Goal: Task Accomplishment & Management: Manage account settings

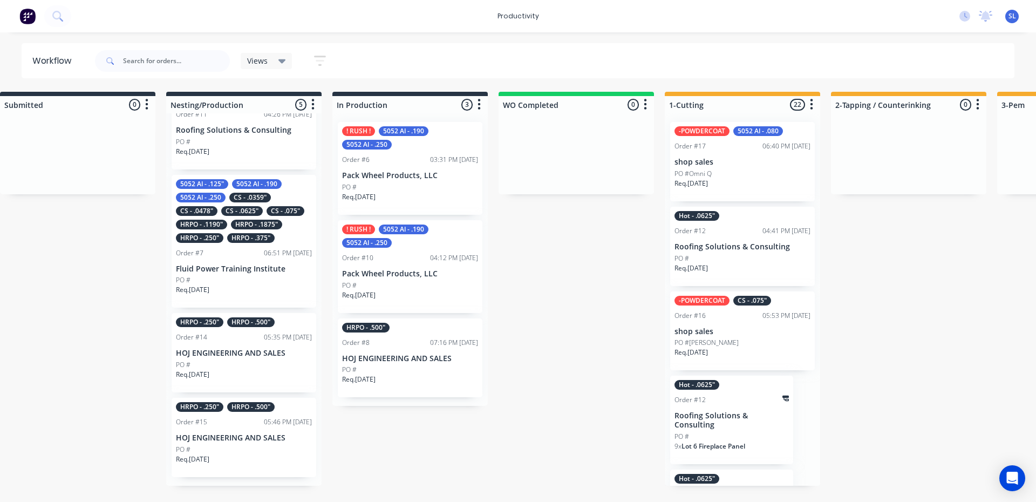
scroll to position [486, 0]
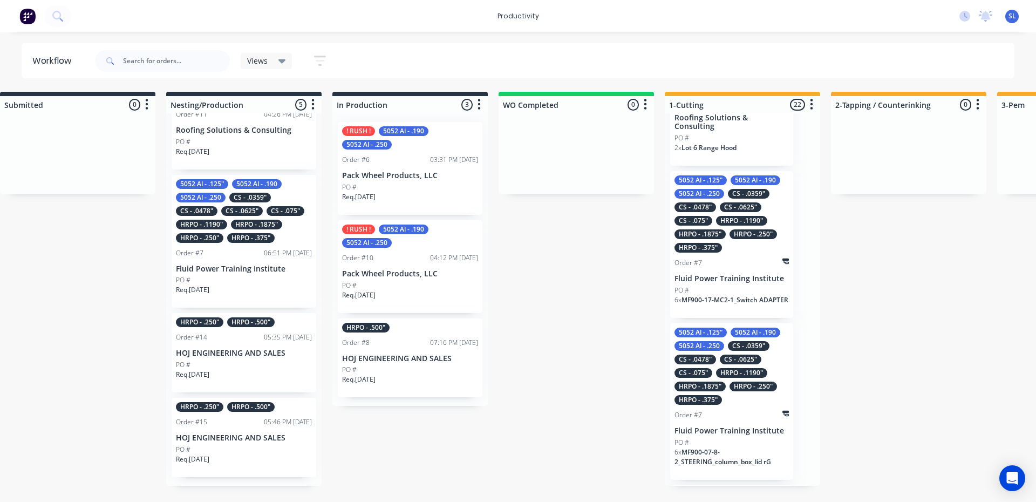
click at [745, 144] on div "2 x Lot 6 Range Hood" at bounding box center [732, 152] width 114 height 18
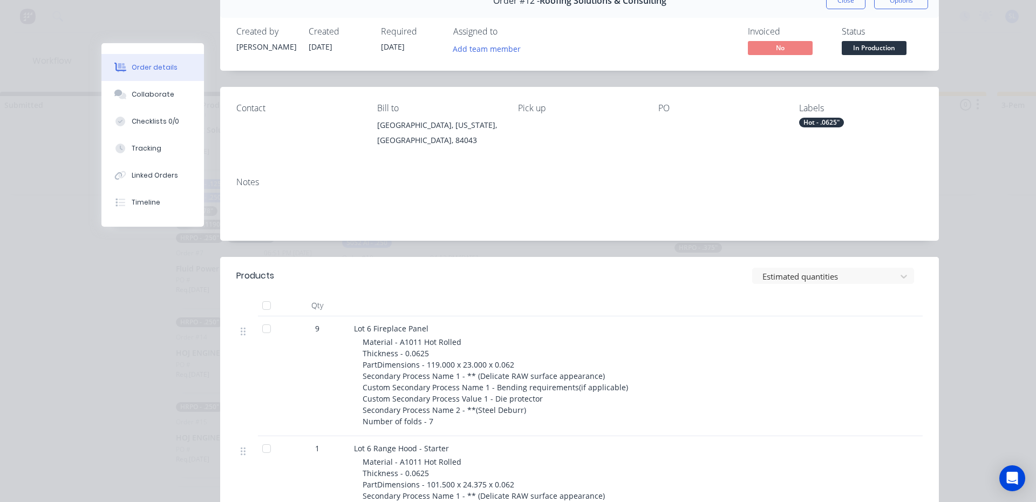
scroll to position [0, 0]
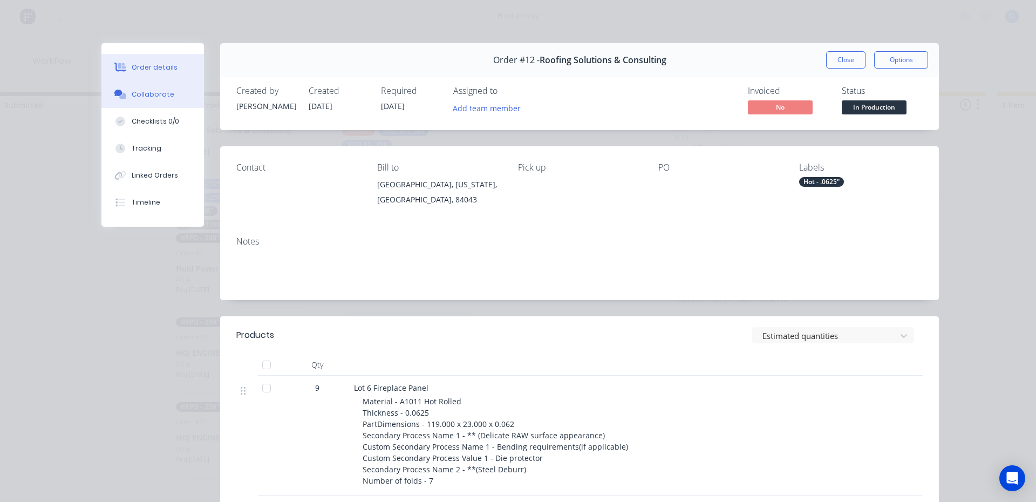
click at [140, 93] on div "Collaborate" at bounding box center [153, 95] width 43 height 10
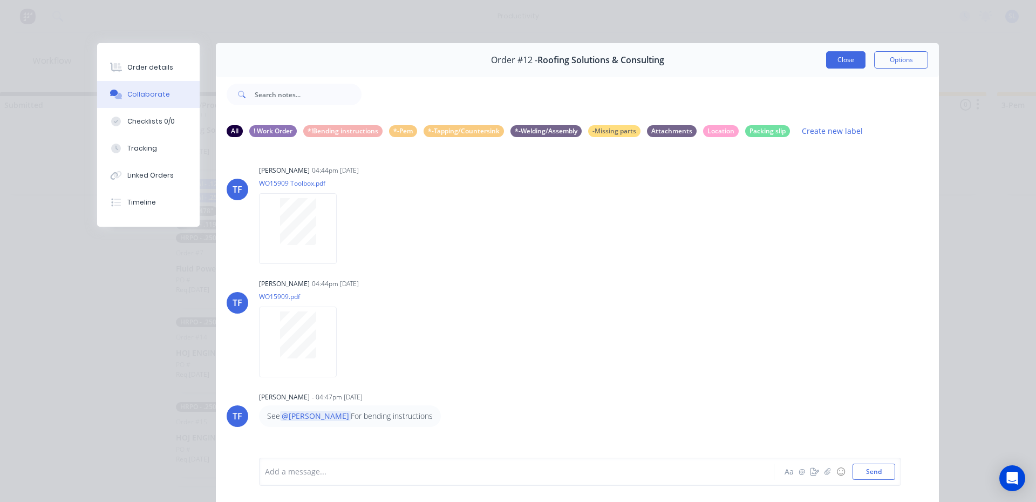
click at [826, 64] on button "Close" at bounding box center [845, 59] width 39 height 17
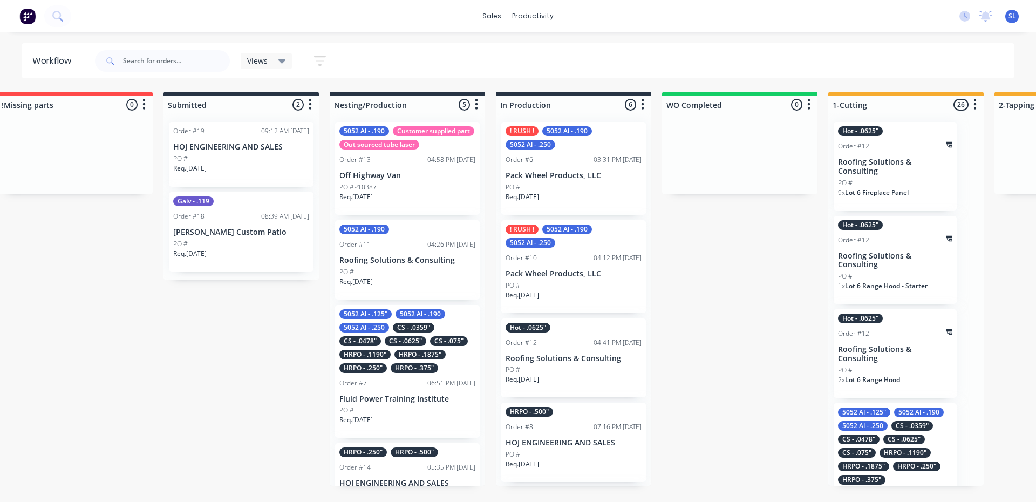
scroll to position [0, 24]
click at [411, 430] on div "Req. [DATE]" at bounding box center [409, 424] width 136 height 18
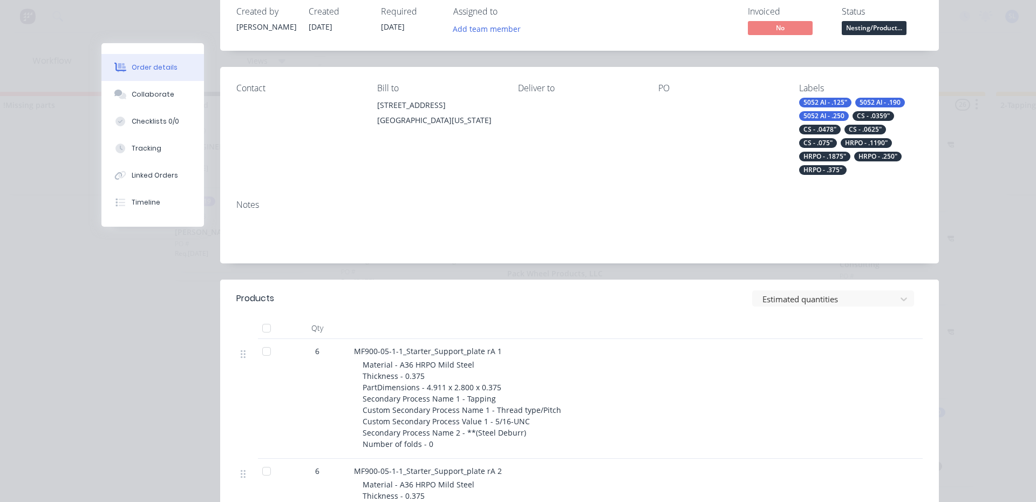
scroll to position [162, 0]
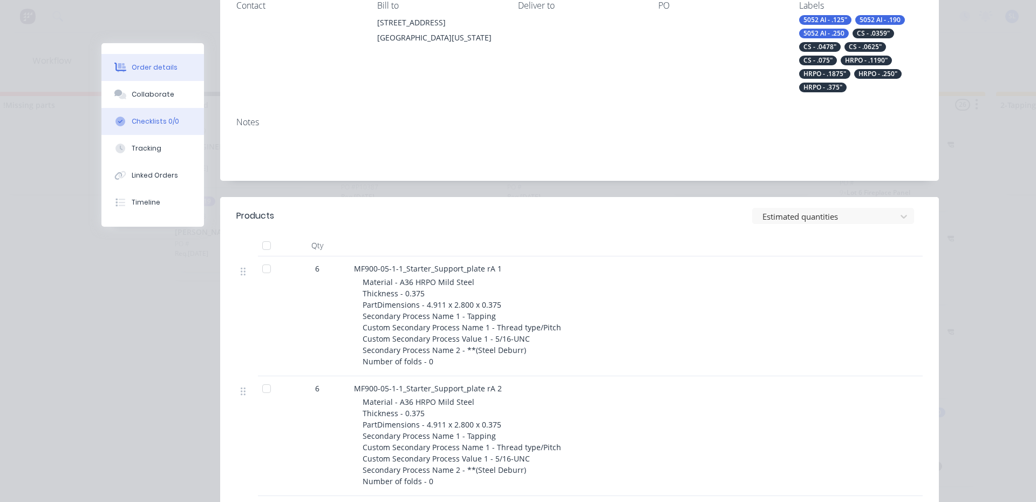
click at [132, 123] on div "Checklists 0/0" at bounding box center [155, 122] width 47 height 10
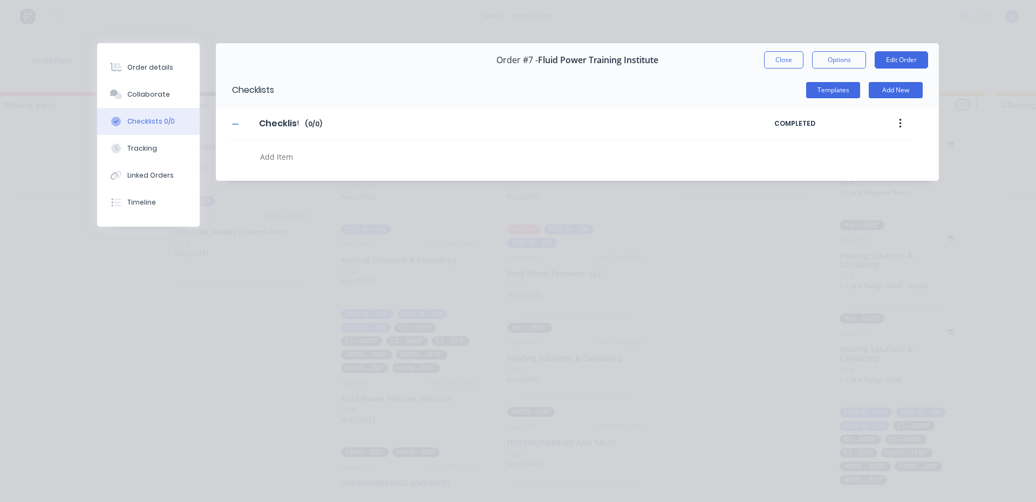
scroll to position [0, 0]
type textarea "x"
click at [141, 153] on button "Tracking" at bounding box center [148, 148] width 103 height 27
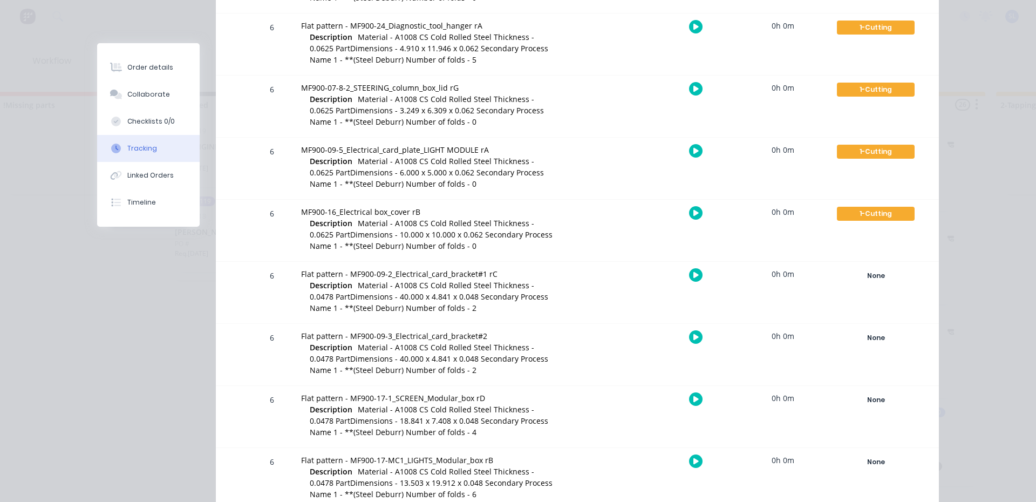
scroll to position [1997, 0]
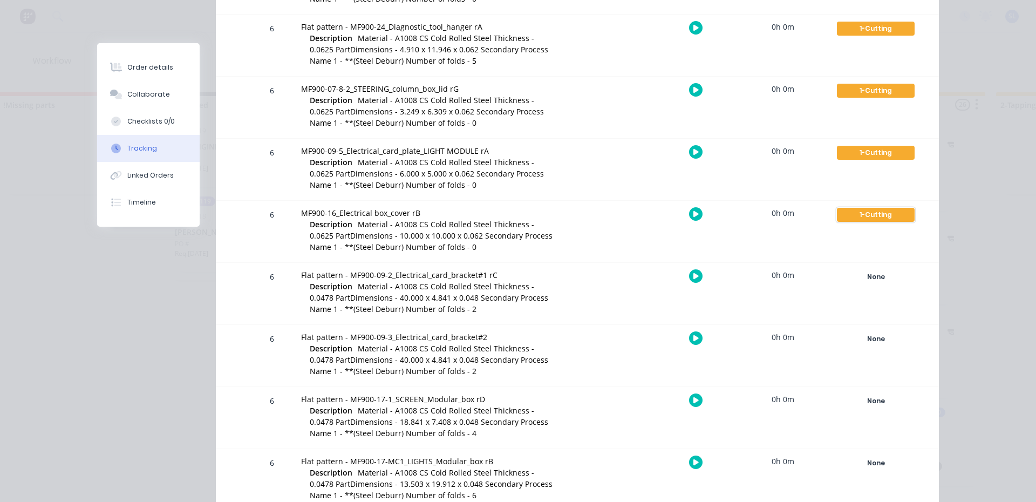
click at [860, 219] on div "1-Cutting" at bounding box center [876, 215] width 78 height 14
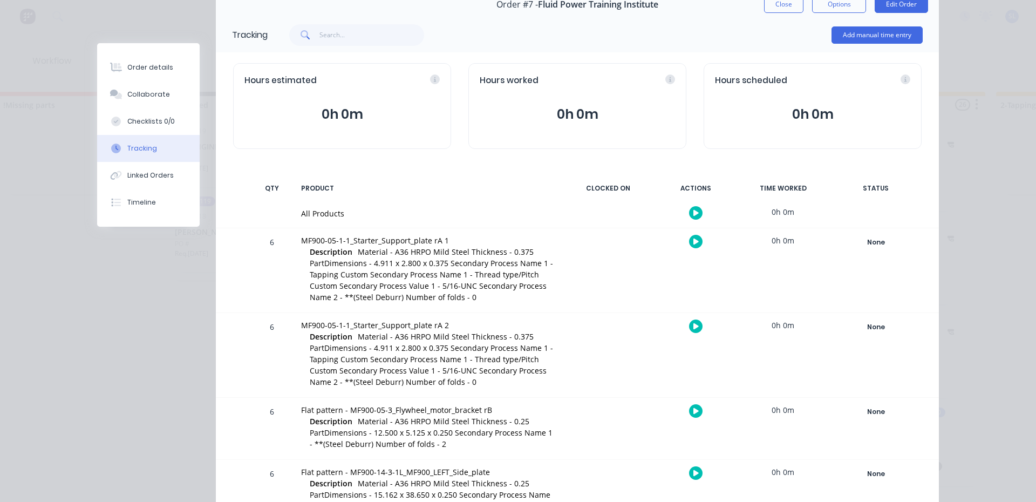
scroll to position [0, 0]
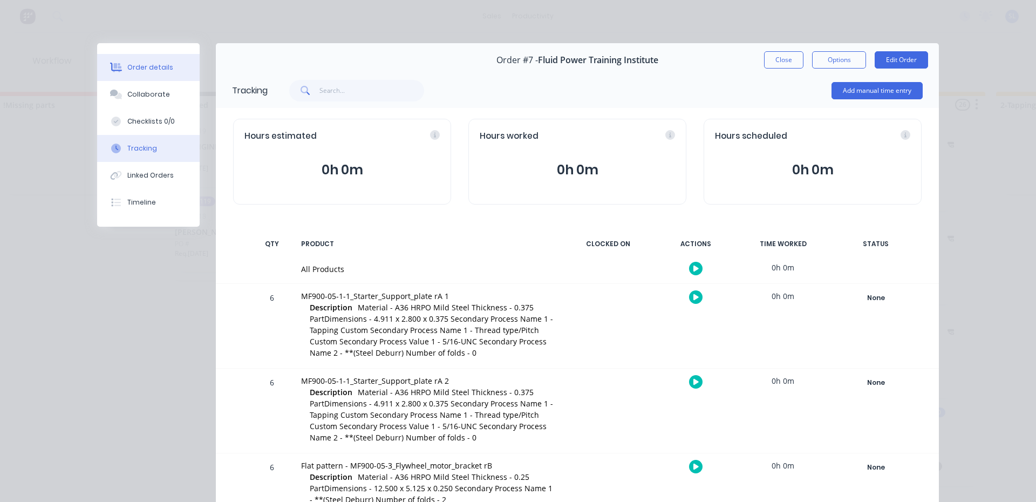
click at [127, 73] on button "Order details" at bounding box center [148, 67] width 103 height 27
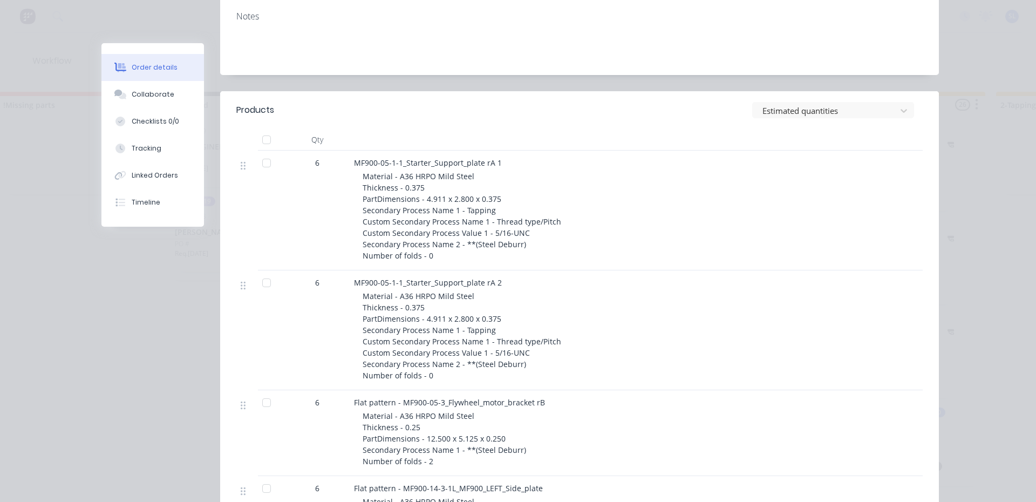
scroll to position [270, 0]
click at [144, 89] on button "Collaborate" at bounding box center [152, 94] width 103 height 27
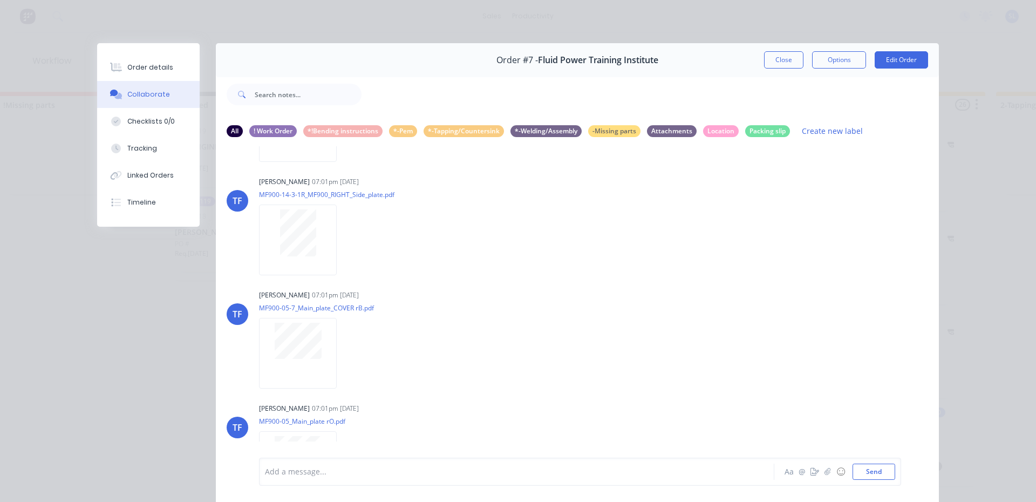
scroll to position [710, 0]
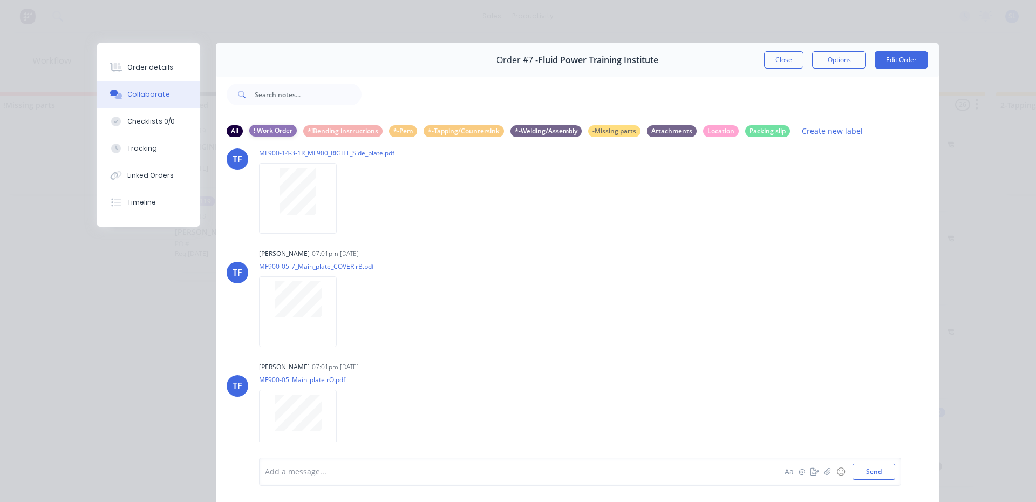
click at [261, 132] on div "! Work Order" at bounding box center [272, 131] width 47 height 12
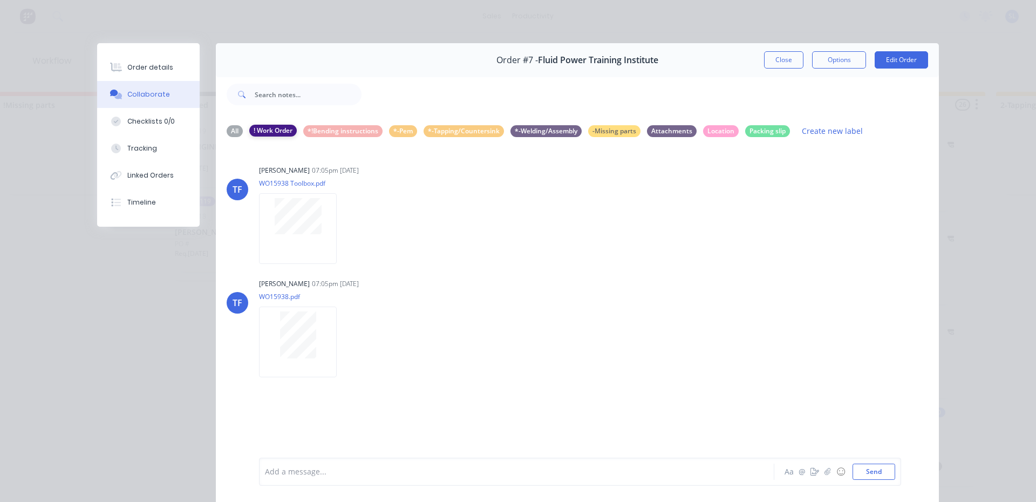
scroll to position [0, 0]
click at [300, 254] on div at bounding box center [298, 228] width 78 height 71
click at [275, 332] on div at bounding box center [298, 334] width 68 height 47
click at [287, 136] on div "! Work Order" at bounding box center [272, 131] width 47 height 12
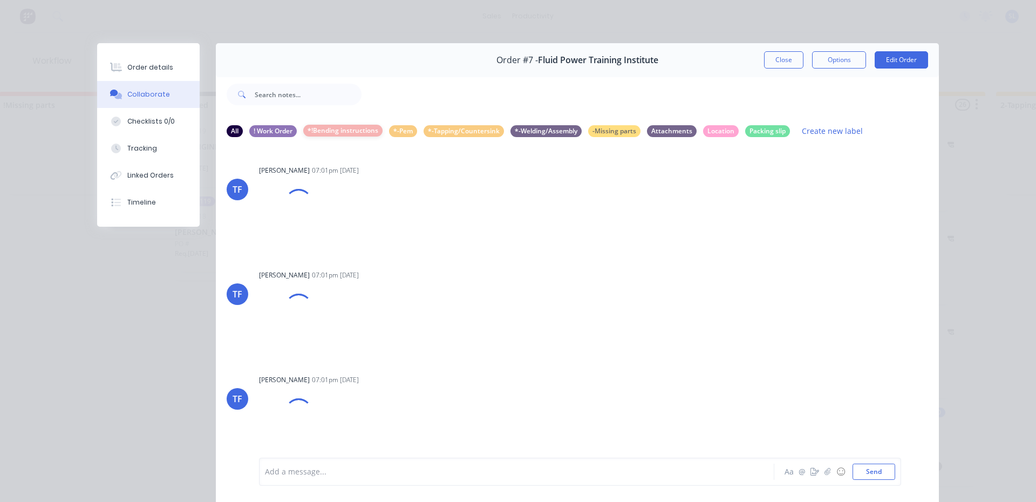
click at [335, 131] on div "*!Bending instructions" at bounding box center [342, 131] width 79 height 12
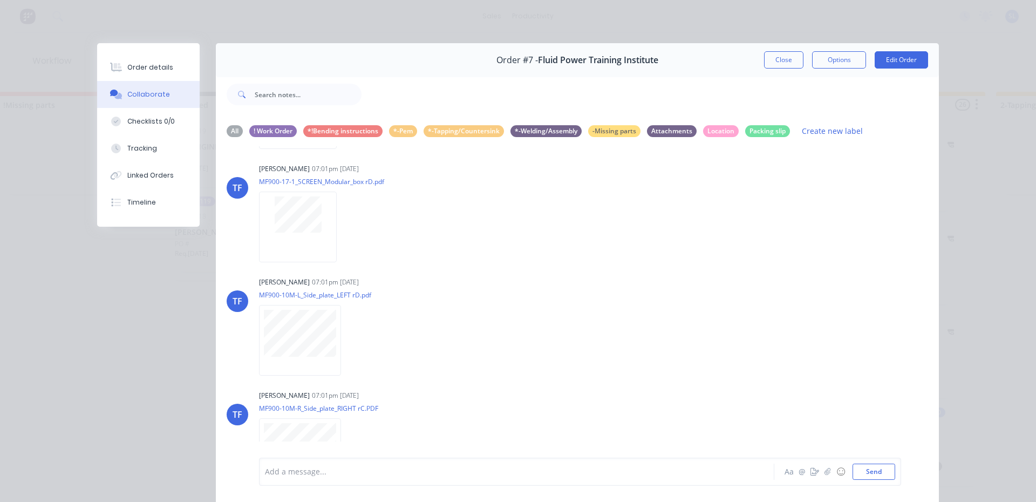
scroll to position [1418, 0]
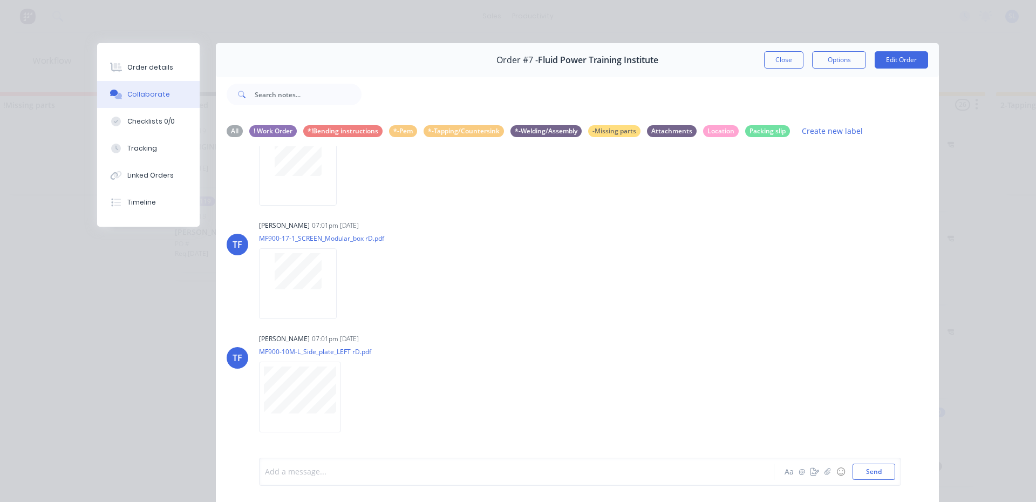
click at [345, 468] on div at bounding box center [502, 471] width 472 height 11
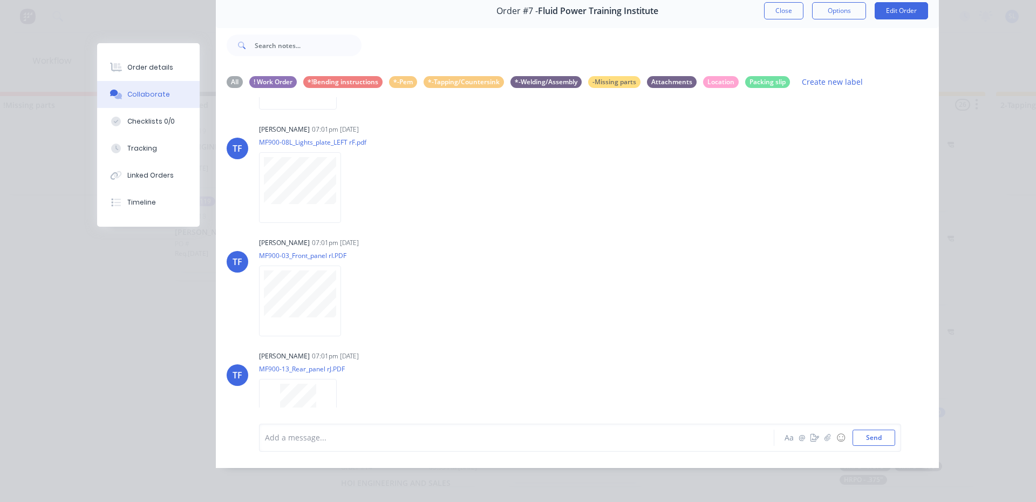
scroll to position [1958, 0]
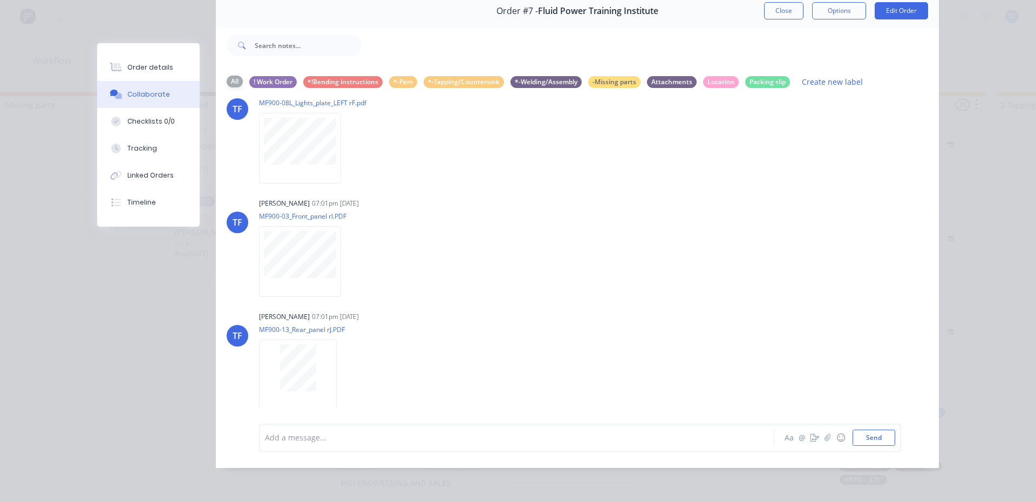
click at [227, 76] on div "All" at bounding box center [235, 82] width 16 height 12
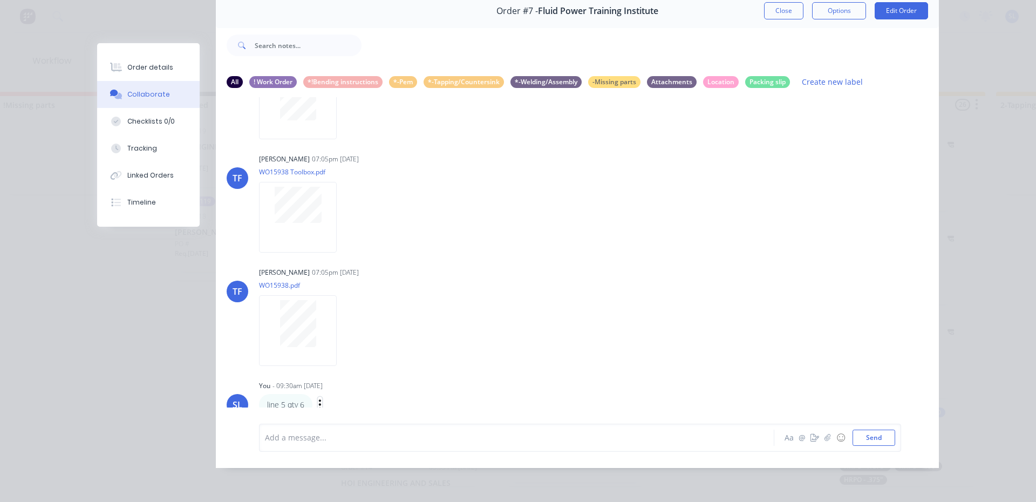
click at [319, 399] on icon "button" at bounding box center [320, 404] width 2 height 10
click at [337, 362] on button "Labels" at bounding box center [359, 367] width 68 height 18
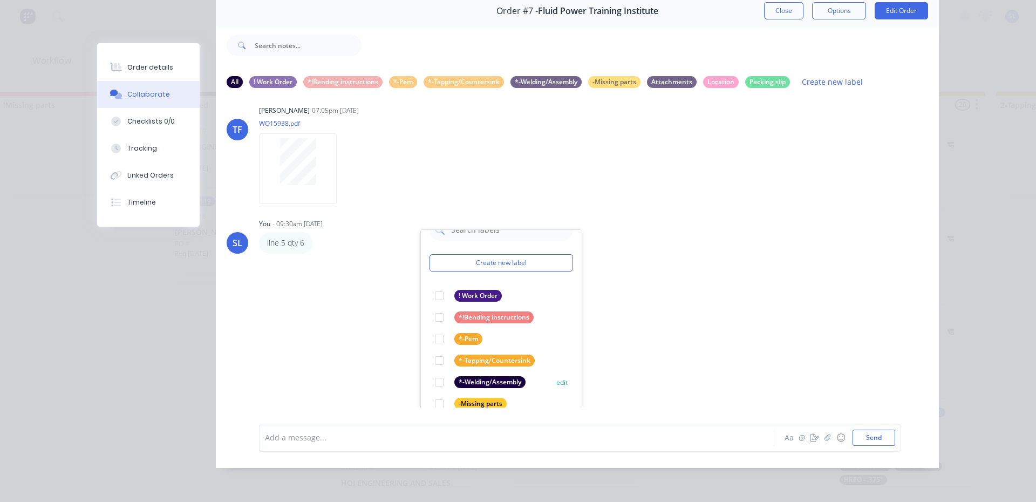
scroll to position [3123, 0]
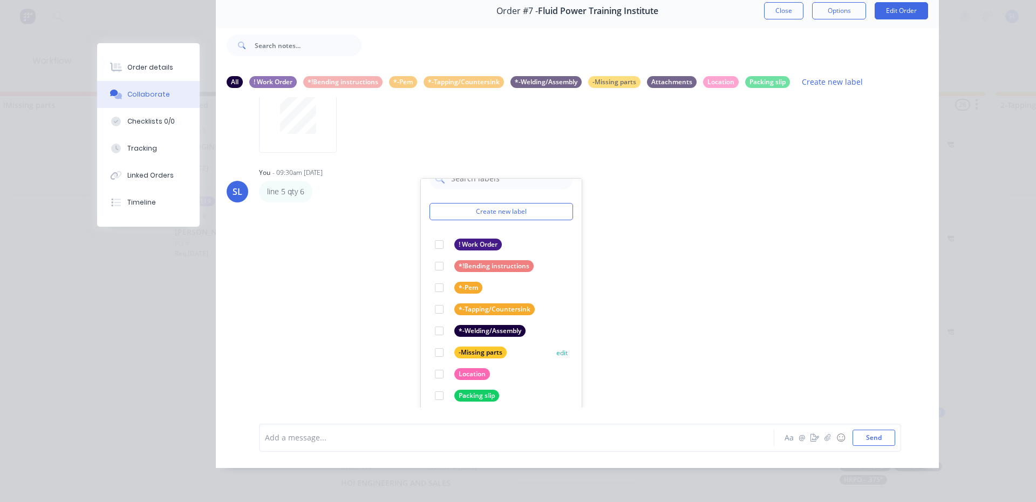
click at [435, 346] on div at bounding box center [440, 353] width 22 height 22
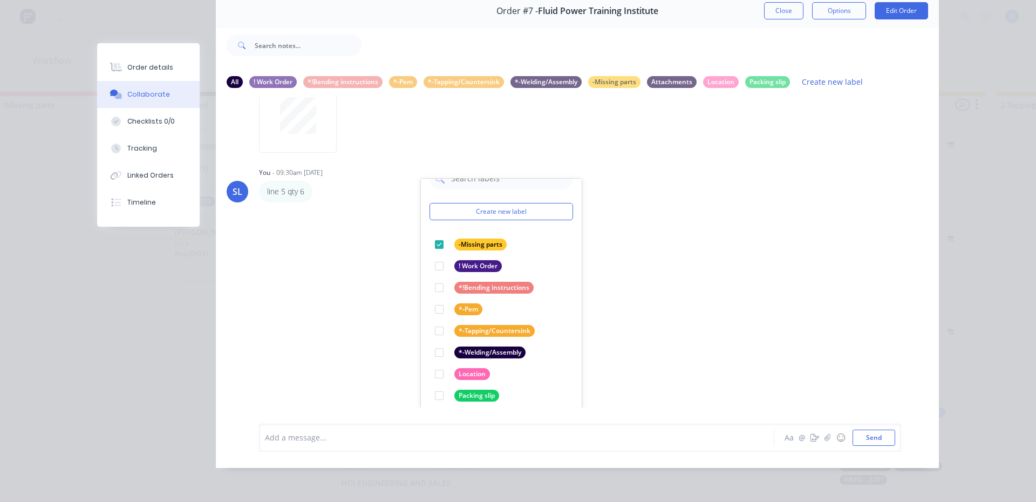
click at [706, 337] on div "[PERSON_NAME] 07:01pm [DATE] MF900-05-1-1_Starter_Support_plate rA.PDF Labels D…" at bounding box center [577, 252] width 723 height 310
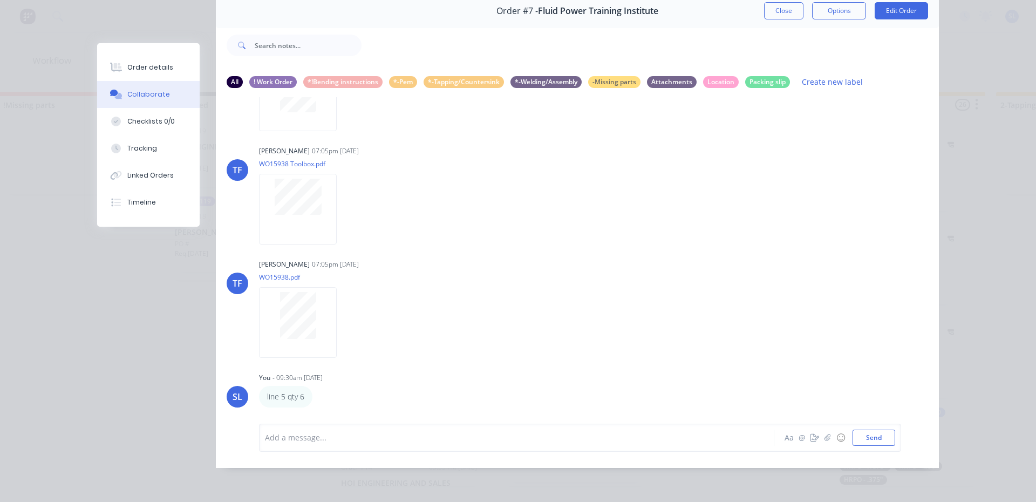
scroll to position [2909, 0]
click at [625, 82] on div "All ! Work Order *!Bending instructions *-Pem *-Tapping/Countersink *-Welding/A…" at bounding box center [577, 82] width 723 height 30
click at [621, 79] on div "-Missing parts" at bounding box center [614, 82] width 52 height 12
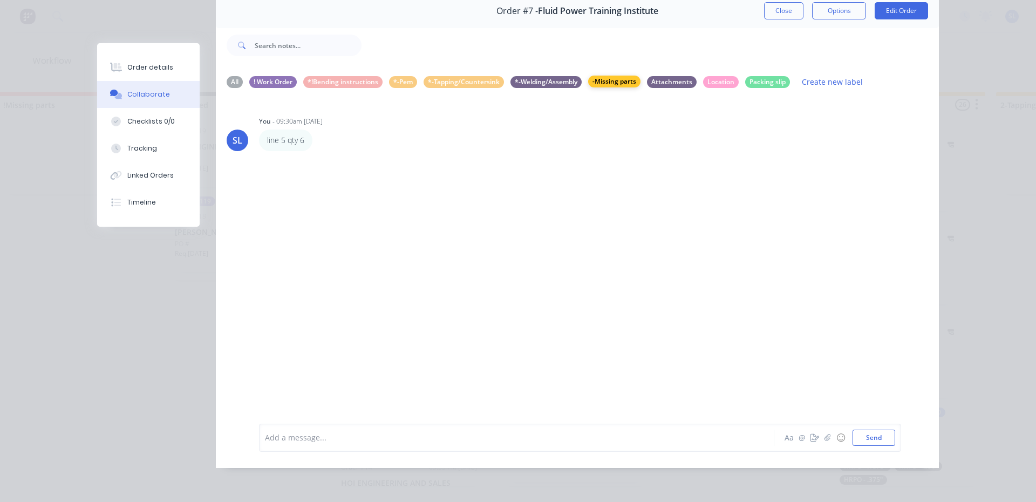
scroll to position [0, 0]
click at [138, 73] on button "Order details" at bounding box center [148, 67] width 103 height 27
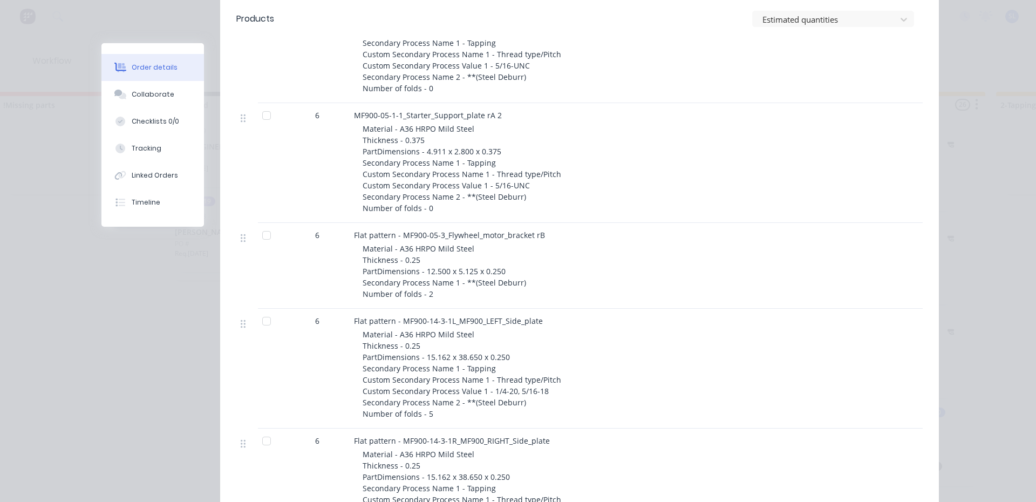
scroll to position [273, 0]
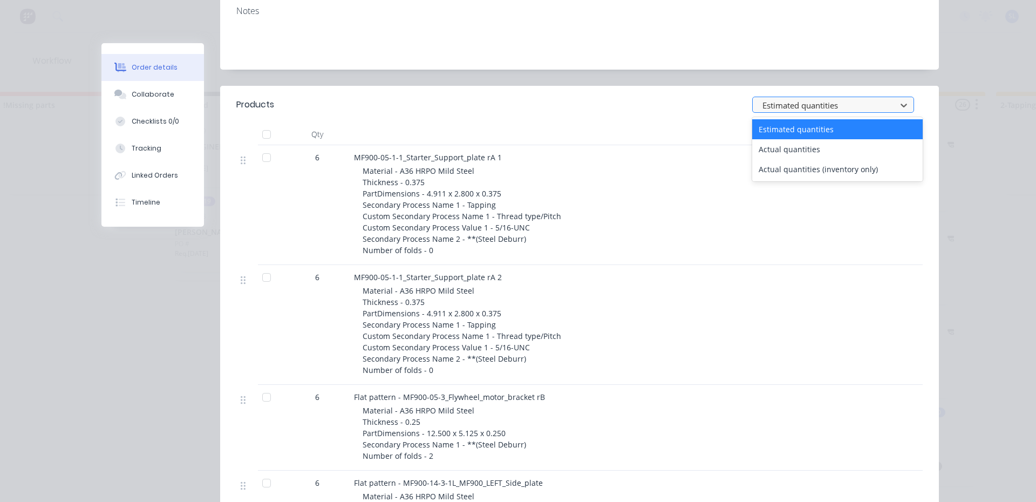
click at [816, 106] on div at bounding box center [827, 105] width 130 height 13
click at [816, 148] on div "Actual quantities" at bounding box center [837, 149] width 171 height 20
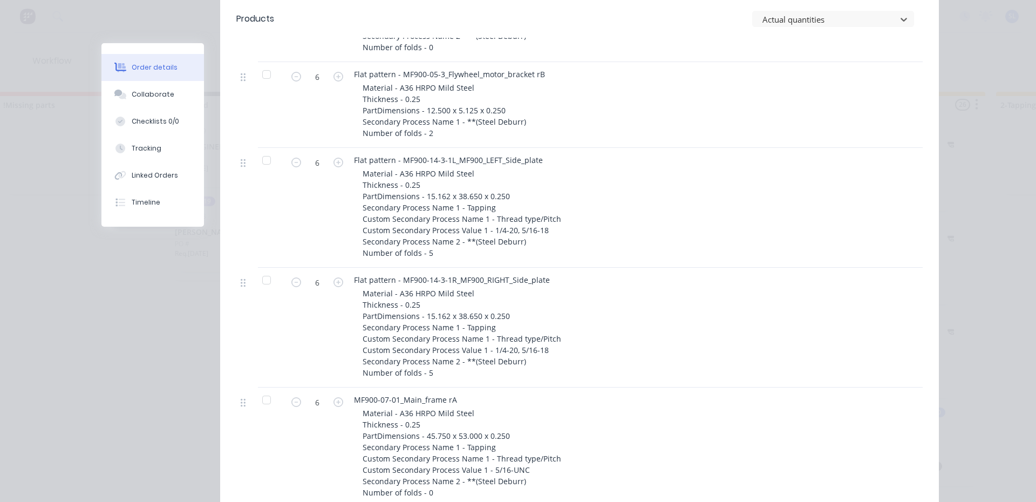
scroll to position [597, 0]
click at [296, 285] on icon "button" at bounding box center [296, 281] width 10 height 10
type input "4"
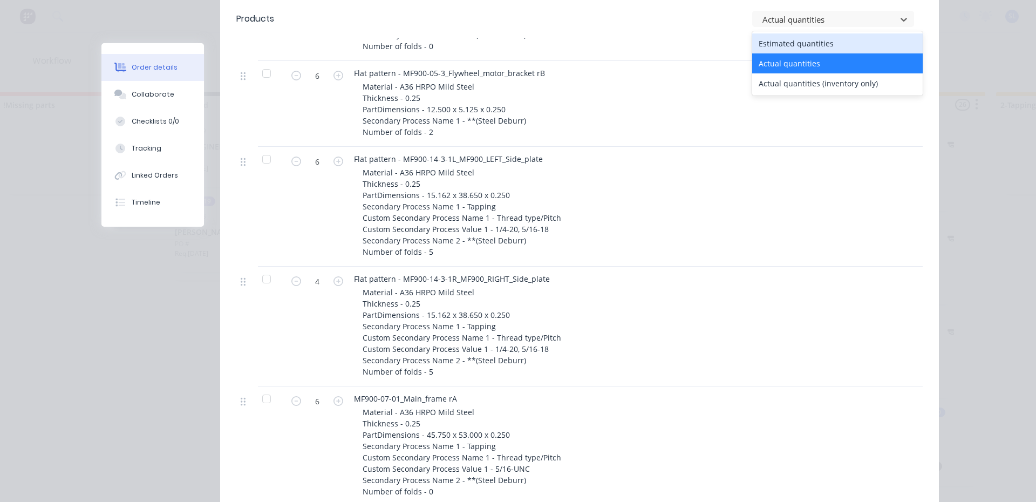
click at [791, 48] on div "Estimated quantities" at bounding box center [837, 43] width 171 height 20
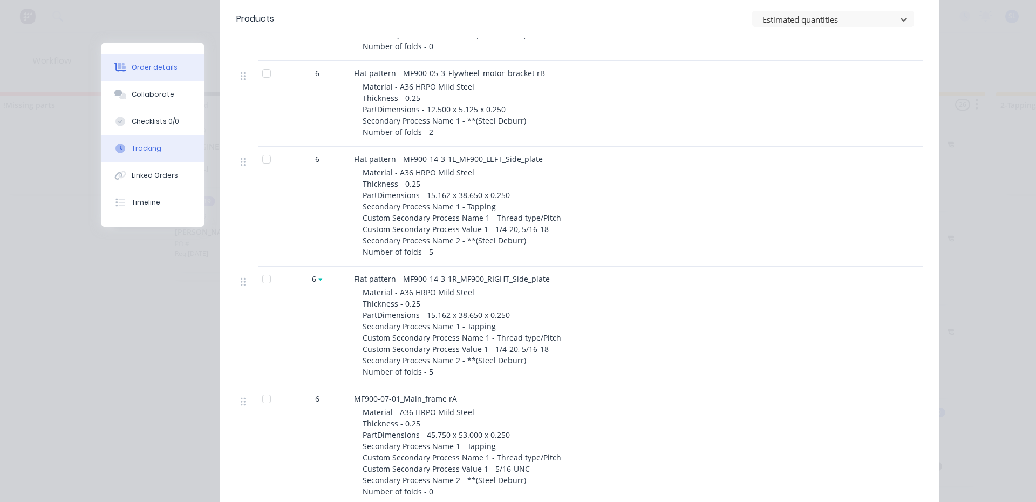
click at [158, 141] on button "Tracking" at bounding box center [152, 148] width 103 height 27
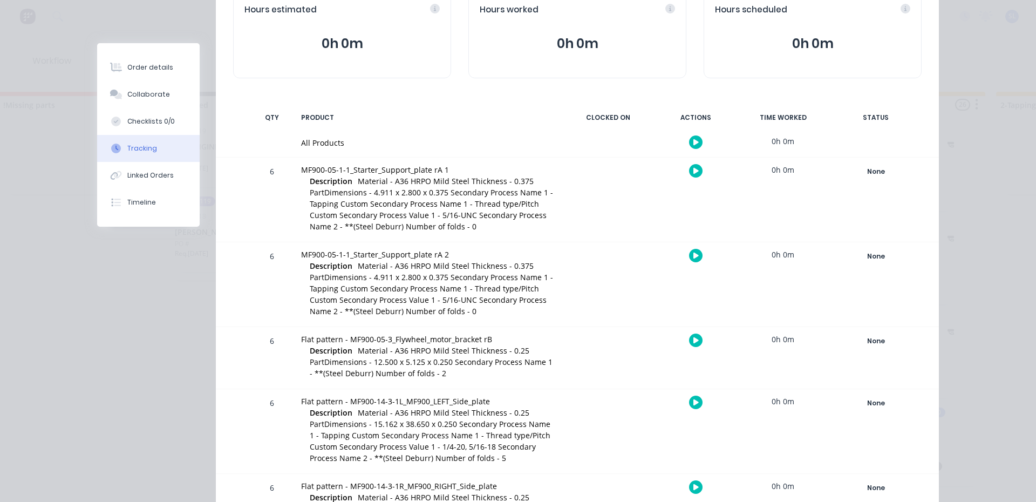
scroll to position [0, 0]
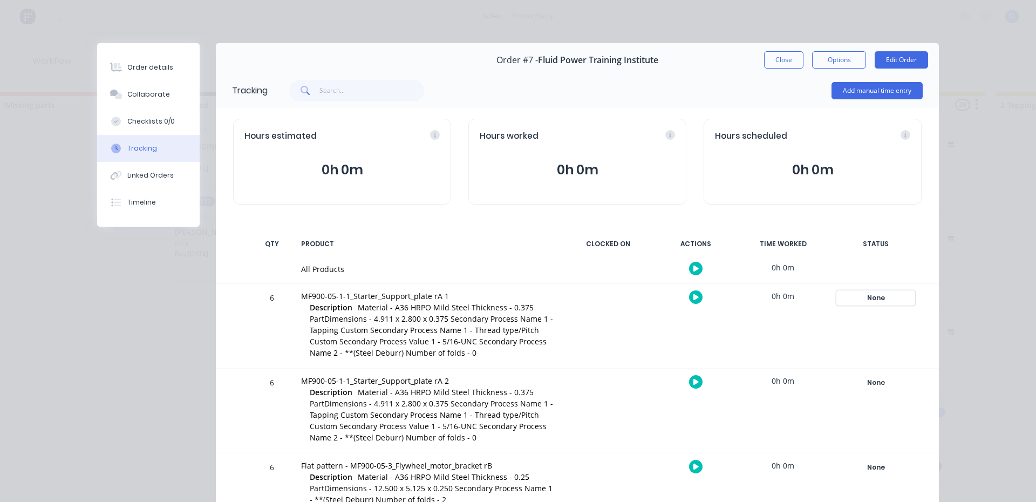
click at [880, 294] on button "None" at bounding box center [876, 297] width 79 height 15
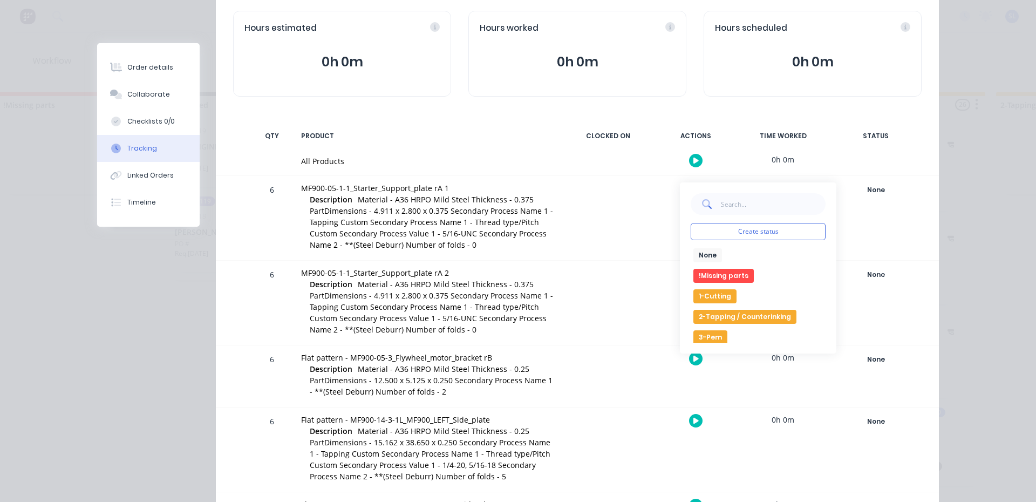
click at [907, 259] on div "None Create status None edit !Missing parts 1-Cutting 2-Tapping / Counterinking…" at bounding box center [876, 218] width 92 height 84
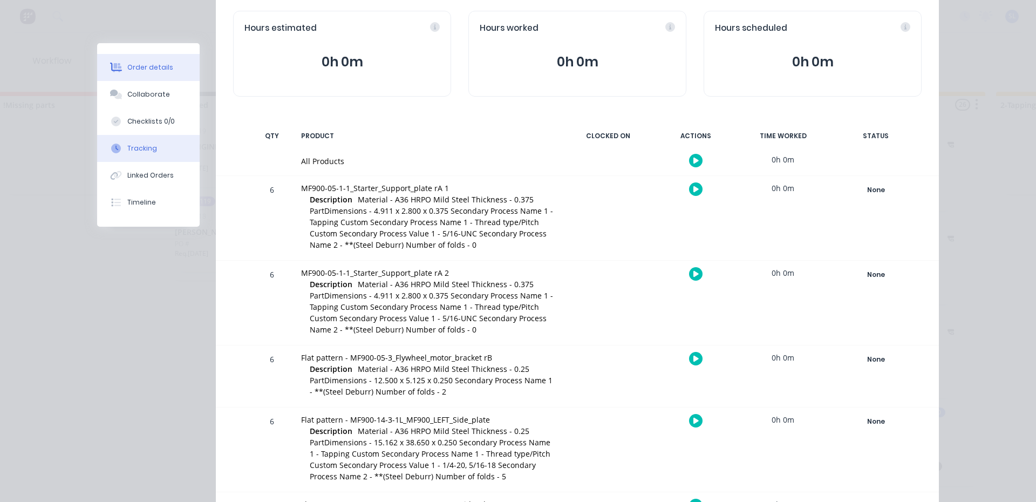
click at [165, 75] on button "Order details" at bounding box center [148, 67] width 103 height 27
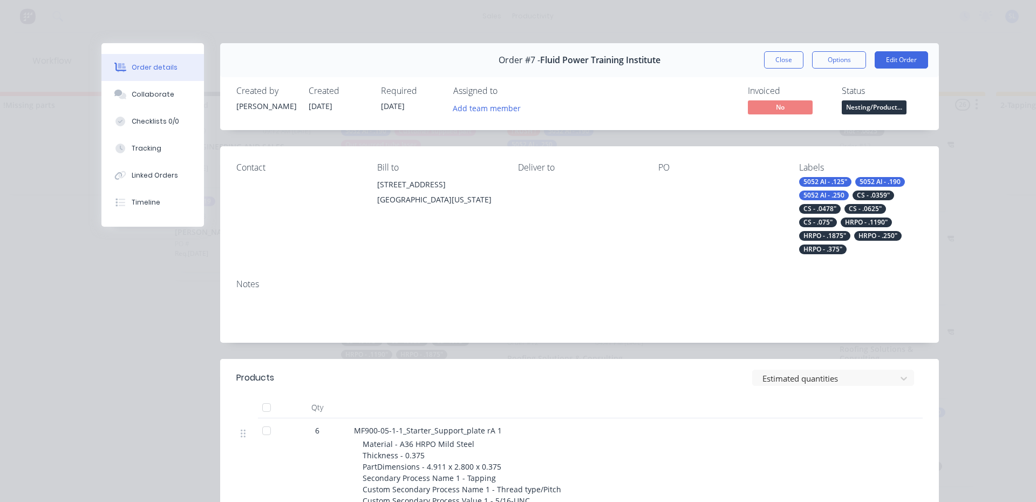
click at [894, 116] on button "Nesting/Product..." at bounding box center [874, 108] width 65 height 16
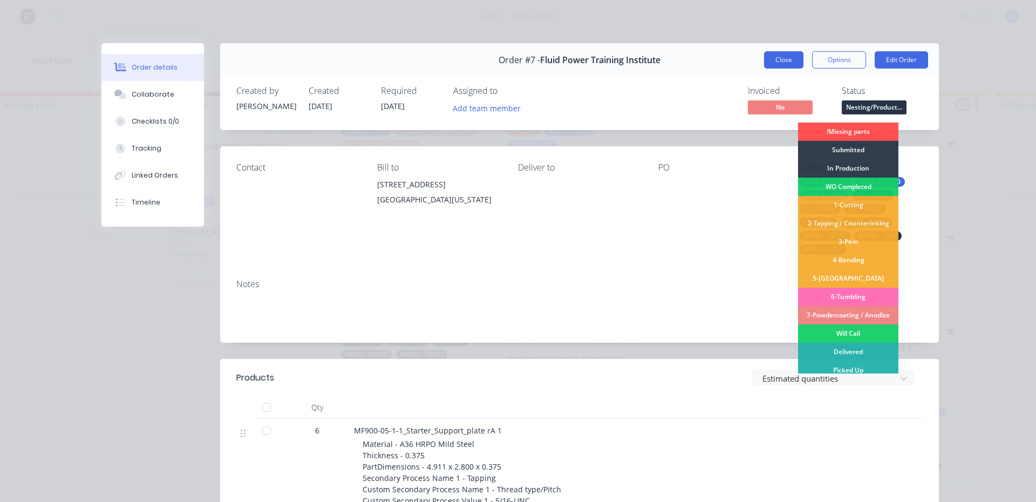
click at [768, 51] on button "Close" at bounding box center [783, 59] width 39 height 17
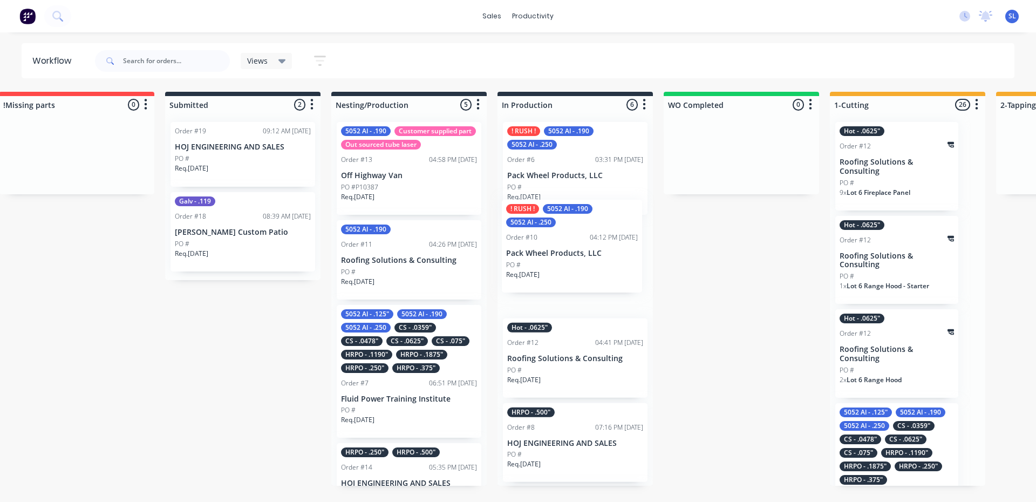
drag, startPoint x: 605, startPoint y: 282, endPoint x: 607, endPoint y: 262, distance: 20.6
click at [607, 262] on div "! RUSH ! 5052 Al - .190 5052 Al - .250 Order #6 03:31 PM [DATE] Pack Wheel Prod…" at bounding box center [575, 299] width 155 height 372
click at [588, 284] on div "PO #" at bounding box center [575, 286] width 136 height 10
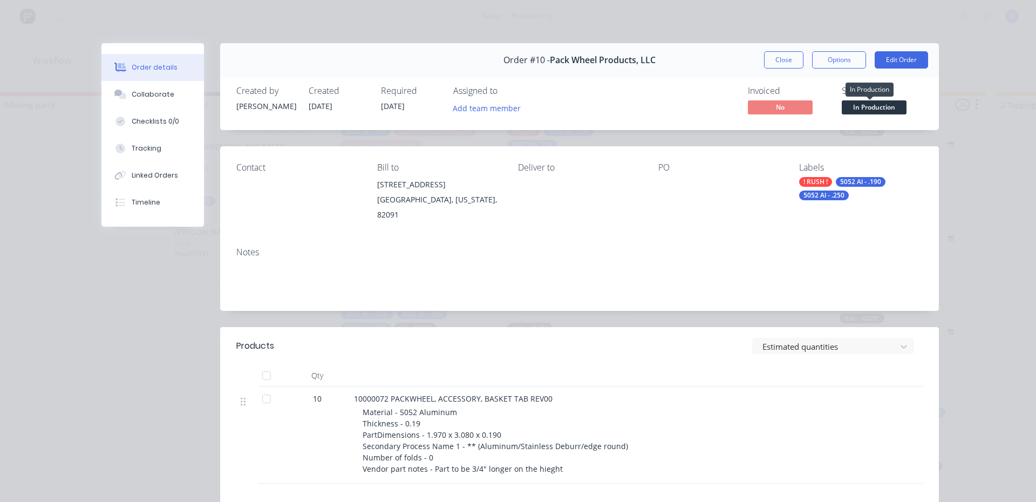
click at [886, 111] on span "In Production" at bounding box center [874, 106] width 65 height 13
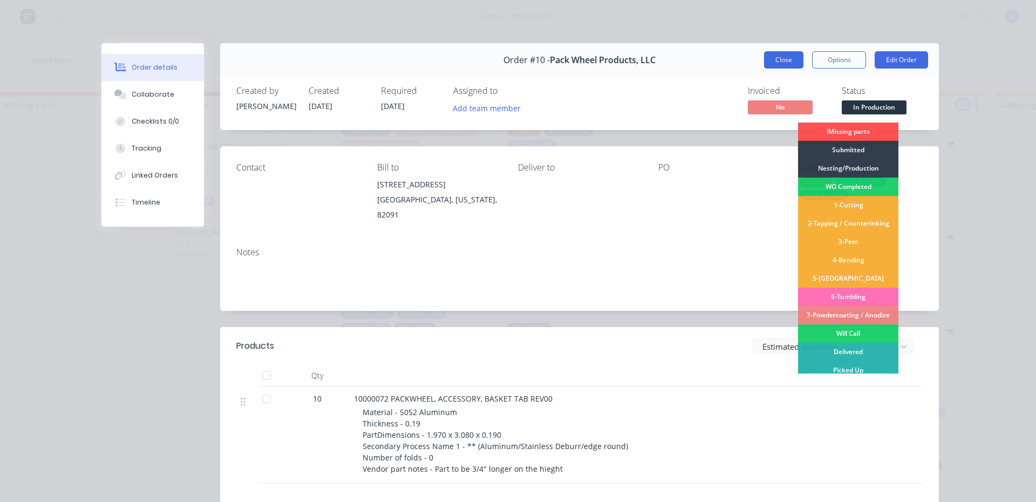
click at [787, 59] on button "Close" at bounding box center [783, 59] width 39 height 17
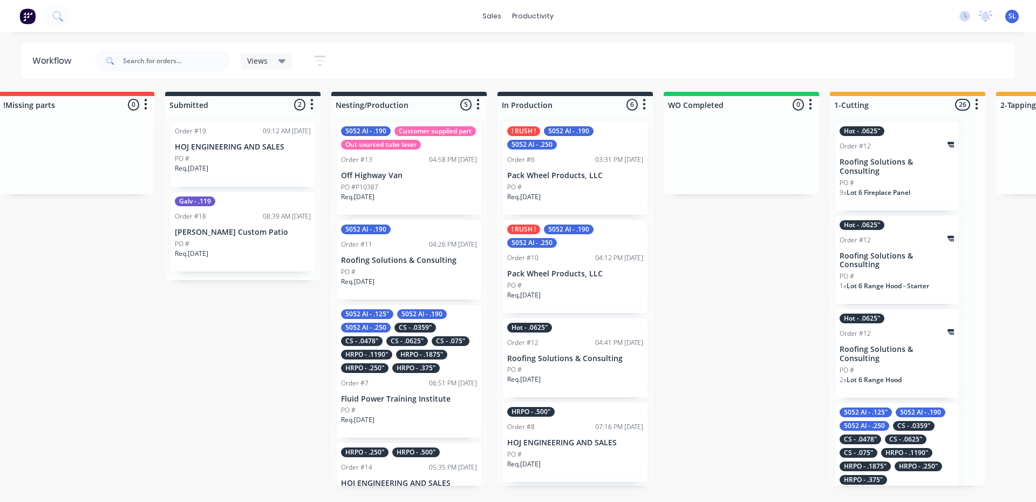
click at [418, 346] on div "CS - .0625"" at bounding box center [407, 341] width 42 height 10
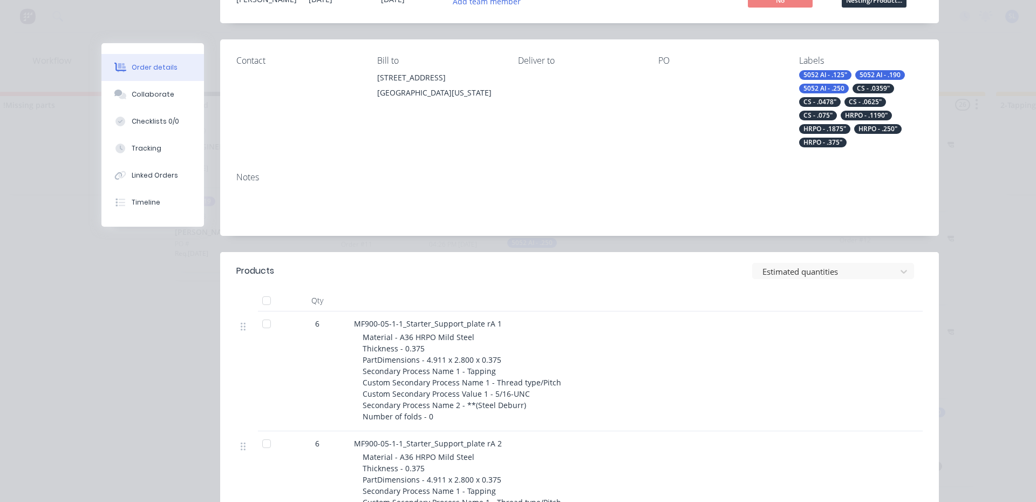
scroll to position [108, 0]
click at [154, 158] on button "Tracking" at bounding box center [152, 148] width 103 height 27
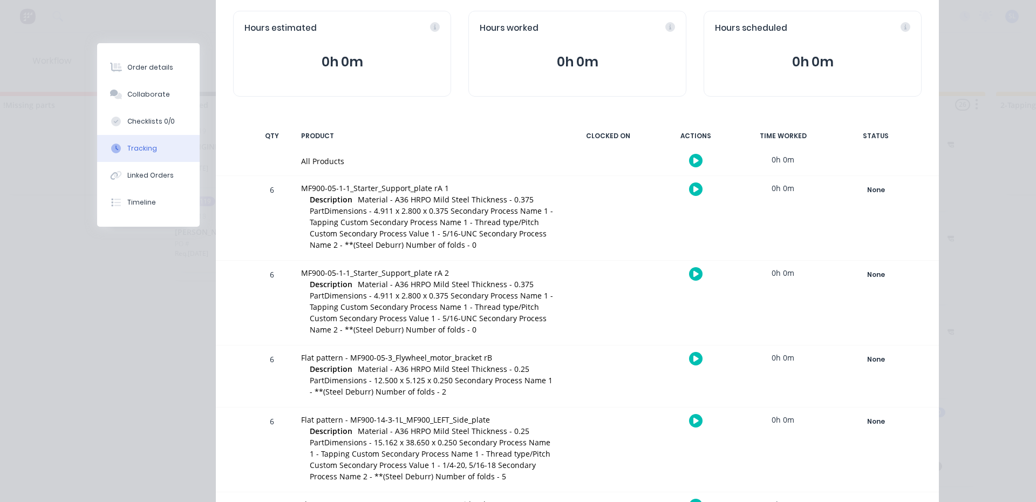
scroll to position [0, 0]
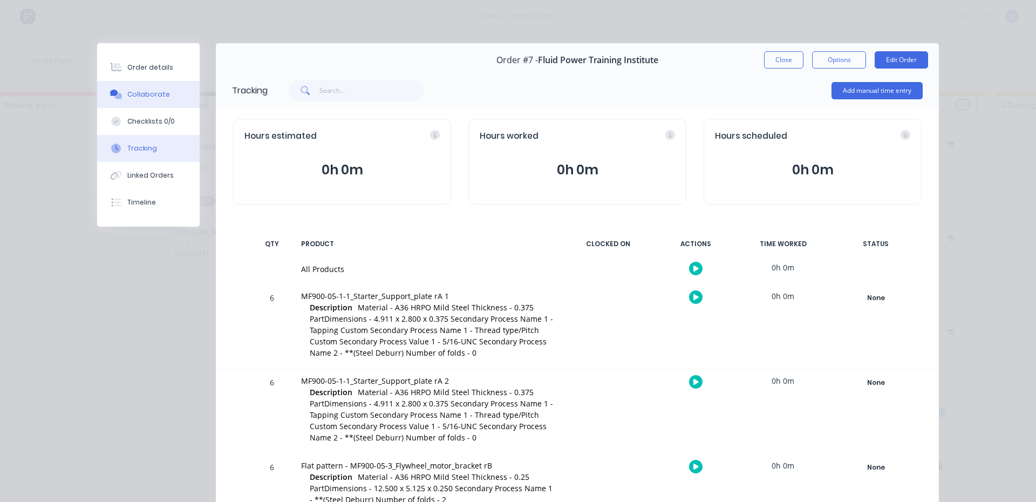
click at [138, 88] on button "Collaborate" at bounding box center [148, 94] width 103 height 27
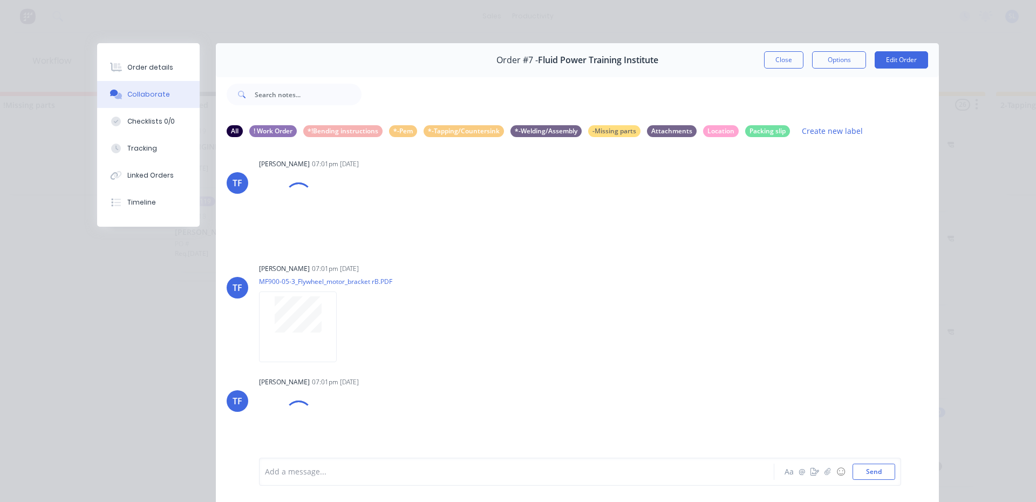
scroll to position [225, 0]
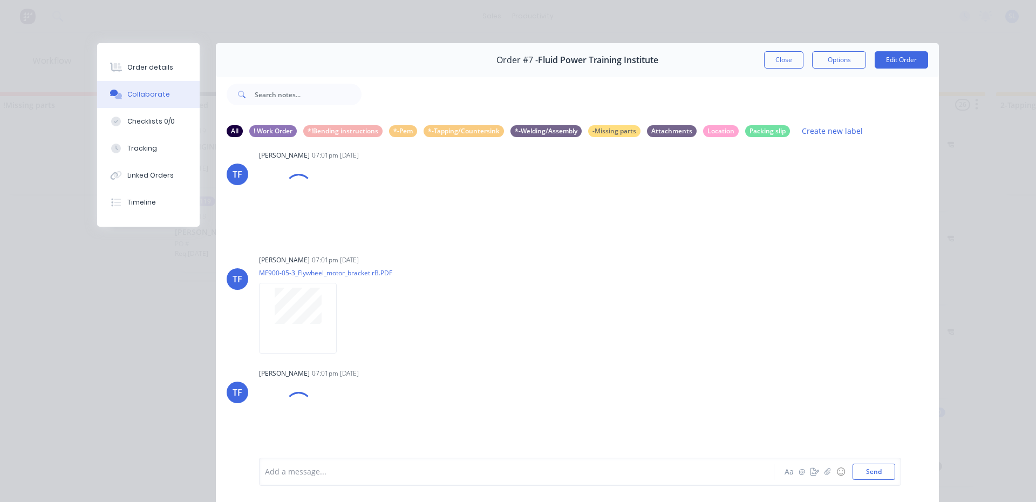
click at [391, 470] on div at bounding box center [502, 471] width 472 height 11
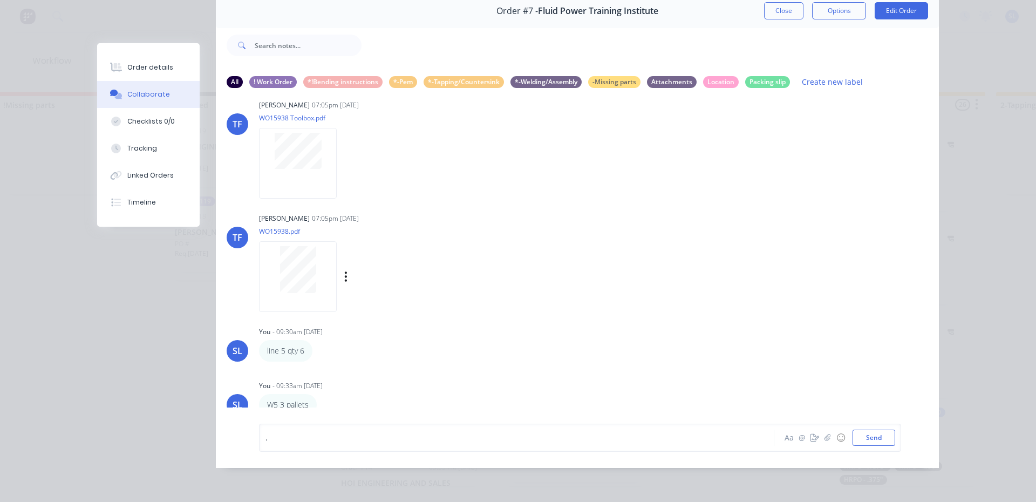
scroll to position [57, 0]
click at [323, 399] on icon "button" at bounding box center [324, 405] width 3 height 12
click at [349, 363] on button "Labels" at bounding box center [364, 368] width 68 height 18
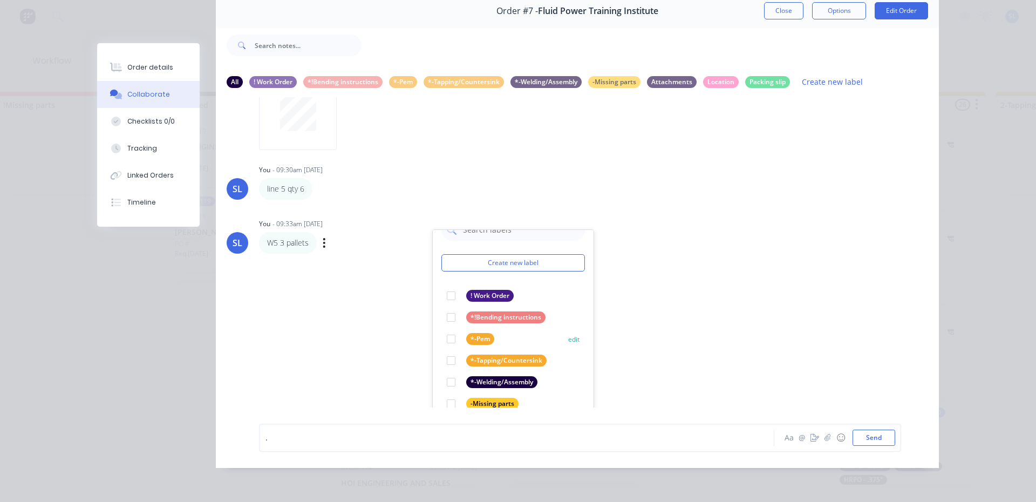
scroll to position [3176, 0]
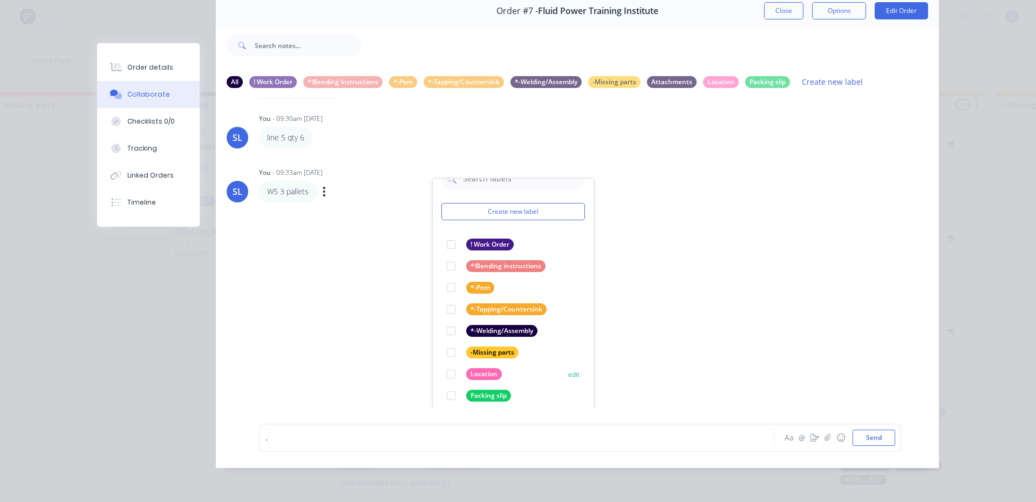
click at [447, 368] on div at bounding box center [451, 374] width 22 height 22
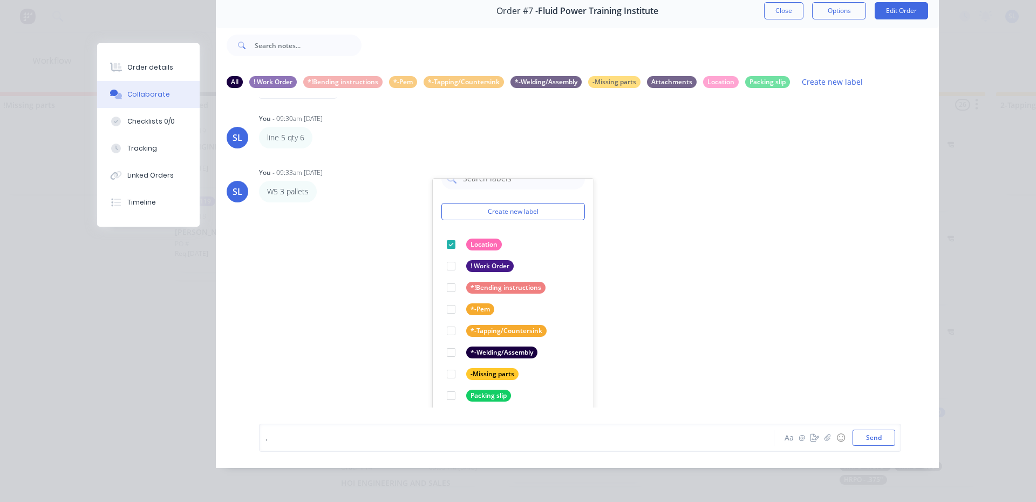
click at [769, 327] on div "[PERSON_NAME] 07:01pm [DATE] MF900-05-1-1_Starter_Support_plate rA.PDF Labels D…" at bounding box center [577, 252] width 723 height 310
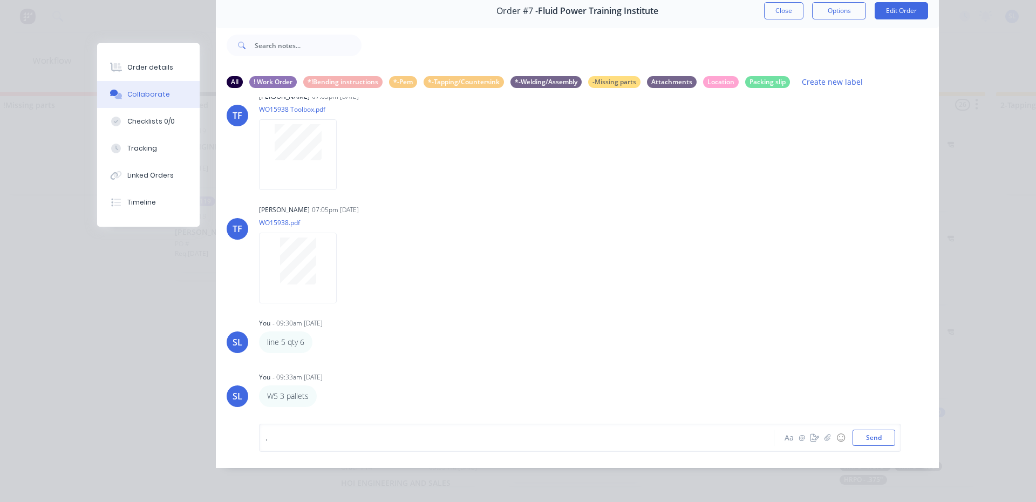
scroll to position [2964, 0]
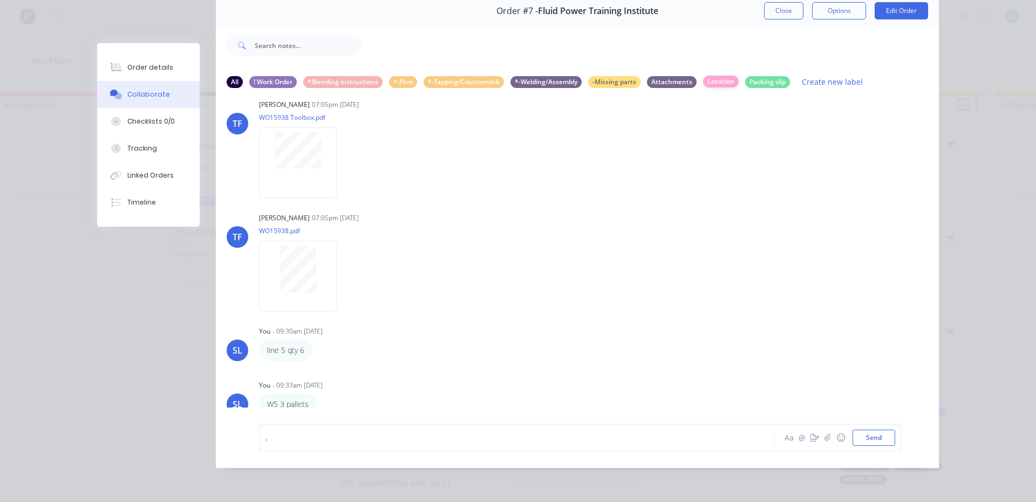
click at [715, 77] on div "Location" at bounding box center [721, 82] width 36 height 12
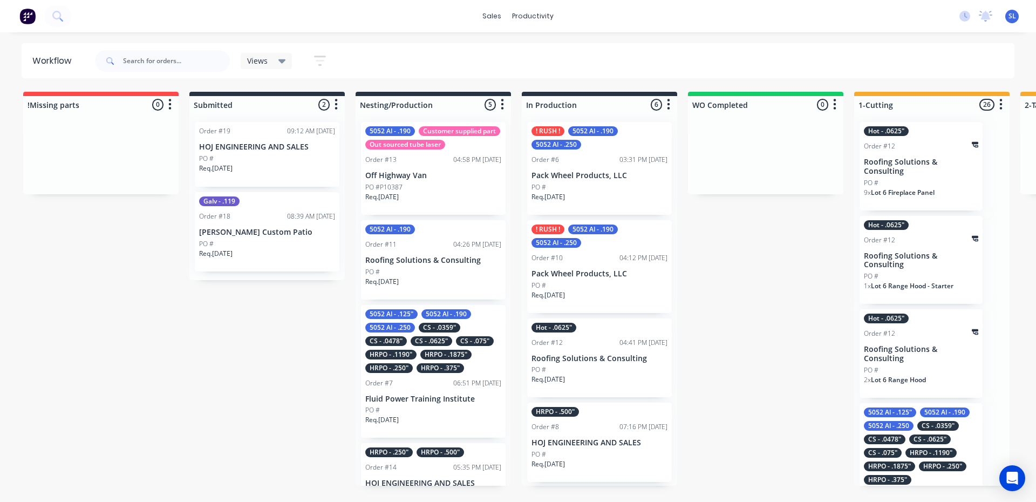
scroll to position [54, 0]
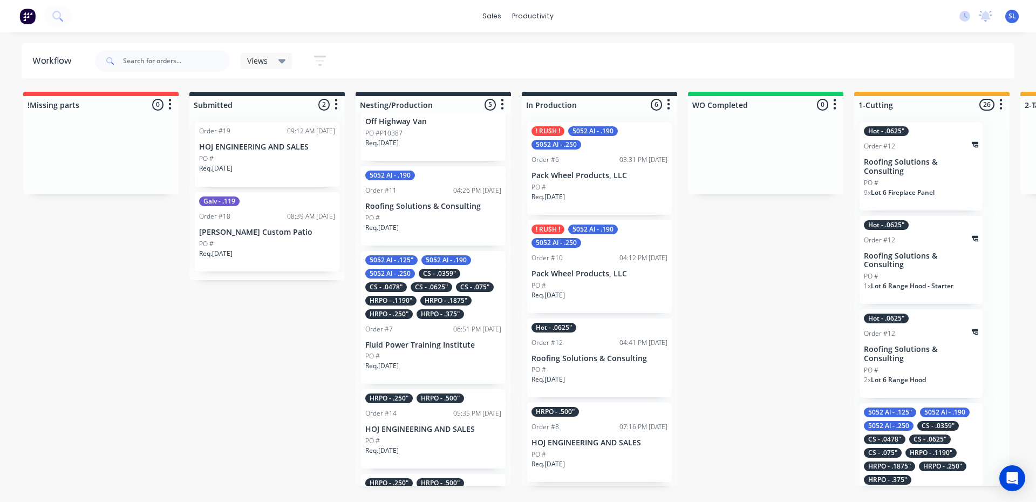
click at [445, 334] on div "5052 Al - .125" 5052 Al - .190 5052 Al - .250 CS - .0359" CS - .0478" CS - .062…" at bounding box center [433, 317] width 145 height 133
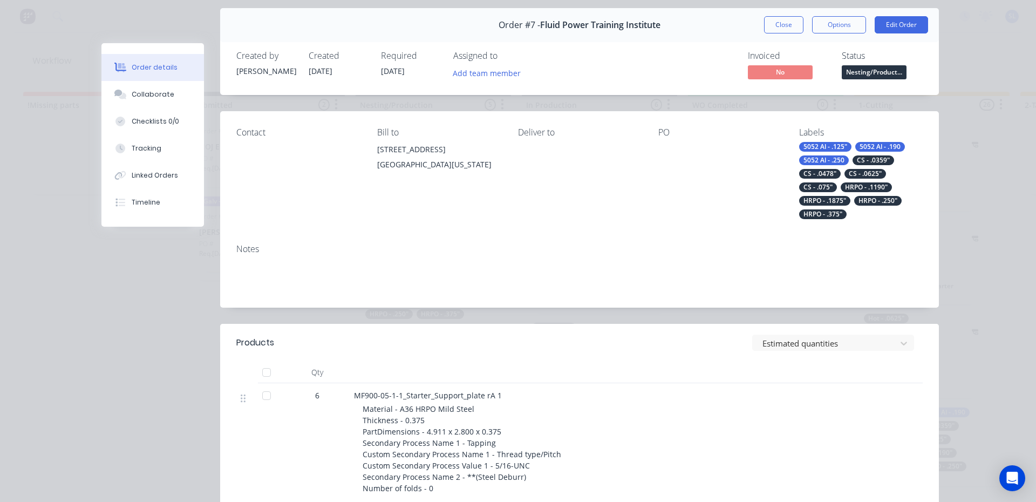
scroll to position [216, 0]
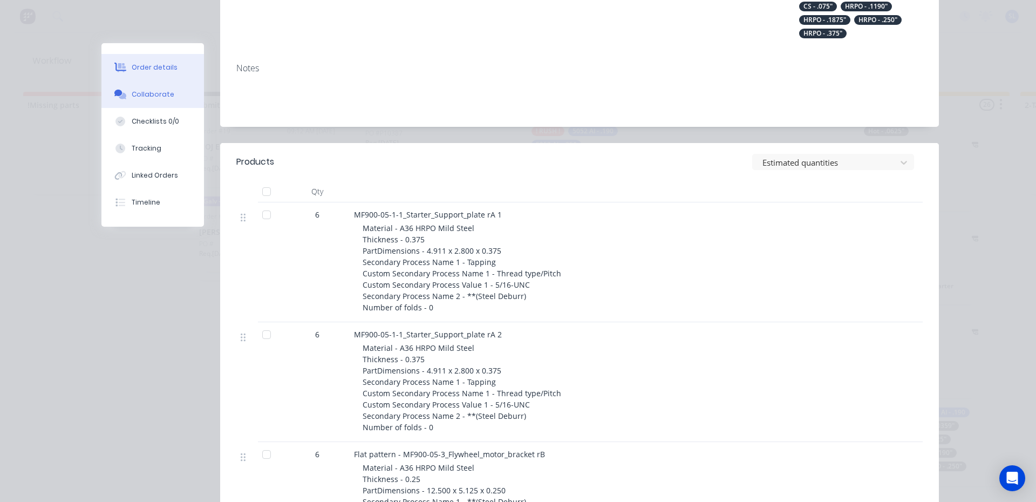
click at [156, 101] on button "Collaborate" at bounding box center [152, 94] width 103 height 27
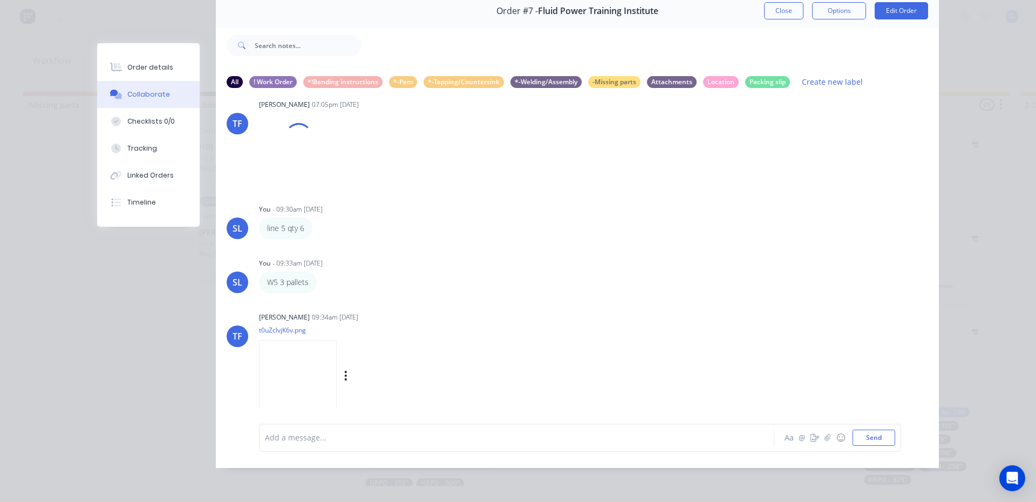
scroll to position [3078, 0]
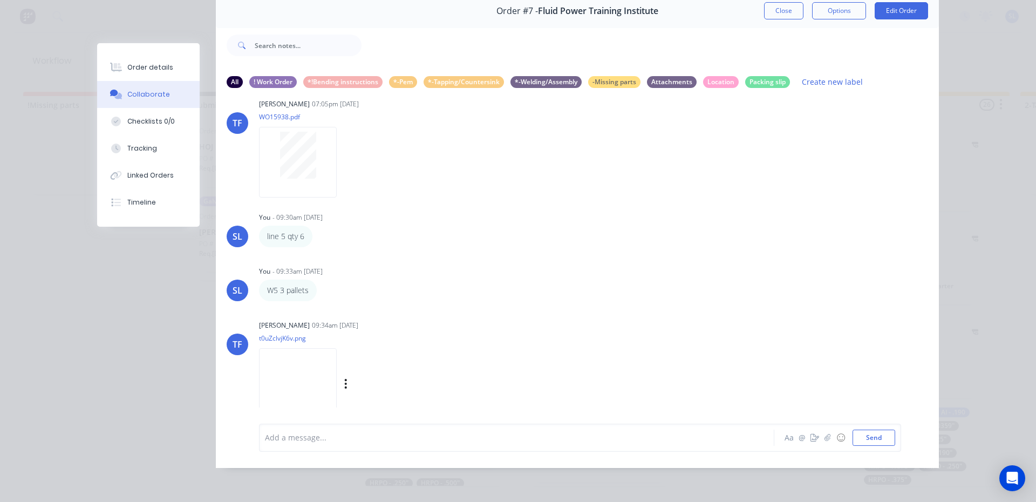
click at [306, 381] on img at bounding box center [298, 383] width 78 height 71
click at [345, 379] on icon "button" at bounding box center [346, 384] width 2 height 10
click at [374, 377] on button "Labels" at bounding box center [416, 376] width 121 height 24
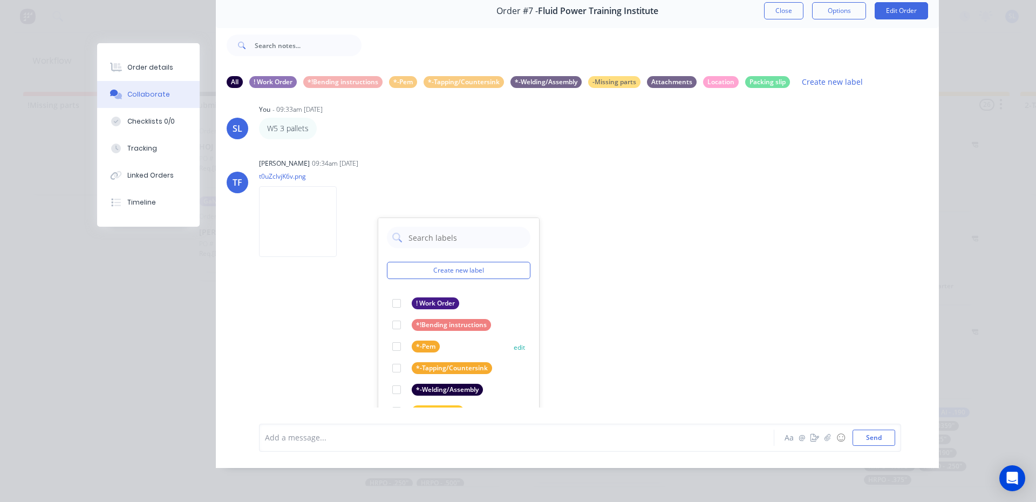
scroll to position [19, 0]
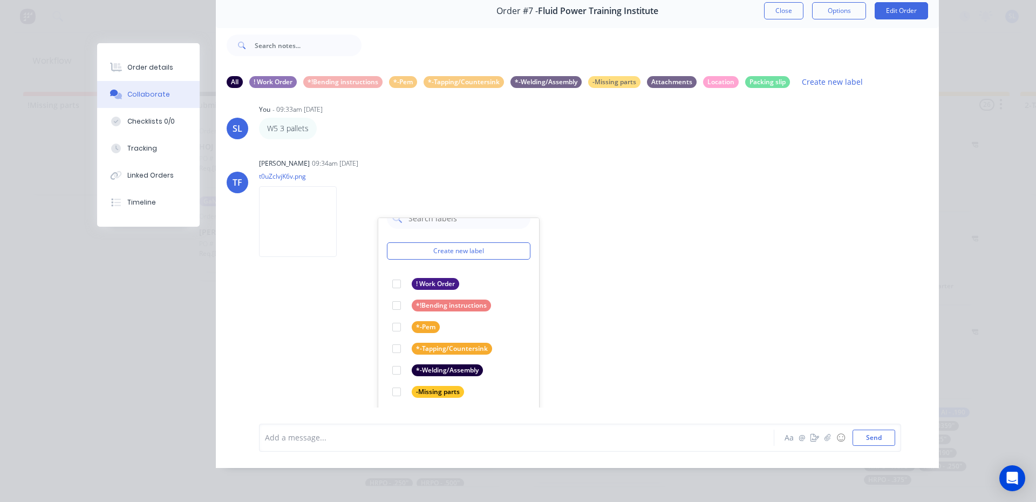
click at [396, 403] on div at bounding box center [397, 414] width 22 height 22
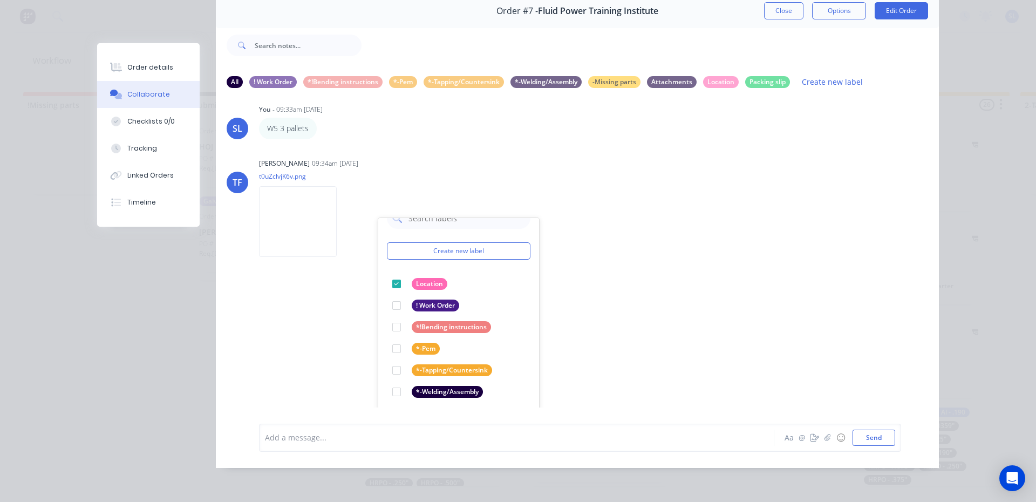
click at [648, 320] on div "[PERSON_NAME] 07:01pm [DATE] MF900-05-1-1_Starter_Support_plate rA.PDF Labels D…" at bounding box center [577, 252] width 723 height 310
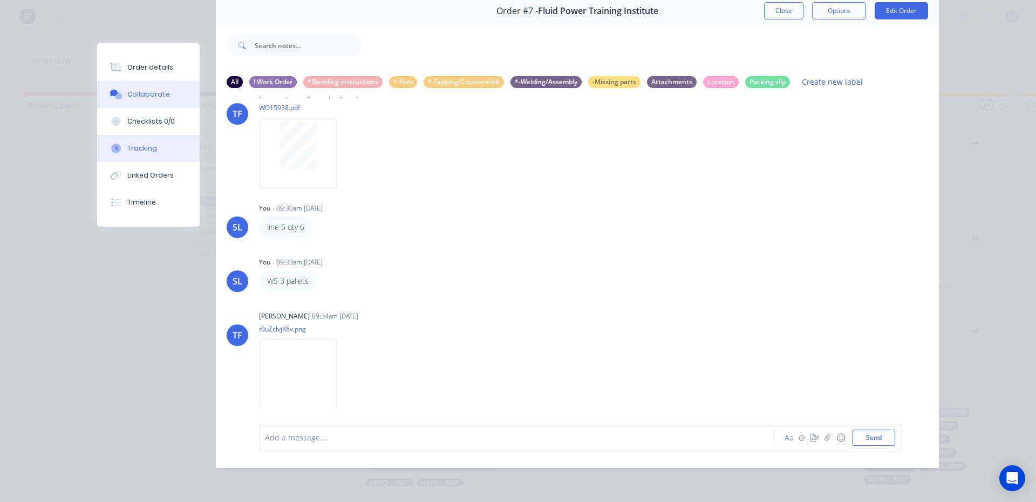
click at [142, 153] on div "Tracking" at bounding box center [142, 149] width 30 height 10
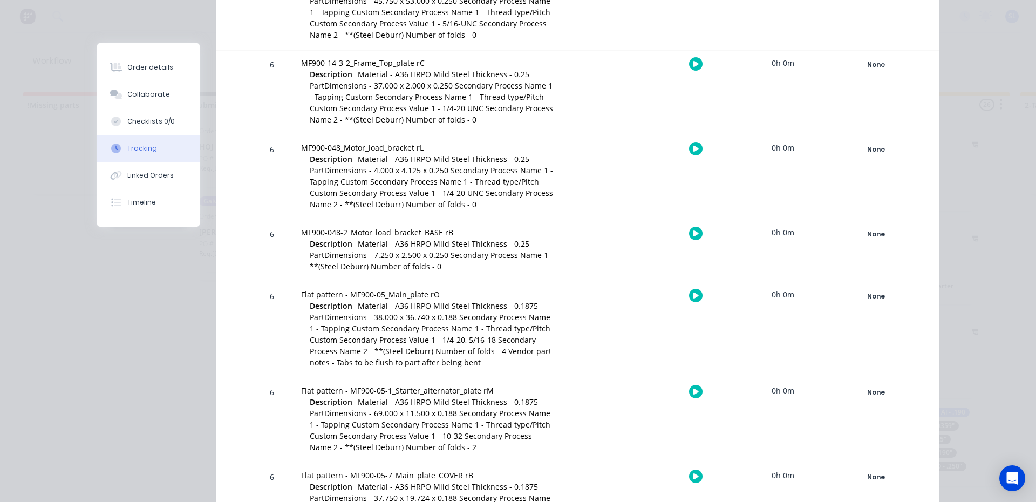
scroll to position [486, 0]
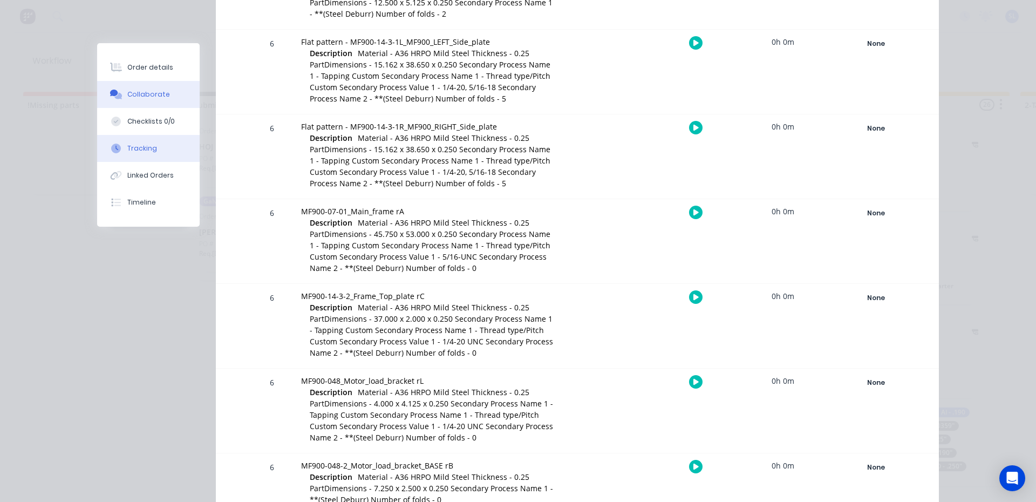
click at [108, 100] on button "Collaborate" at bounding box center [148, 94] width 103 height 27
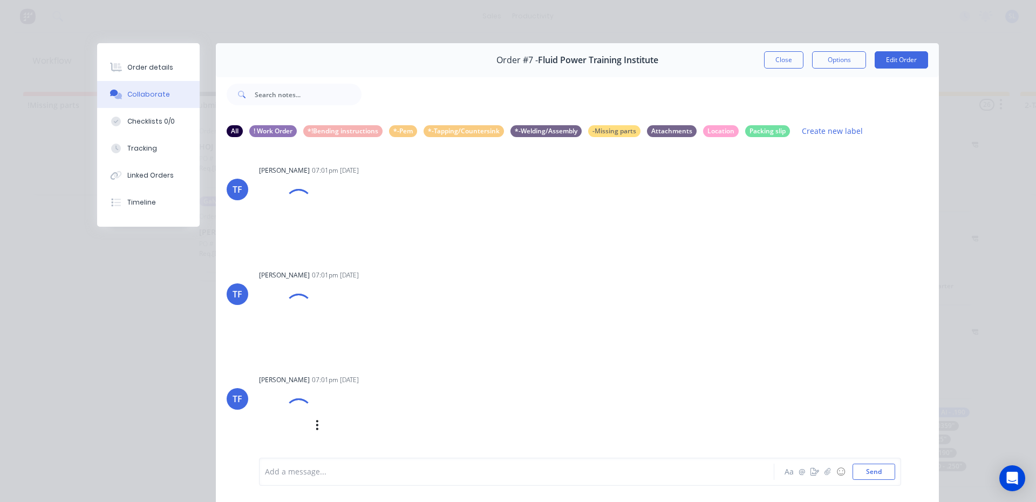
scroll to position [57, 0]
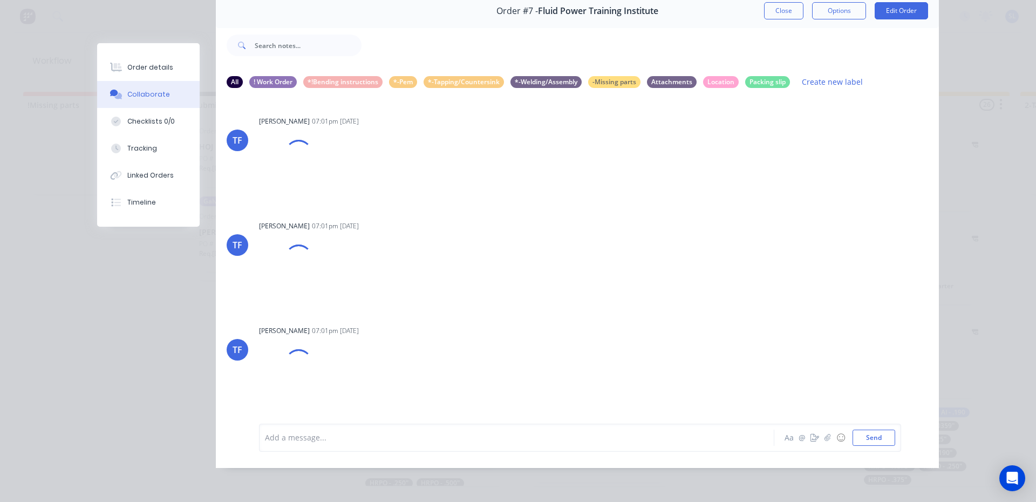
click at [325, 446] on div "Add a message... Aa @ ☺ Send" at bounding box center [580, 438] width 642 height 28
click at [322, 438] on div at bounding box center [502, 437] width 472 height 11
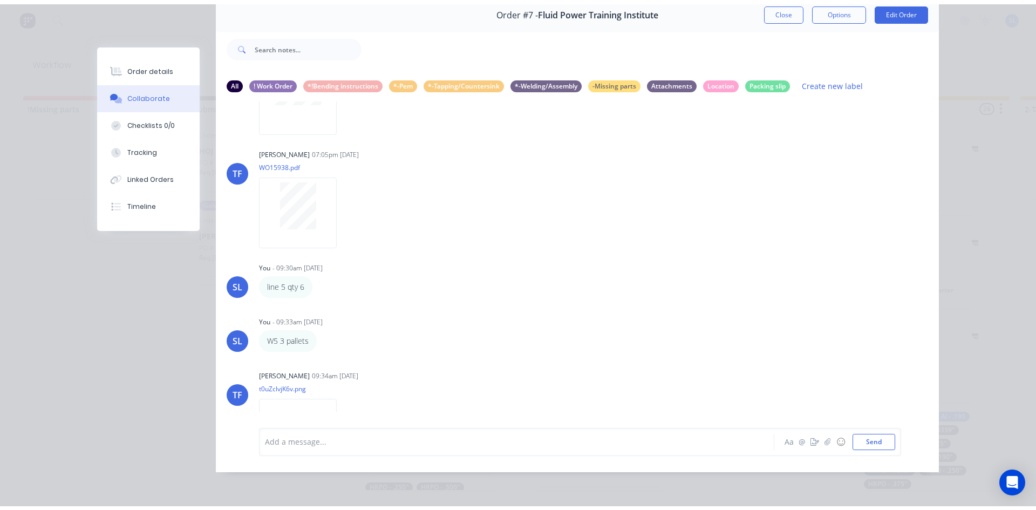
scroll to position [3131, 0]
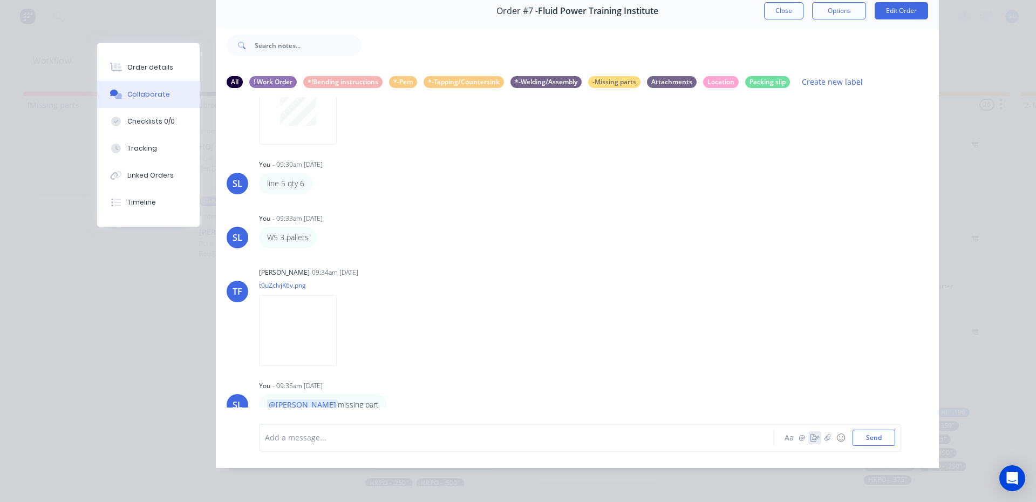
click at [812, 440] on icon "button" at bounding box center [815, 438] width 9 height 8
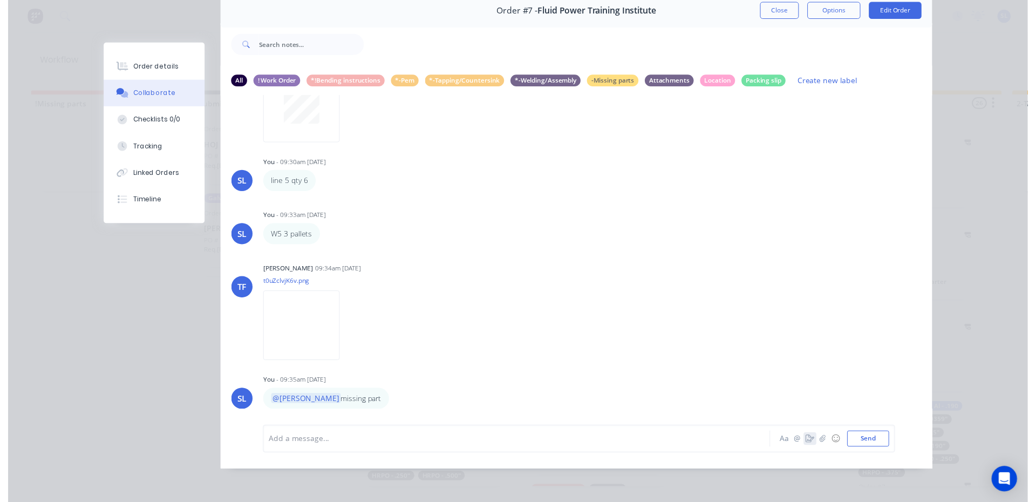
scroll to position [49, 0]
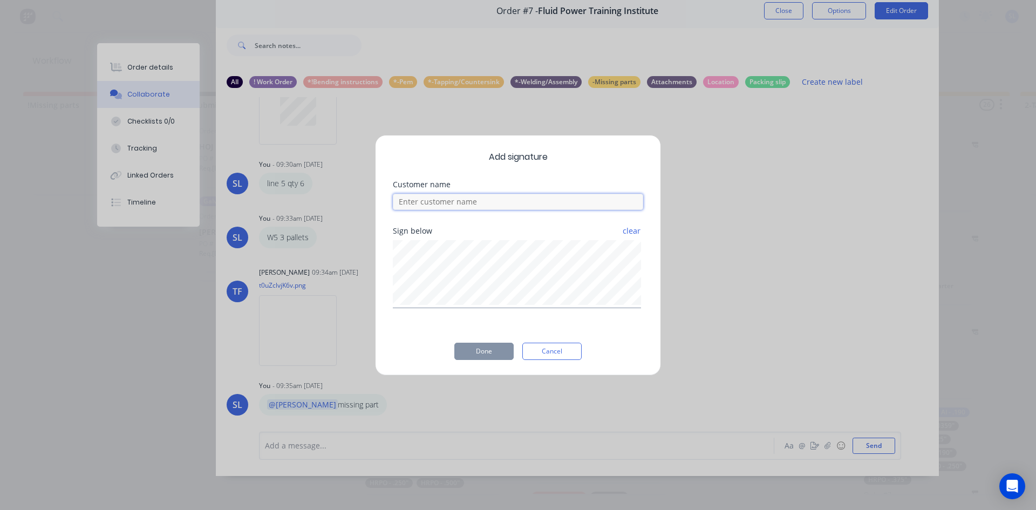
click at [442, 205] on input at bounding box center [518, 202] width 250 height 16
type input "joe"
click at [469, 354] on button "Done" at bounding box center [483, 351] width 59 height 17
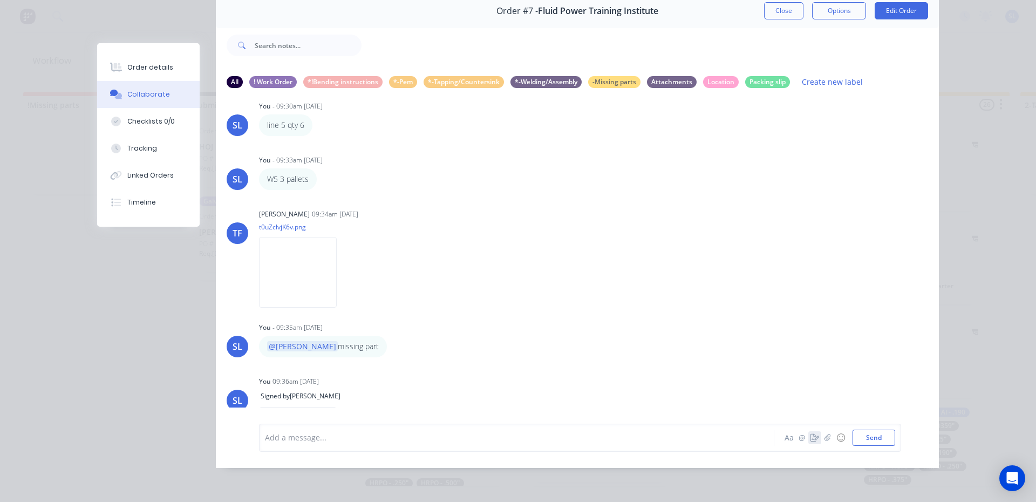
scroll to position [3095, 0]
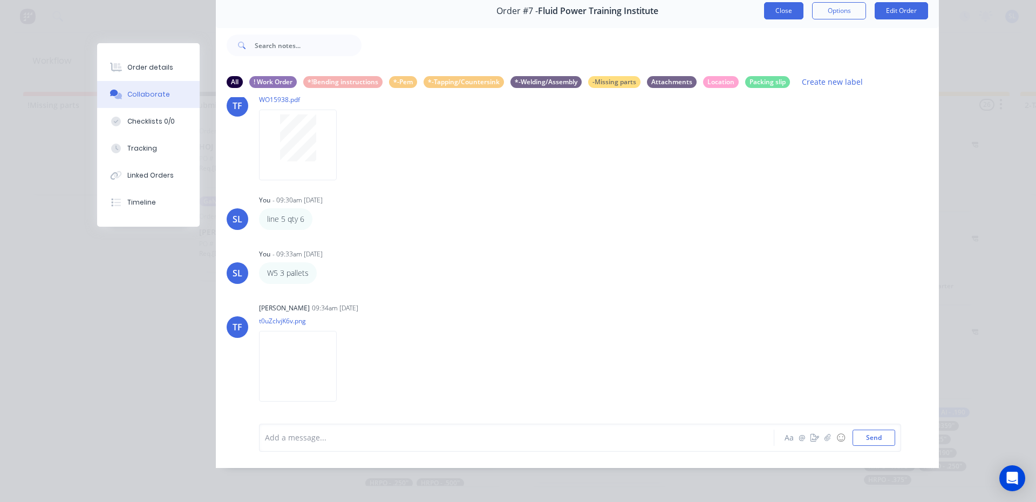
click at [772, 9] on button "Close" at bounding box center [783, 10] width 39 height 17
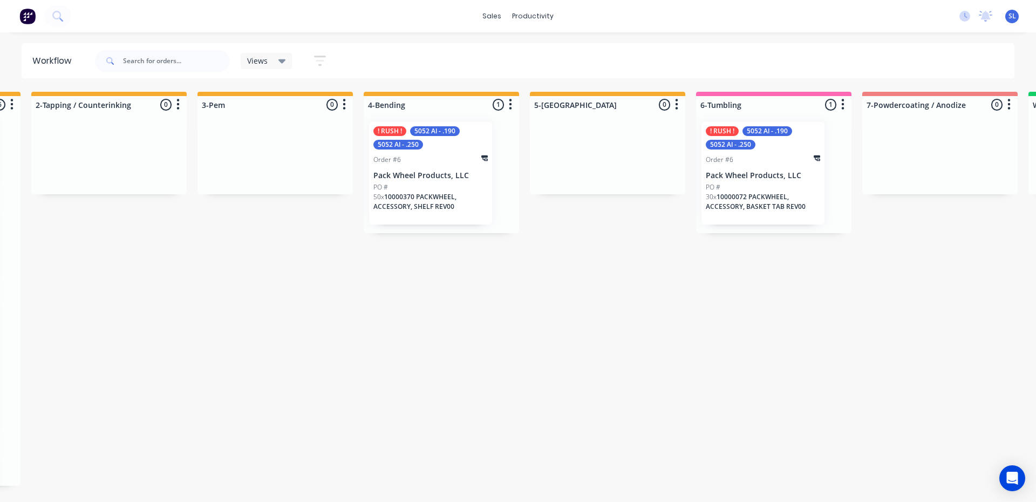
scroll to position [0, 996]
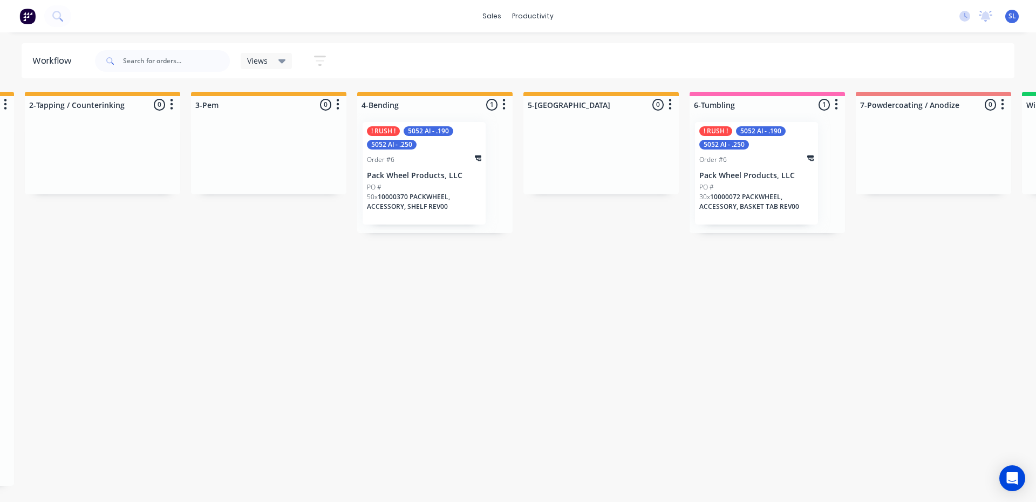
click at [476, 193] on p "50 x 10000370 PACKWHEEL, ACCESSORY, SHELF REV00" at bounding box center [424, 201] width 114 height 19
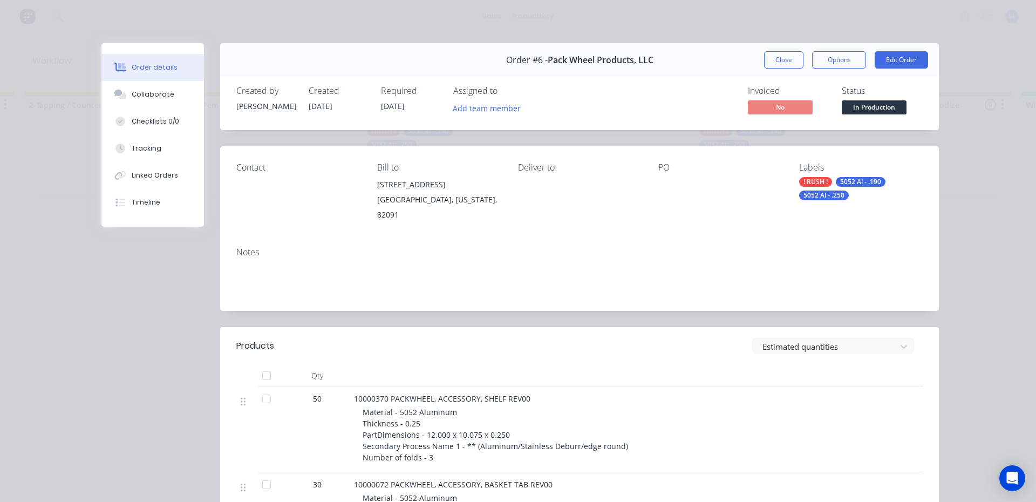
scroll to position [162, 0]
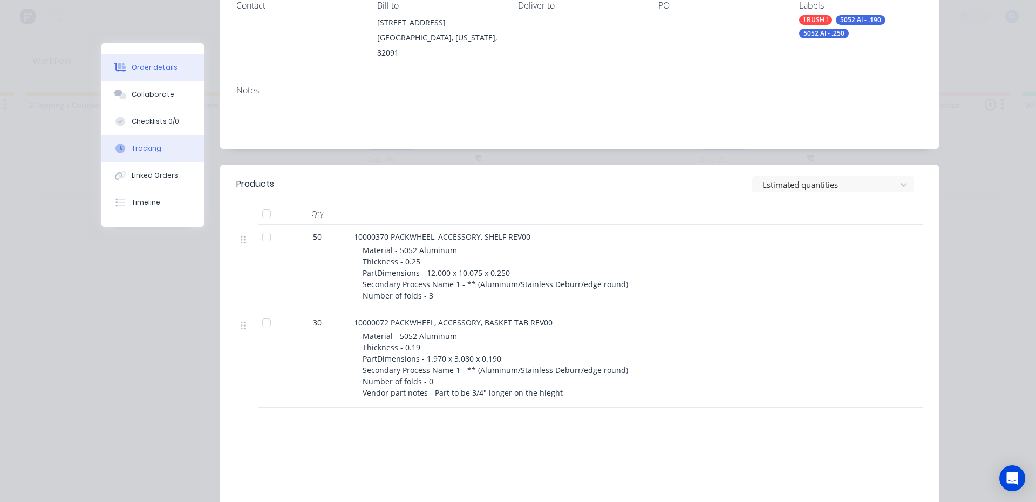
click at [165, 152] on button "Tracking" at bounding box center [152, 148] width 103 height 27
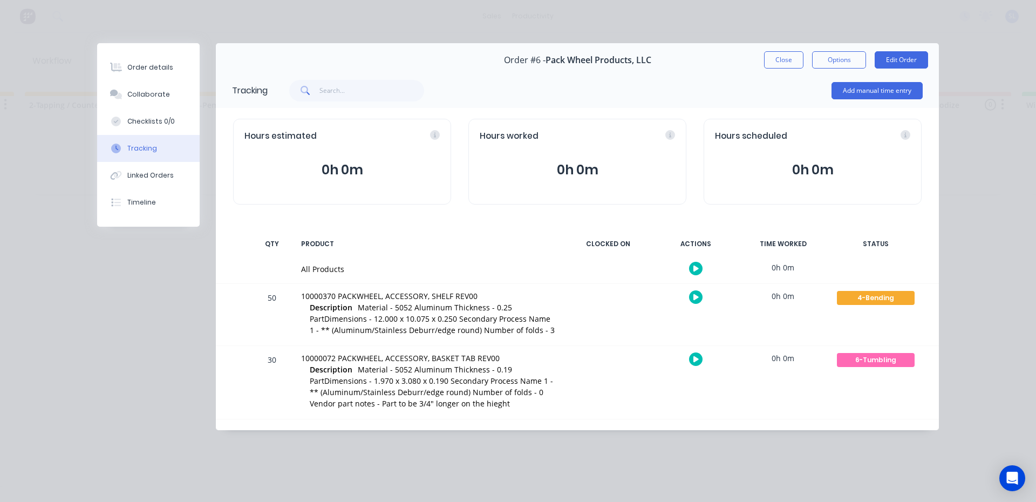
scroll to position [0, 0]
click at [792, 65] on button "Close" at bounding box center [783, 59] width 39 height 17
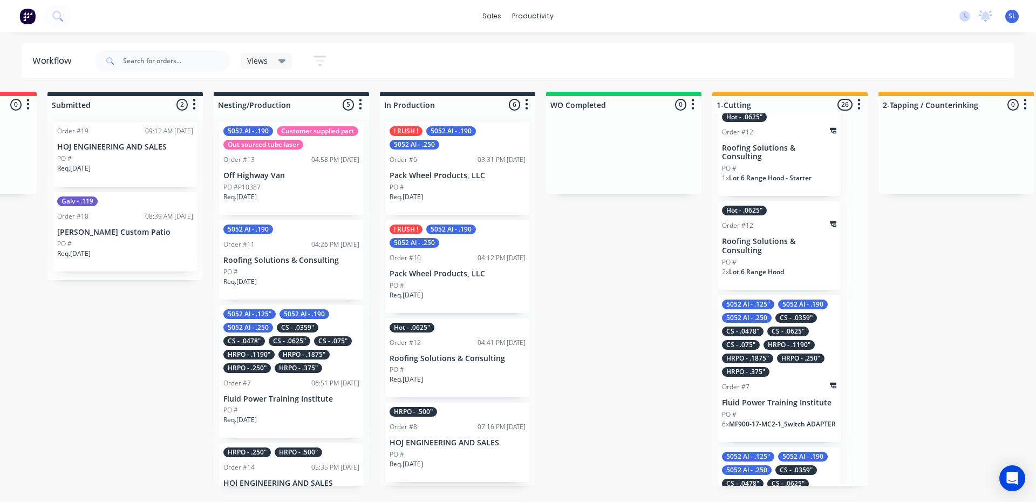
click at [315, 61] on icon "button" at bounding box center [320, 60] width 12 height 13
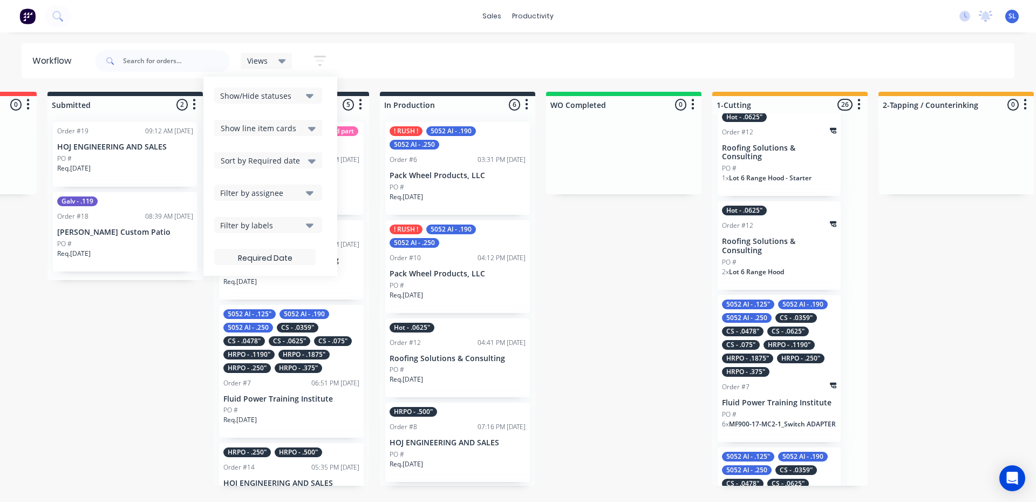
click at [291, 229] on div "Filter by labels" at bounding box center [261, 225] width 82 height 11
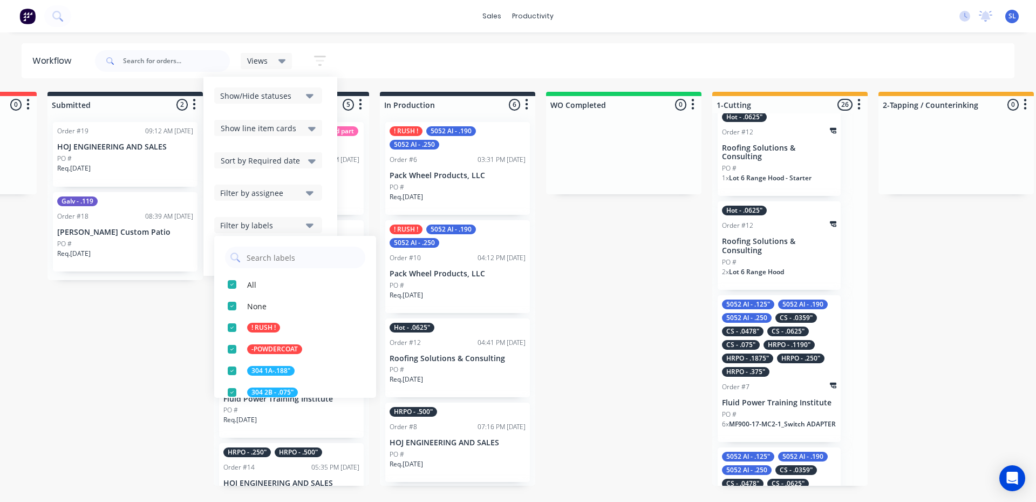
click at [291, 229] on div "Filter by labels" at bounding box center [261, 225] width 82 height 11
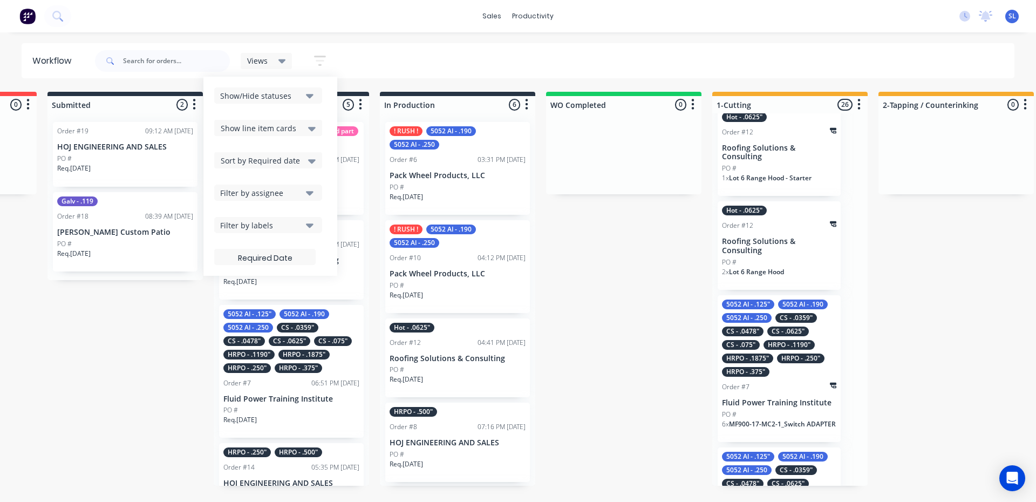
click at [290, 195] on div "Filter by assignee" at bounding box center [261, 192] width 82 height 11
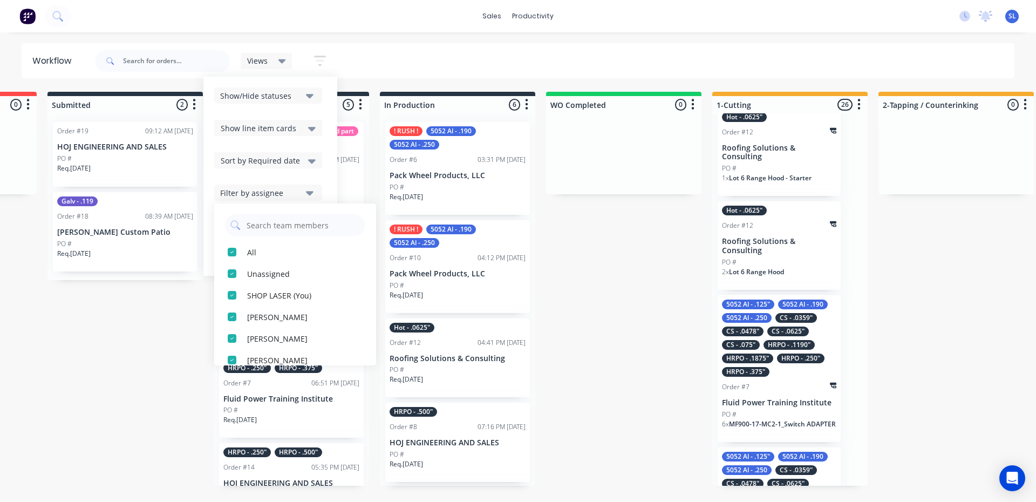
click at [289, 195] on div "Filter by assignee" at bounding box center [261, 192] width 82 height 11
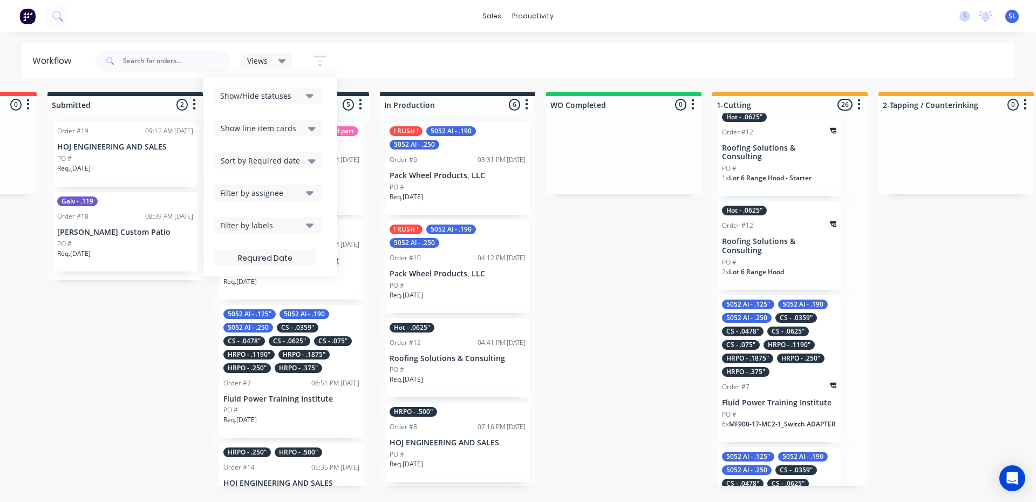
click at [300, 171] on div "Show/Hide statuses Show line item cards Show line item cards Hide line item car…" at bounding box center [270, 176] width 112 height 178
click at [291, 132] on span "Show line item cards" at bounding box center [259, 128] width 76 height 11
click at [294, 100] on div "Show/Hide statuses" at bounding box center [261, 95] width 82 height 11
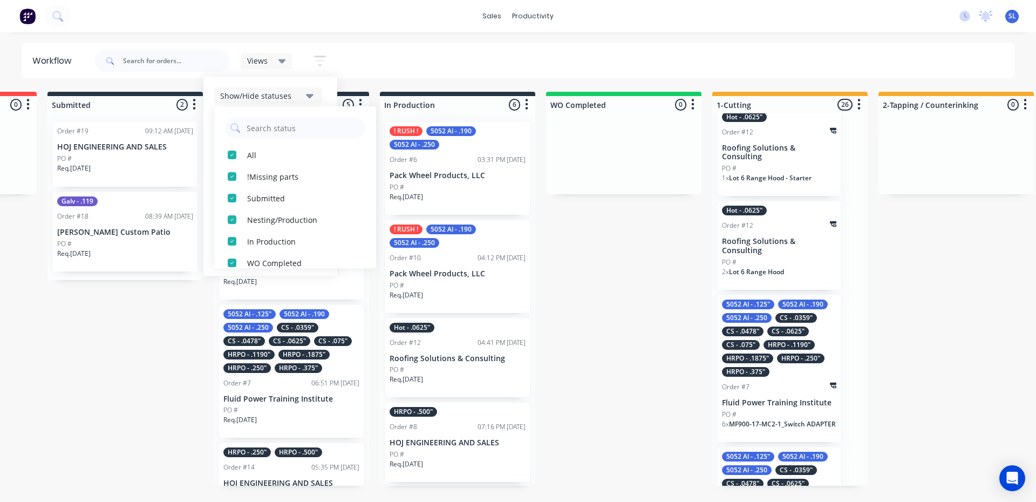
click at [294, 100] on div "Show/Hide statuses" at bounding box center [261, 95] width 82 height 11
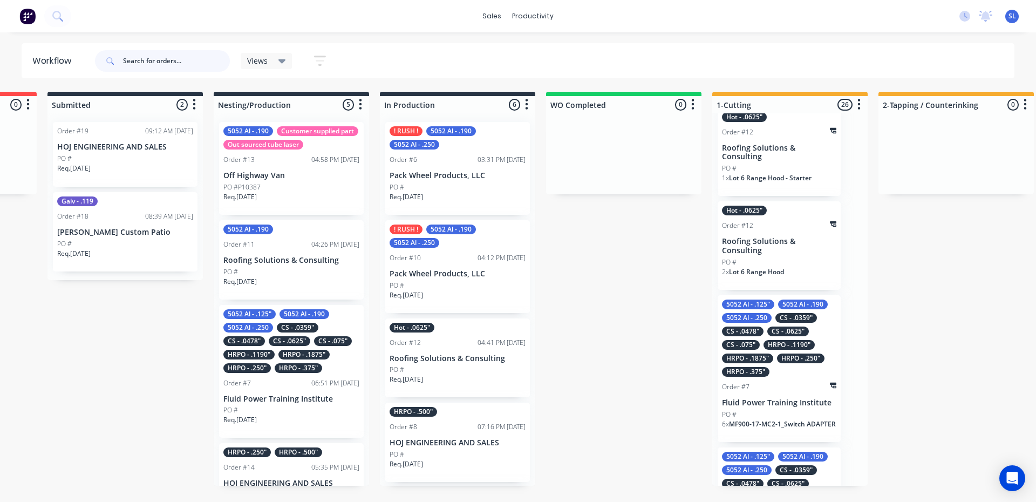
click at [160, 62] on input "text" at bounding box center [176, 61] width 107 height 22
type input "P10387"
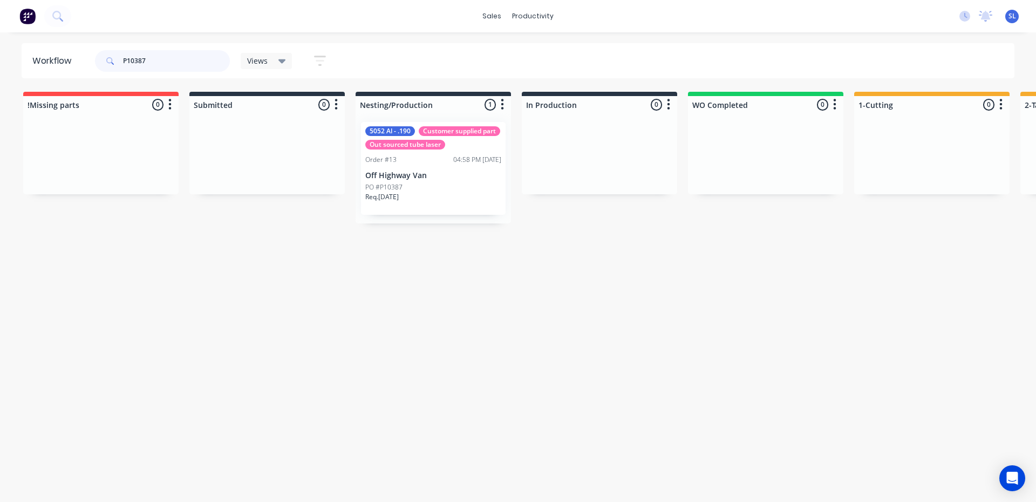
drag, startPoint x: 157, startPoint y: 64, endPoint x: 122, endPoint y: 67, distance: 35.2
click at [122, 67] on div "P10387" at bounding box center [162, 61] width 135 height 22
click at [242, 270] on div "Workflow Views Save new view None (Default) edit Show/Hide statuses Show line i…" at bounding box center [518, 261] width 1036 height 437
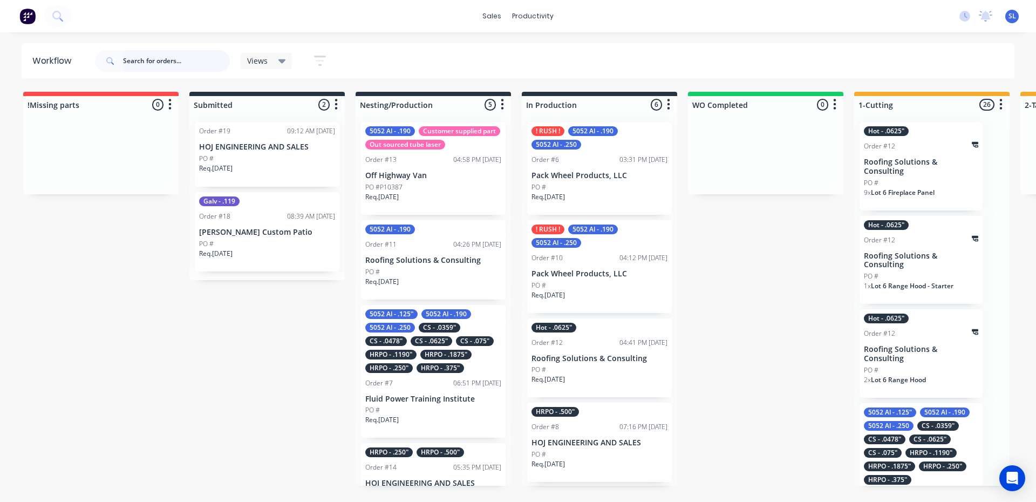
click at [126, 60] on input "text" at bounding box center [176, 61] width 107 height 22
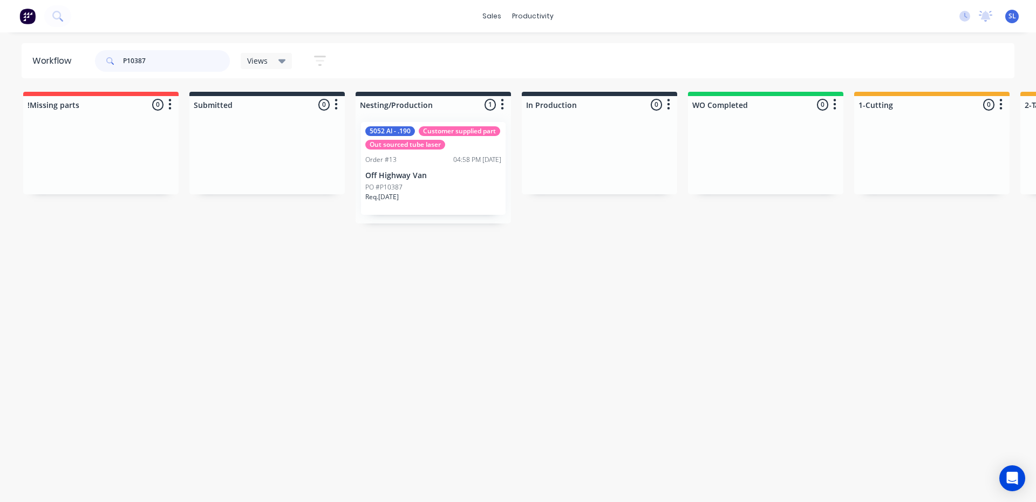
drag, startPoint x: 152, startPoint y: 63, endPoint x: 110, endPoint y: 67, distance: 41.8
click at [110, 67] on div "P10387" at bounding box center [162, 61] width 135 height 22
type input "o"
type input "10022"
drag, startPoint x: 150, startPoint y: 57, endPoint x: 102, endPoint y: 60, distance: 47.6
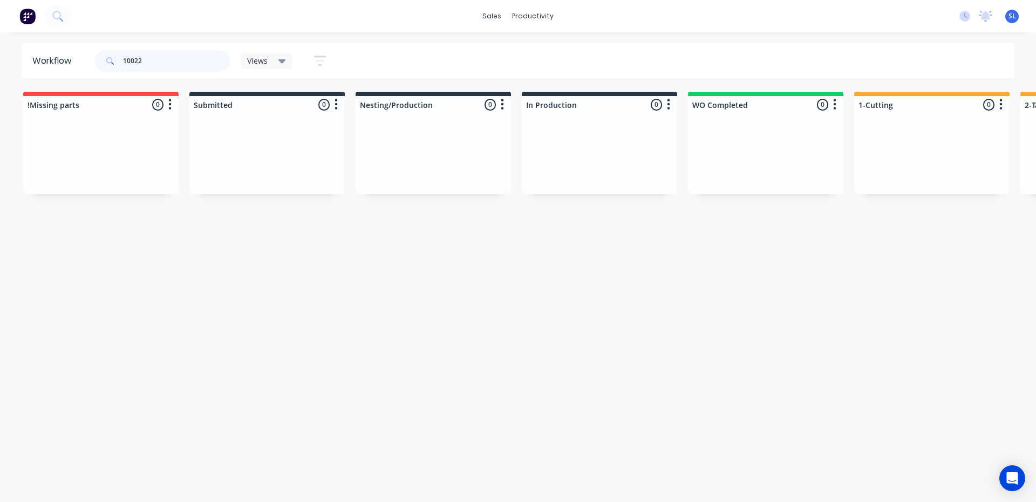
click at [102, 60] on div "10022" at bounding box center [162, 61] width 135 height 22
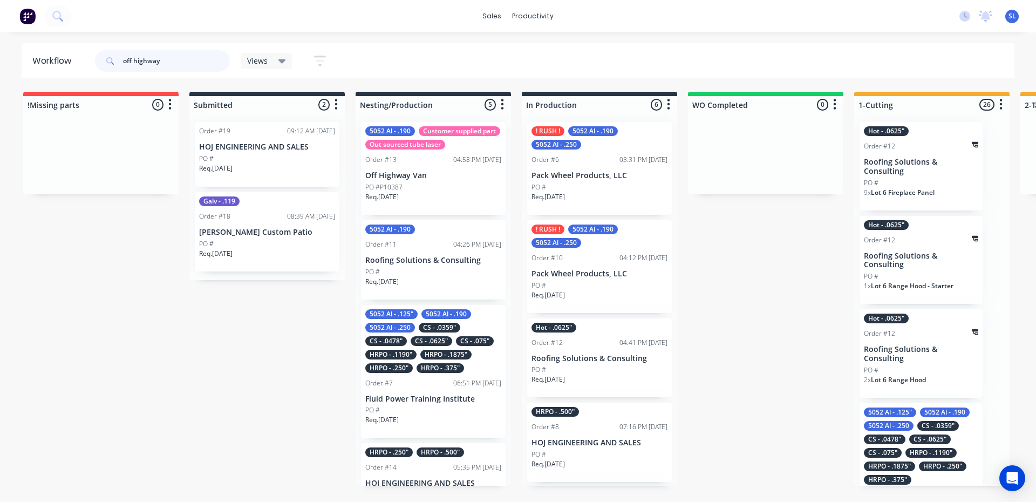
type input "off highway"
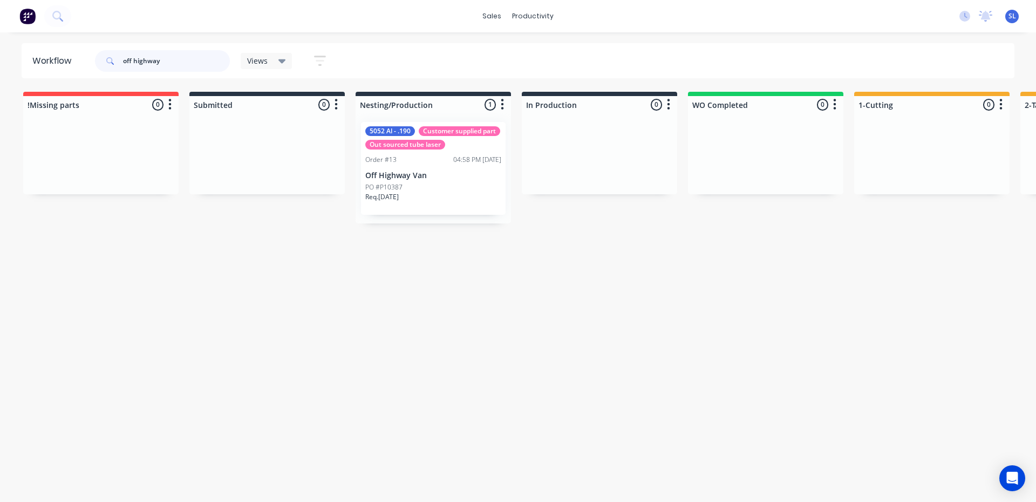
drag, startPoint x: 171, startPoint y: 65, endPoint x: 90, endPoint y: 69, distance: 81.1
click at [90, 69] on header "Workflow off highway Views Save new view None (Default) edit Show/Hide statuses…" at bounding box center [519, 60] width 994 height 35
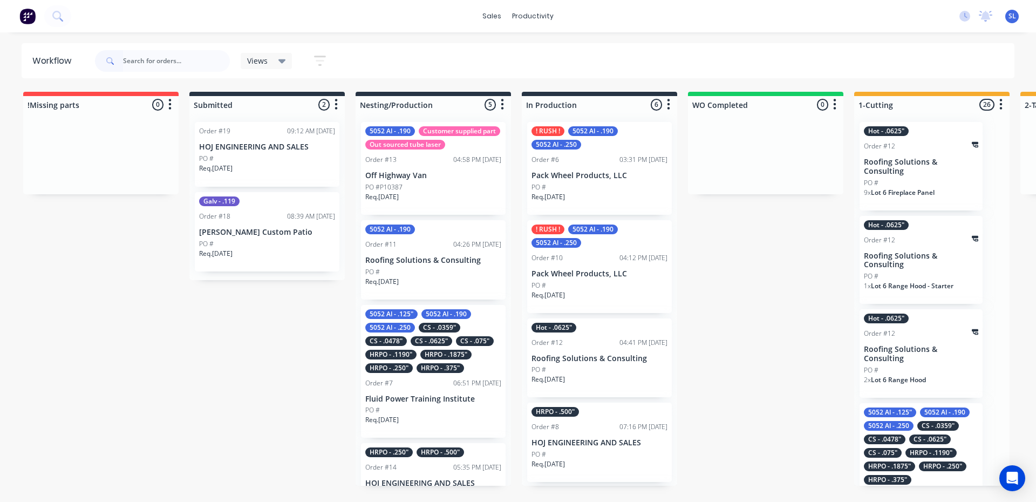
click at [440, 249] on div "Order #11 04:26 PM 07/10/25" at bounding box center [433, 245] width 136 height 10
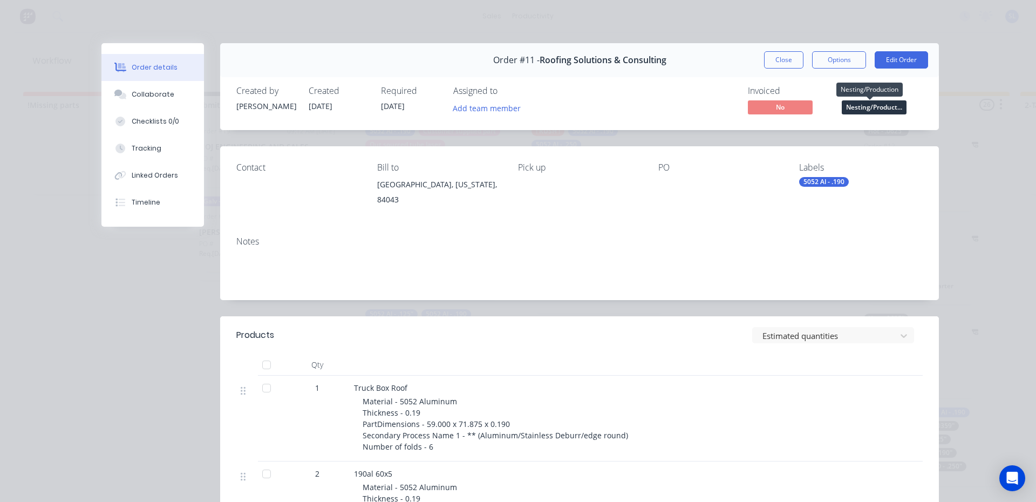
click at [865, 107] on span "Nesting/Product..." at bounding box center [874, 106] width 65 height 13
click at [125, 149] on button "Tracking" at bounding box center [152, 148] width 103 height 27
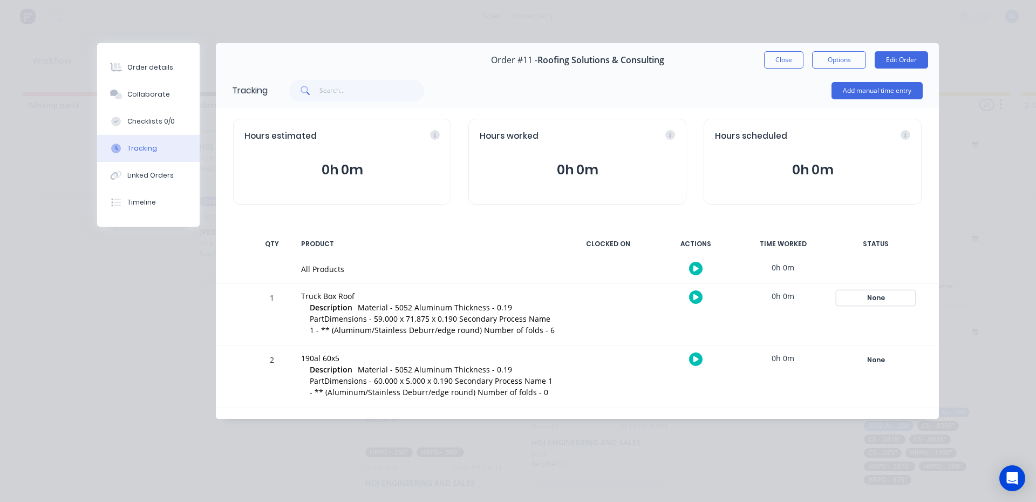
click at [866, 298] on div "None" at bounding box center [876, 298] width 78 height 14
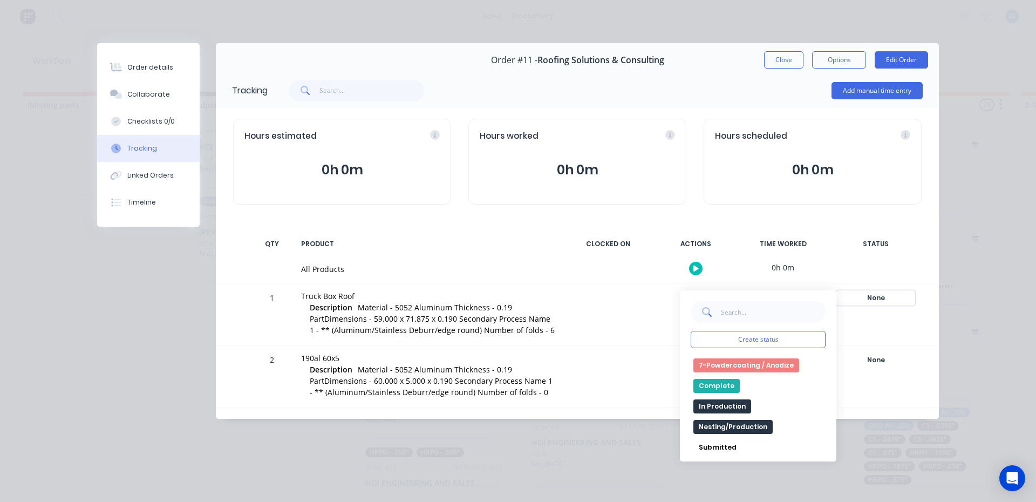
scroll to position [227, 0]
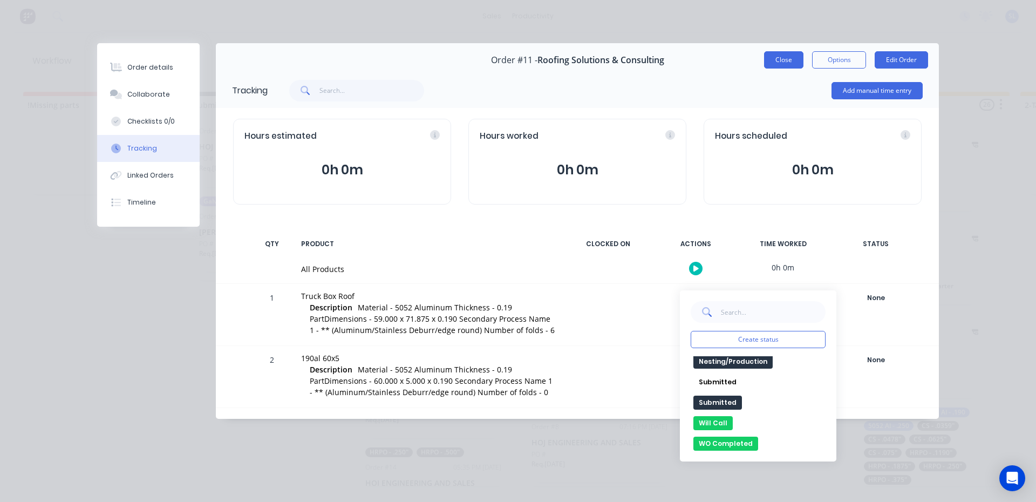
click at [773, 64] on button "Close" at bounding box center [783, 59] width 39 height 17
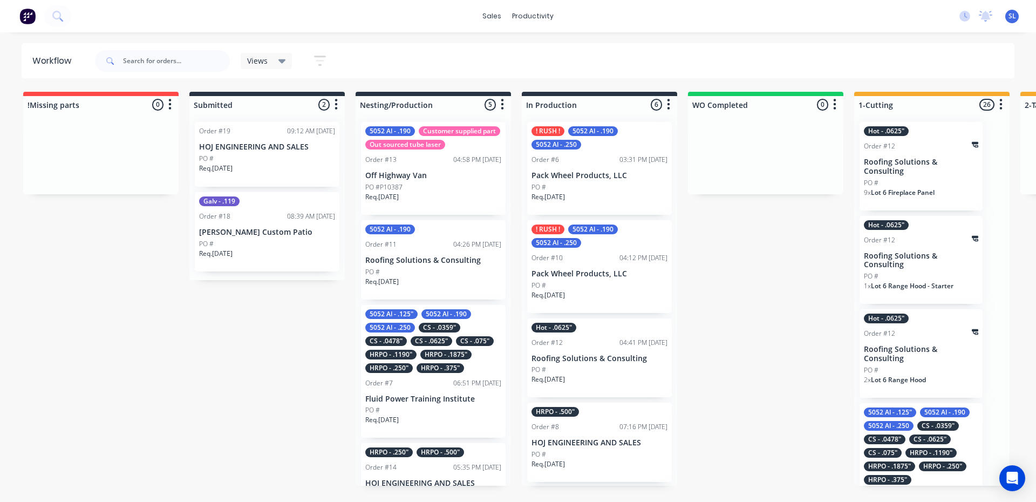
click at [447, 295] on div "Req. 13/10/25" at bounding box center [433, 286] width 136 height 18
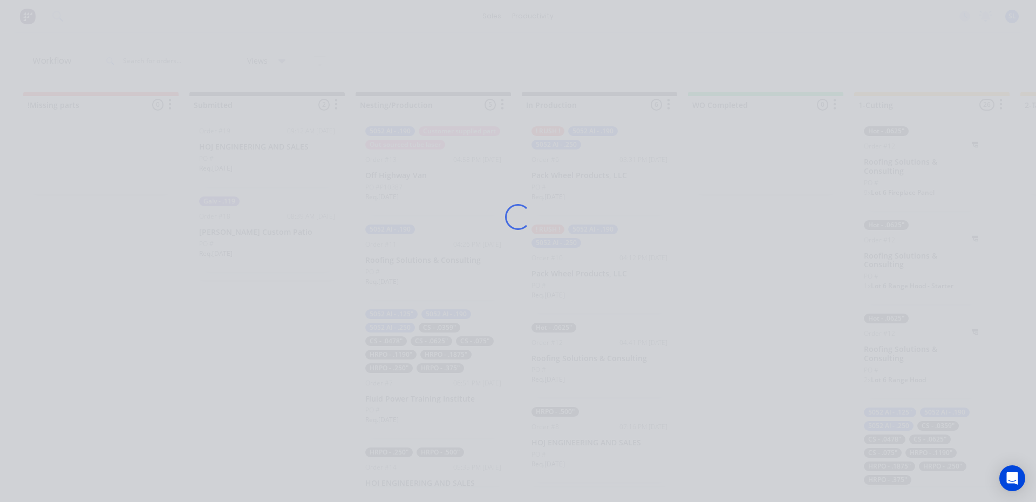
scroll to position [85, 0]
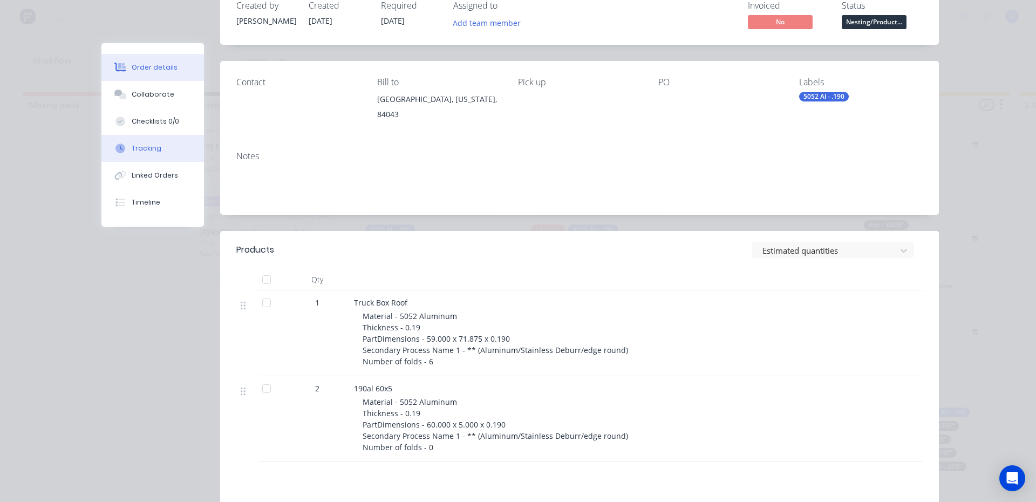
click at [140, 141] on button "Tracking" at bounding box center [152, 148] width 103 height 27
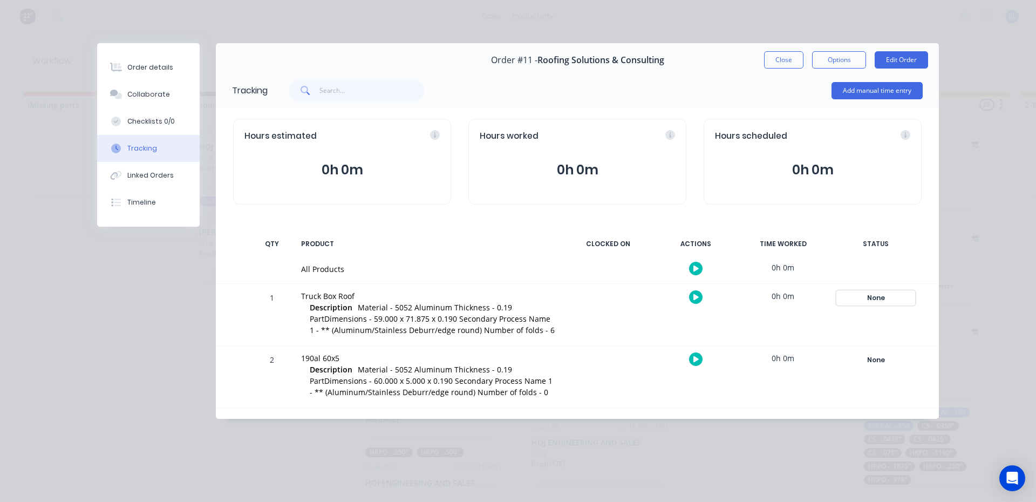
click at [872, 296] on div "None" at bounding box center [876, 298] width 78 height 14
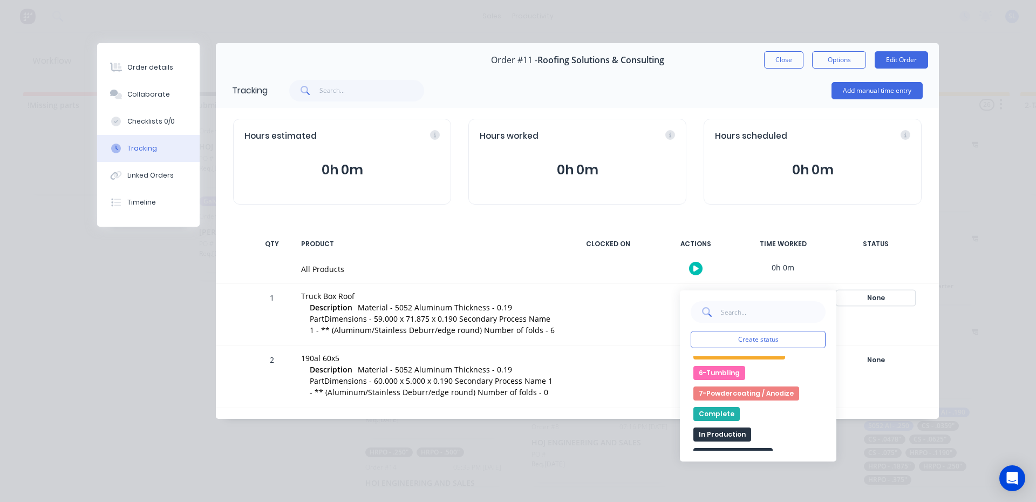
scroll to position [108, 0]
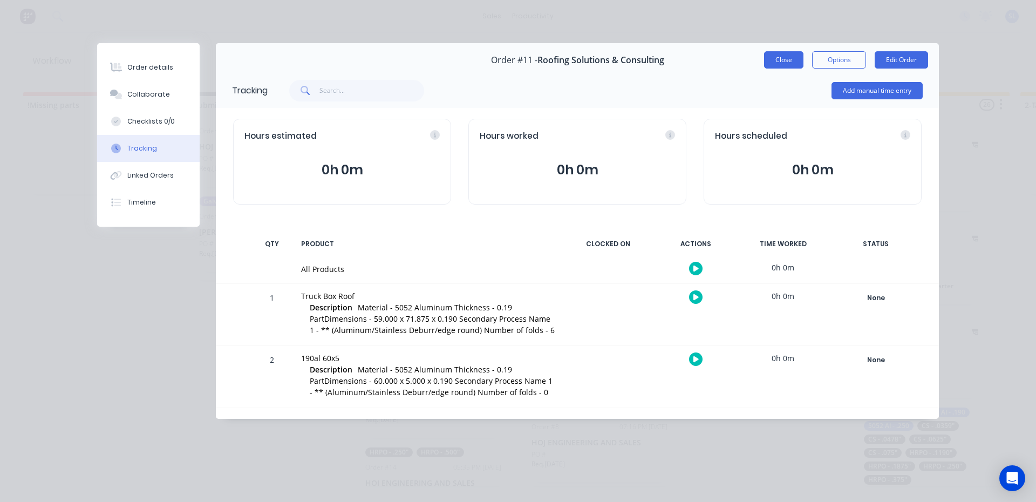
click at [798, 57] on button "Close" at bounding box center [783, 59] width 39 height 17
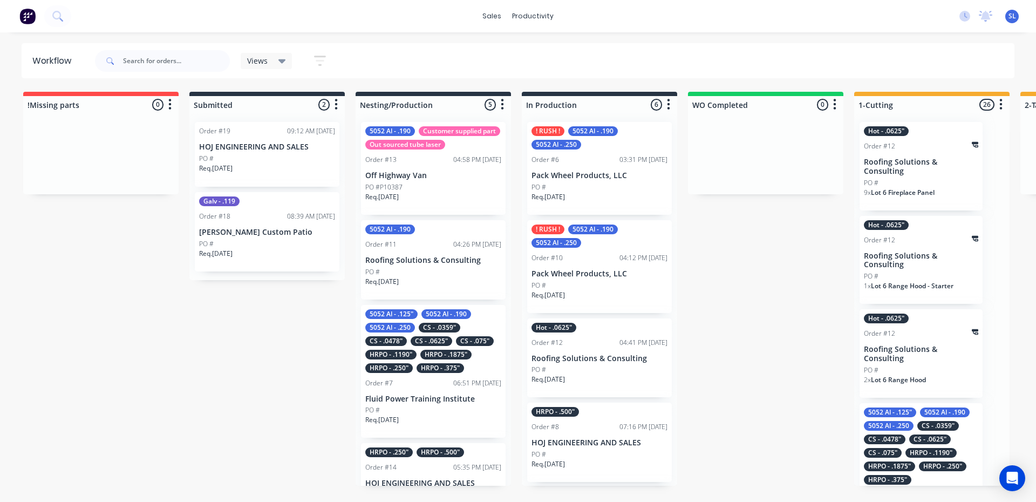
click at [158, 138] on div at bounding box center [100, 153] width 155 height 81
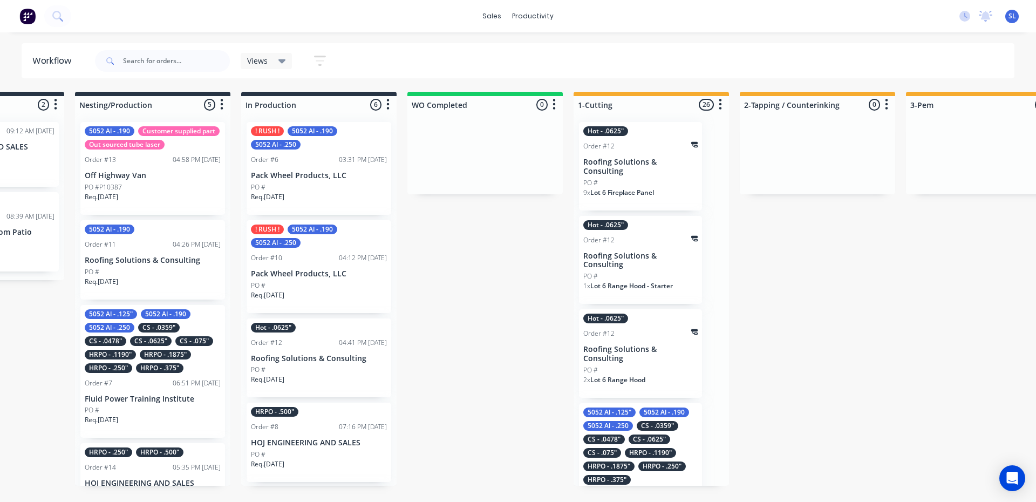
scroll to position [0, 183]
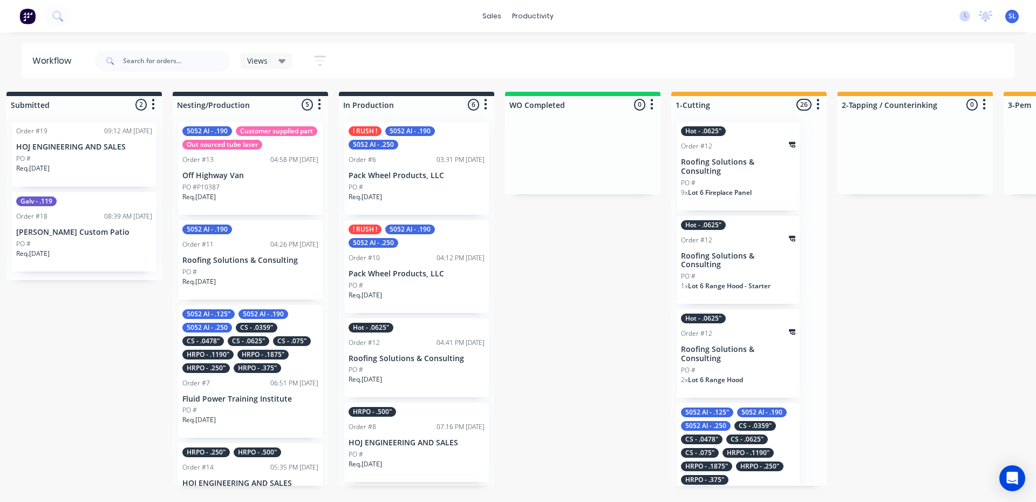
click at [405, 180] on div "! RUSH ! 5052 Al - .190 5052 Al - .250 Order #6 03:31 PM 06/10/25 Pack Wheel Pr…" at bounding box center [416, 168] width 145 height 93
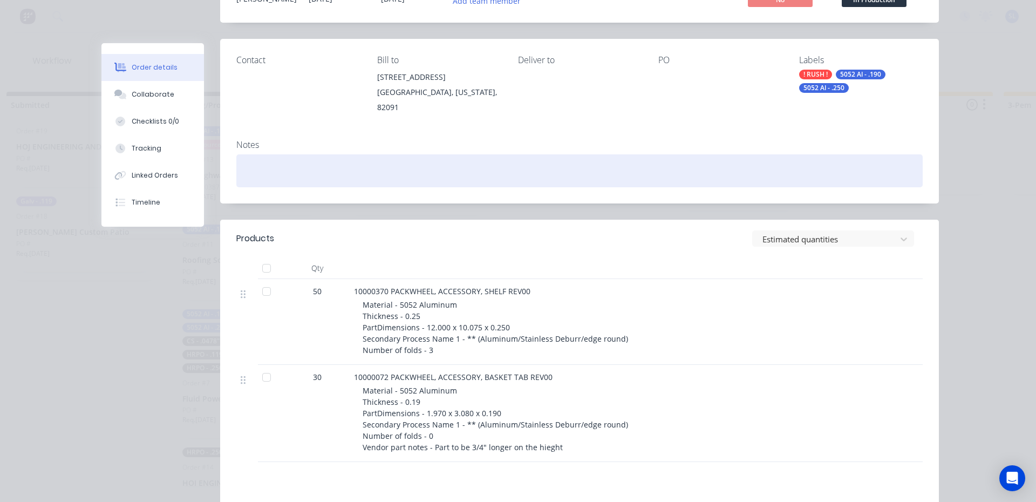
scroll to position [108, 0]
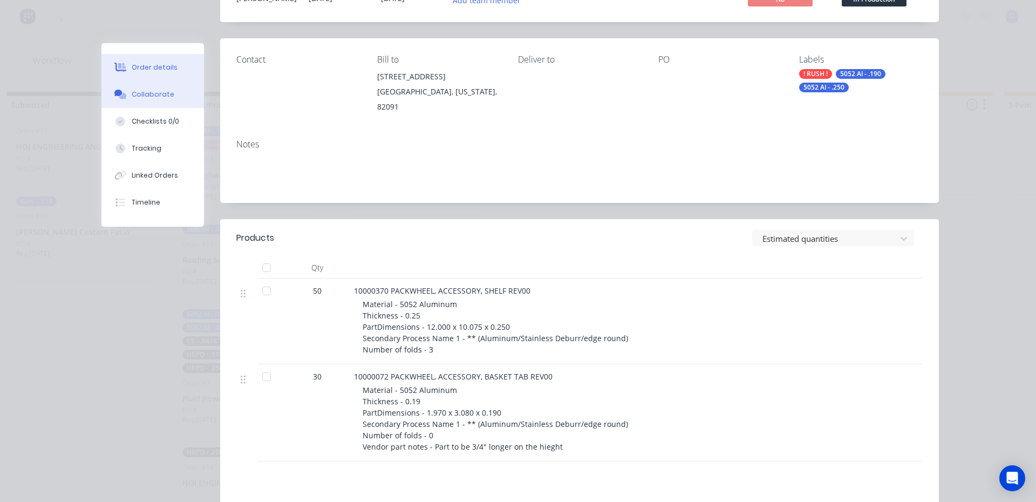
click at [141, 105] on button "Collaborate" at bounding box center [152, 94] width 103 height 27
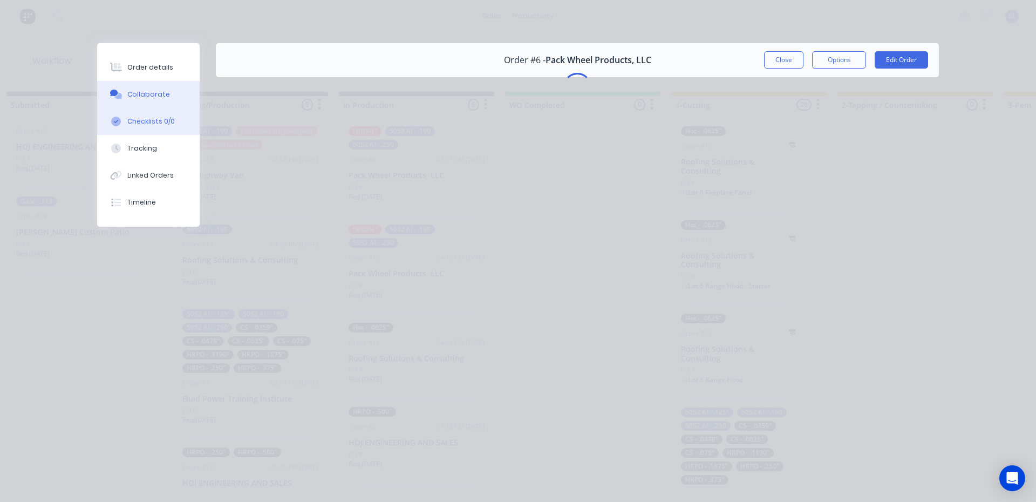
scroll to position [0, 0]
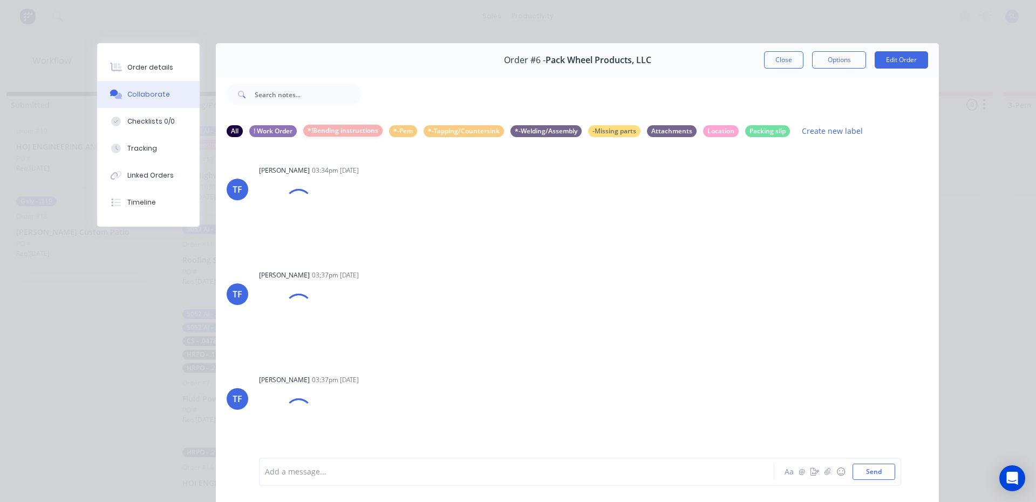
click at [358, 133] on div "*!Bending instructions" at bounding box center [342, 131] width 79 height 12
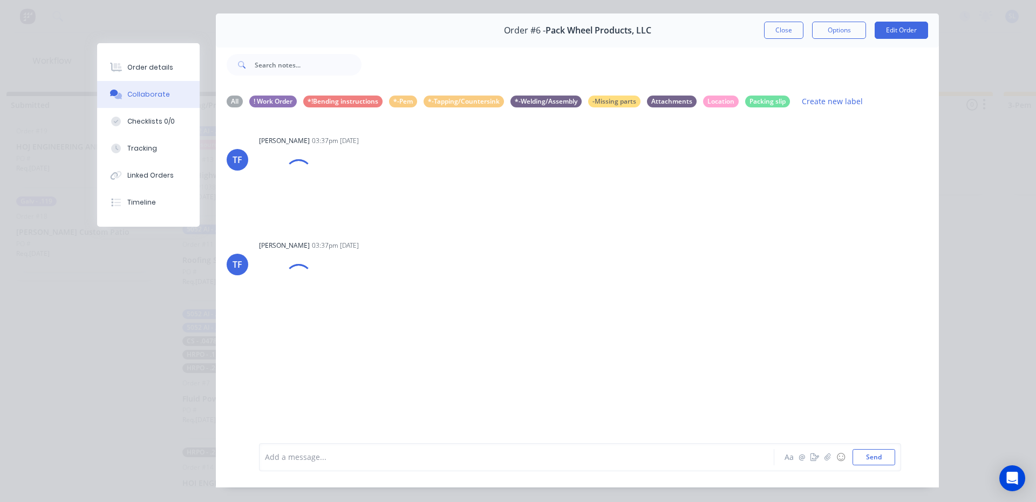
scroll to position [57, 0]
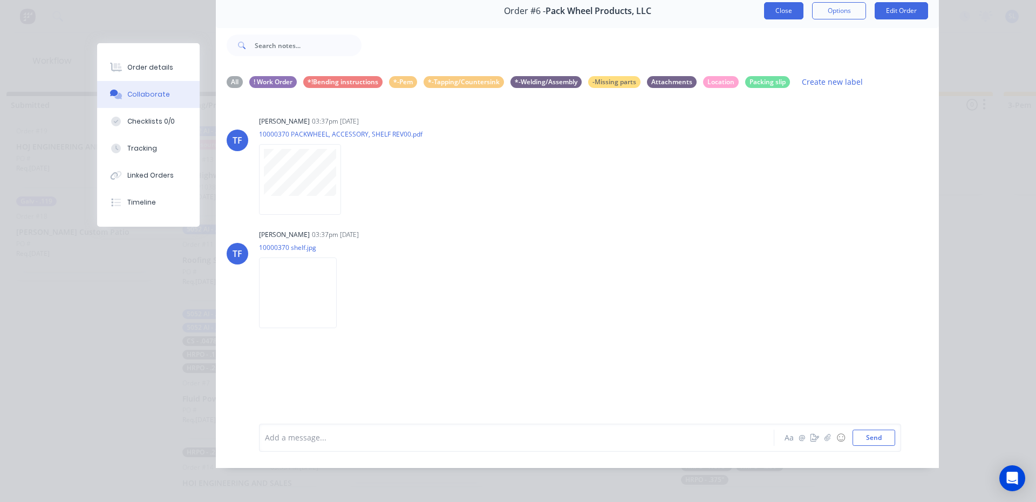
click at [772, 2] on button "Close" at bounding box center [783, 10] width 39 height 17
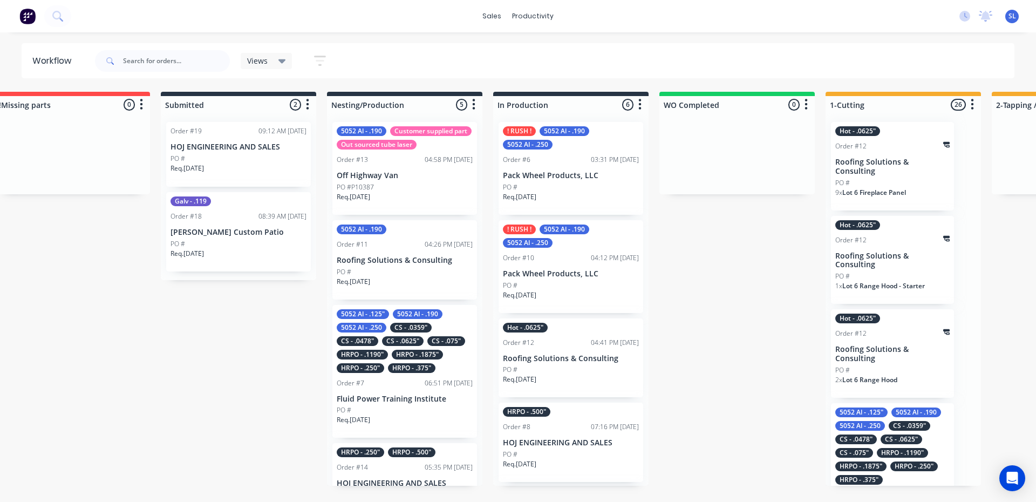
scroll to position [0, 0]
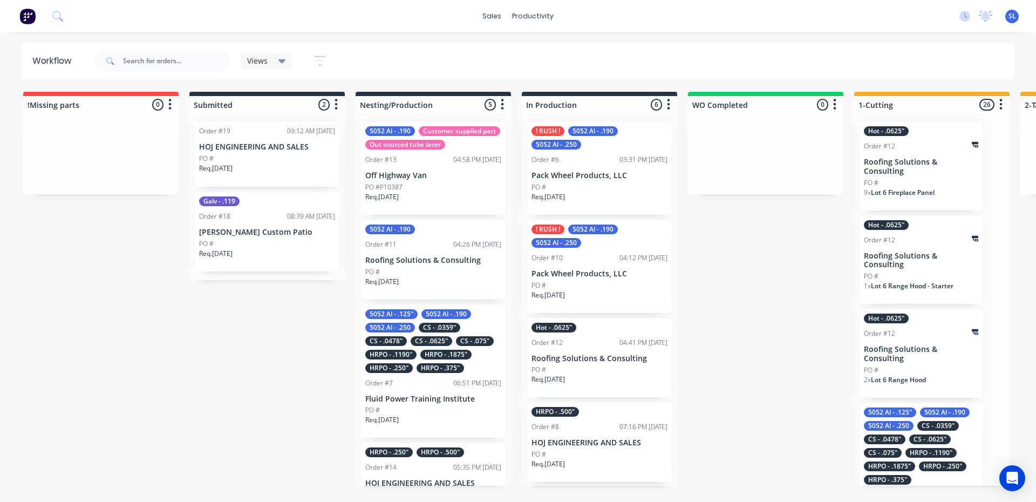
click at [319, 64] on icon "button" at bounding box center [320, 61] width 12 height 10
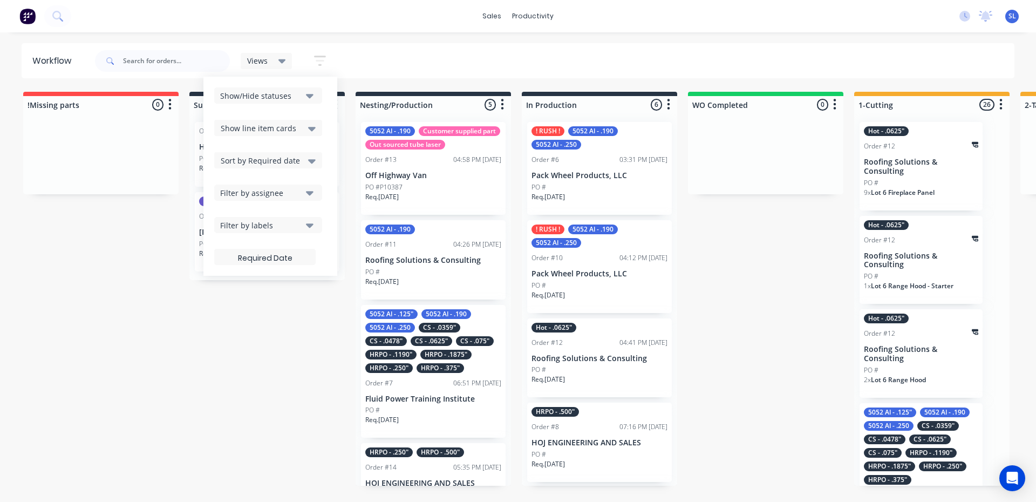
click at [291, 225] on div "Filter by labels" at bounding box center [261, 225] width 82 height 11
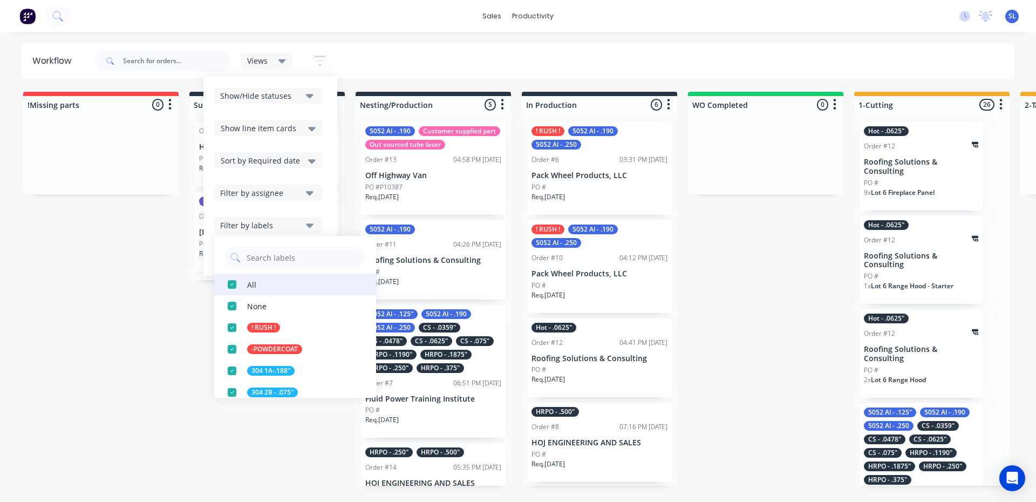
click at [230, 289] on div "button" at bounding box center [232, 285] width 22 height 22
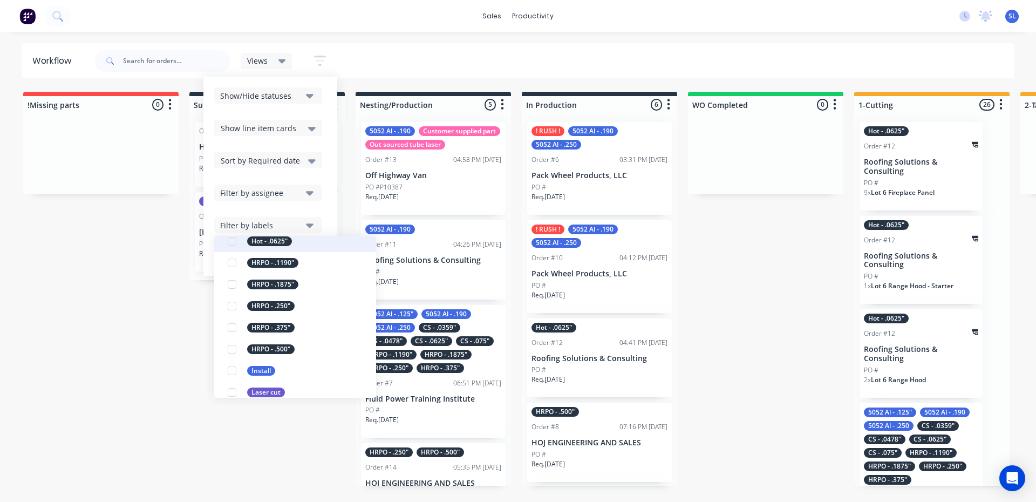
scroll to position [486, 0]
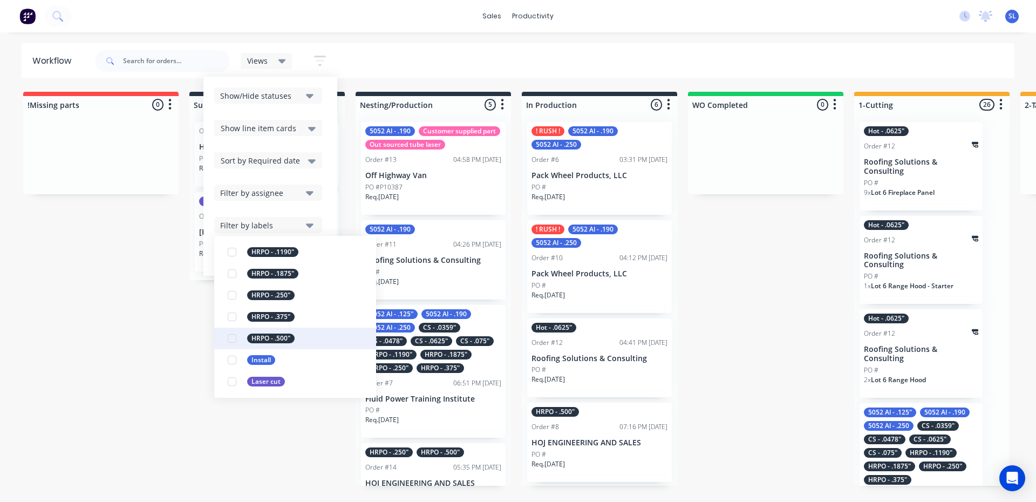
click at [234, 336] on div "button" at bounding box center [232, 339] width 22 height 22
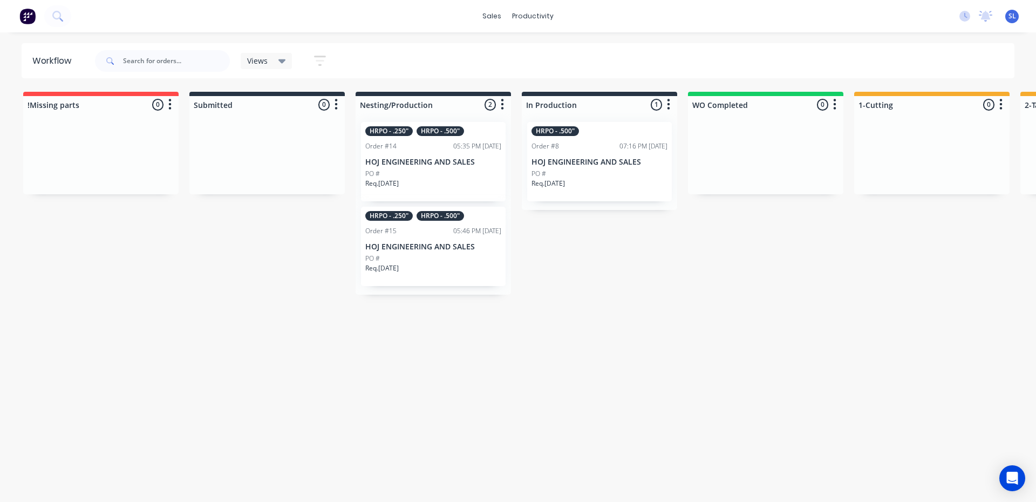
click at [314, 64] on icon "button" at bounding box center [320, 60] width 12 height 13
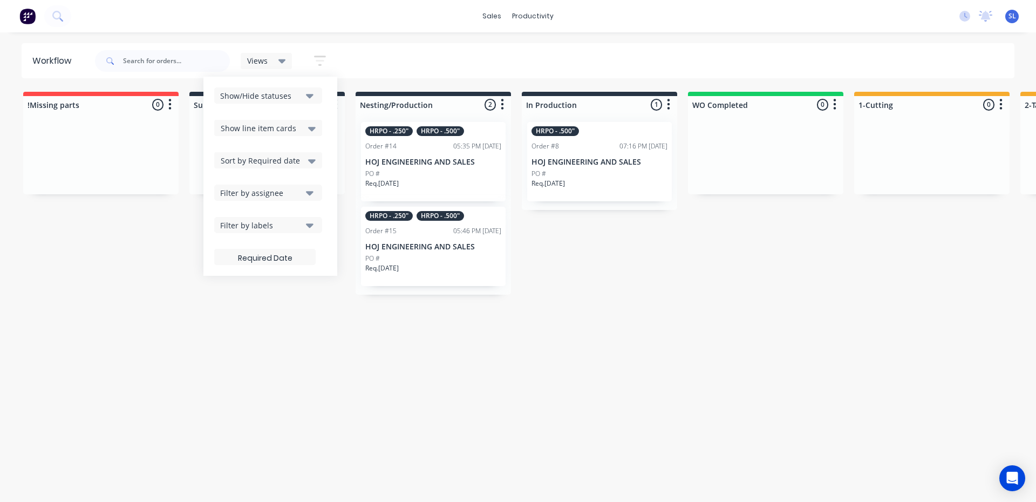
click at [301, 233] on button "Filter by labels" at bounding box center [268, 225] width 108 height 16
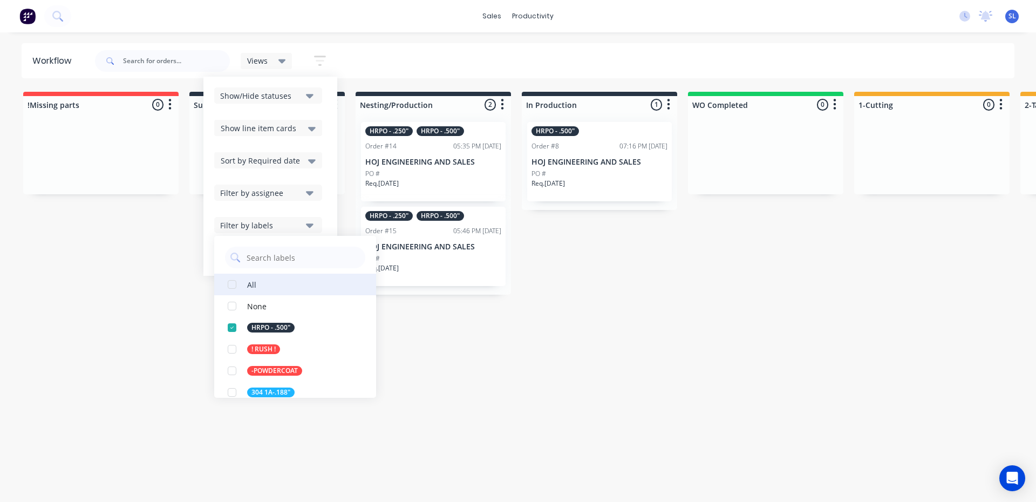
click at [235, 288] on div "button" at bounding box center [232, 285] width 22 height 22
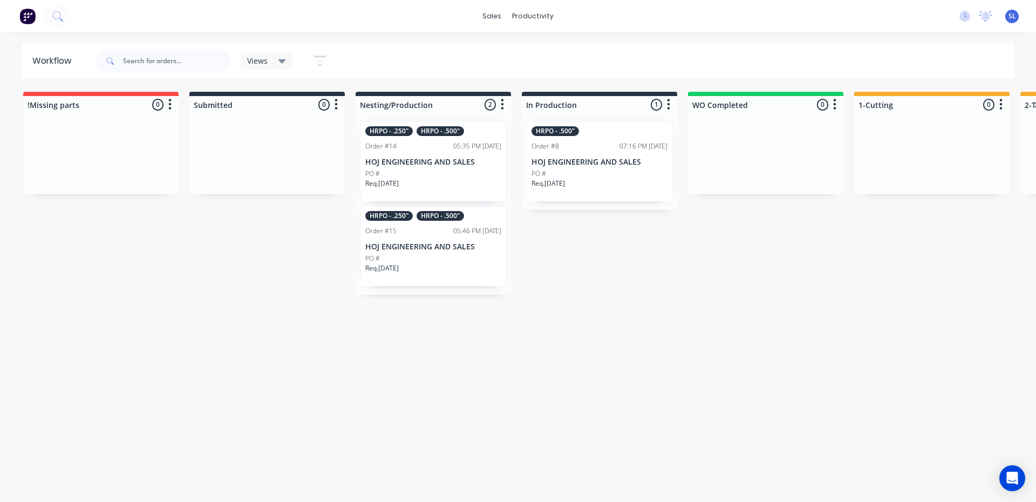
click at [495, 357] on div "Workflow Views Save new view None (Default) edit Show/Hide statuses Show line i…" at bounding box center [518, 261] width 1036 height 437
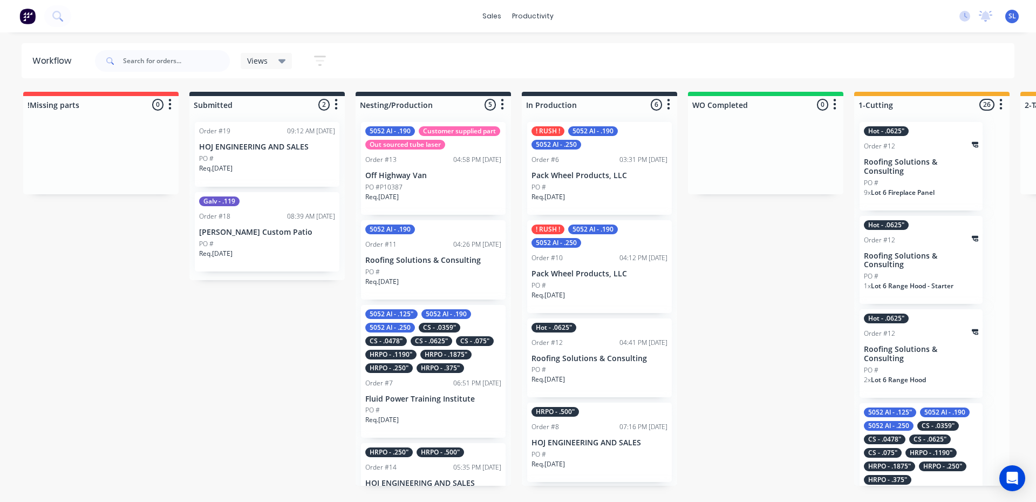
click at [392, 192] on p "PO #P10387" at bounding box center [383, 187] width 37 height 10
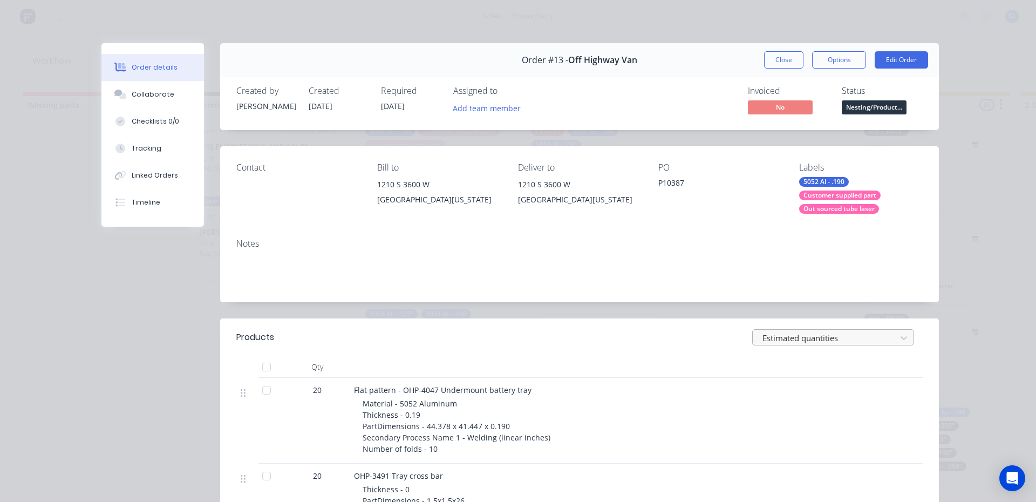
click at [807, 345] on div "Estimated quantities" at bounding box center [826, 338] width 136 height 16
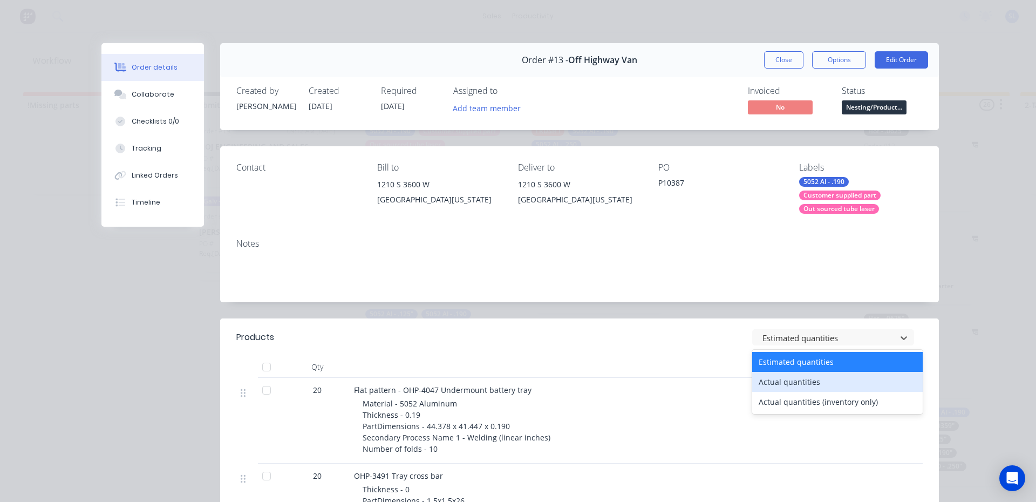
click at [805, 379] on div "Actual quantities" at bounding box center [837, 382] width 171 height 20
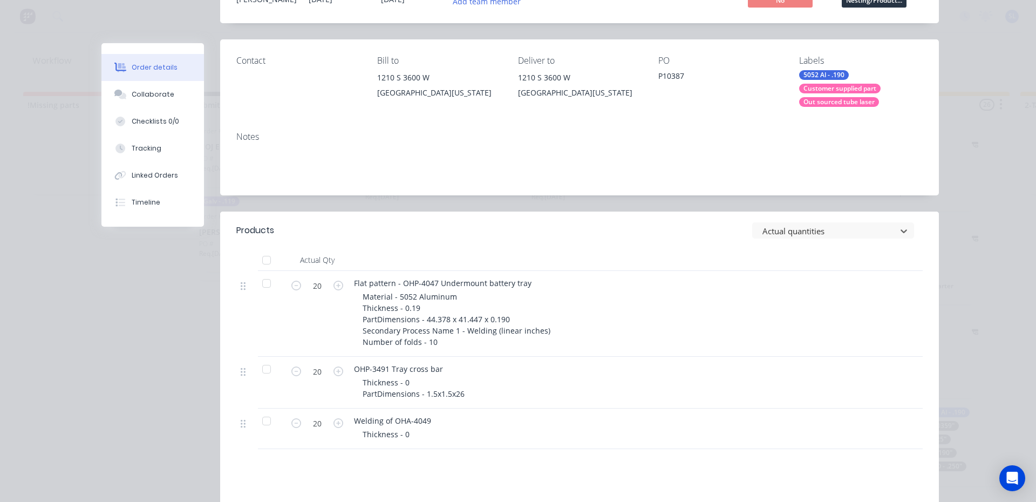
scroll to position [108, 0]
click at [816, 233] on div at bounding box center [827, 229] width 130 height 13
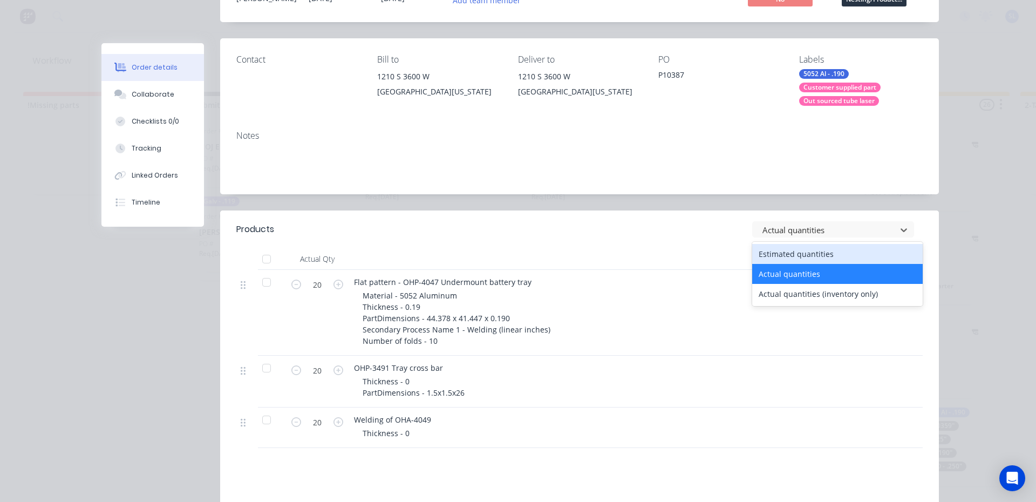
click at [808, 256] on div "Estimated quantities" at bounding box center [837, 254] width 171 height 20
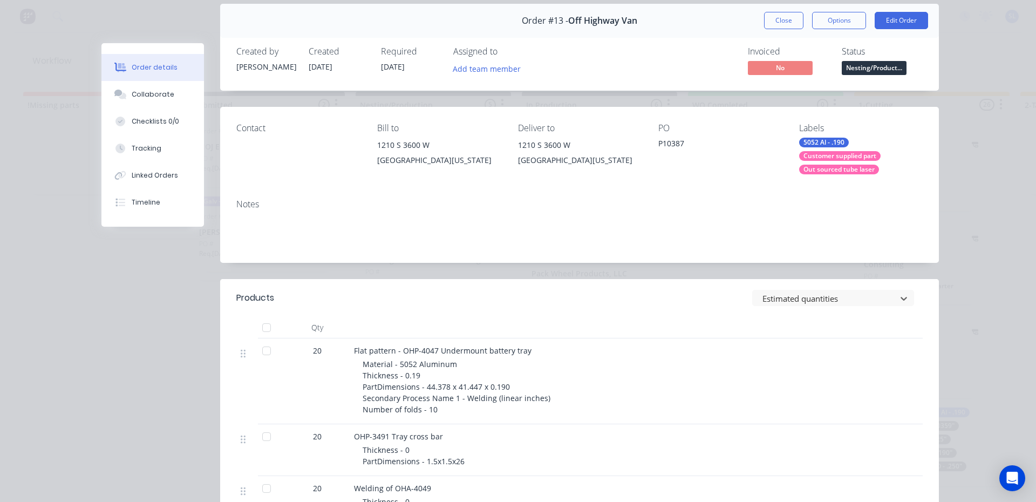
scroll to position [0, 0]
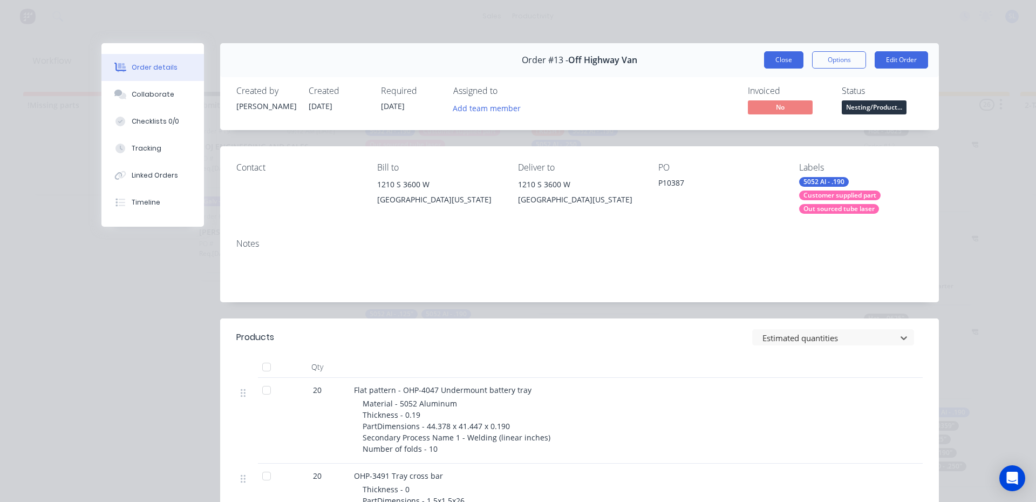
click at [789, 57] on button "Close" at bounding box center [783, 59] width 39 height 17
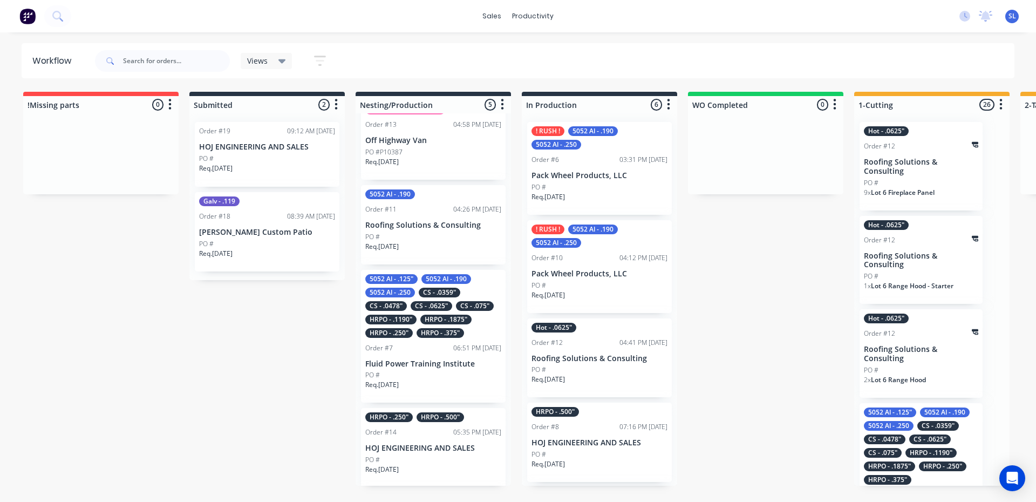
scroll to position [54, 0]
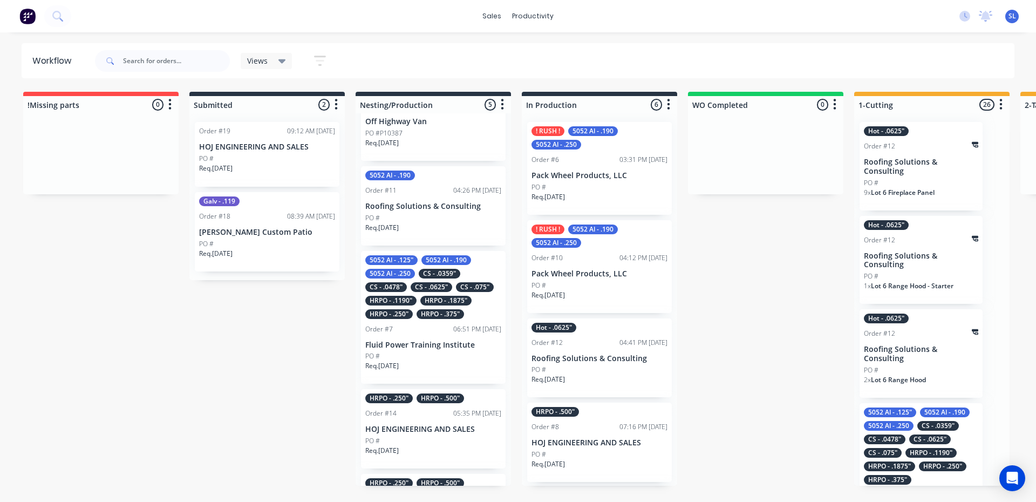
click at [419, 308] on div "5052 Al - .125" 5052 Al - .190 5052 Al - .250 CS - .0359" CS - .0478" CS - .062…" at bounding box center [433, 287] width 136 height 64
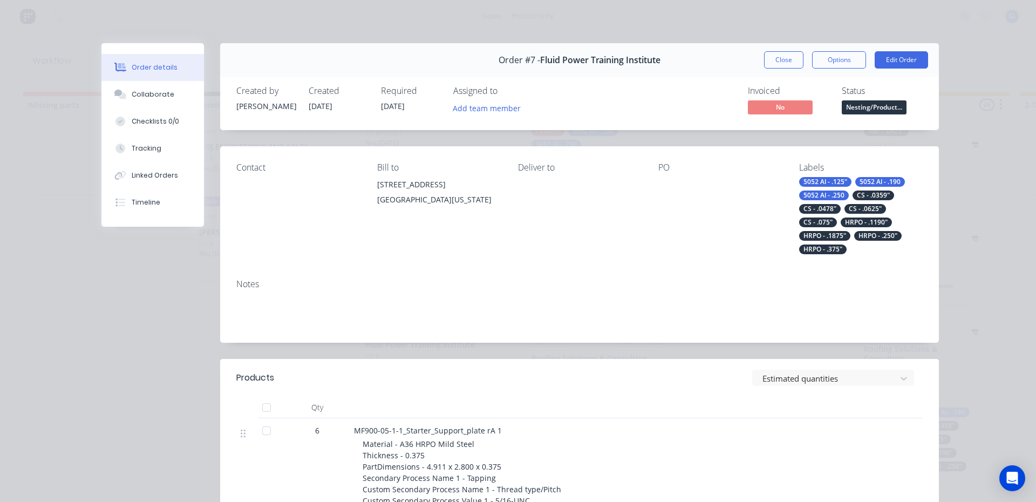
click at [812, 224] on div "CS - .075"" at bounding box center [818, 223] width 38 height 10
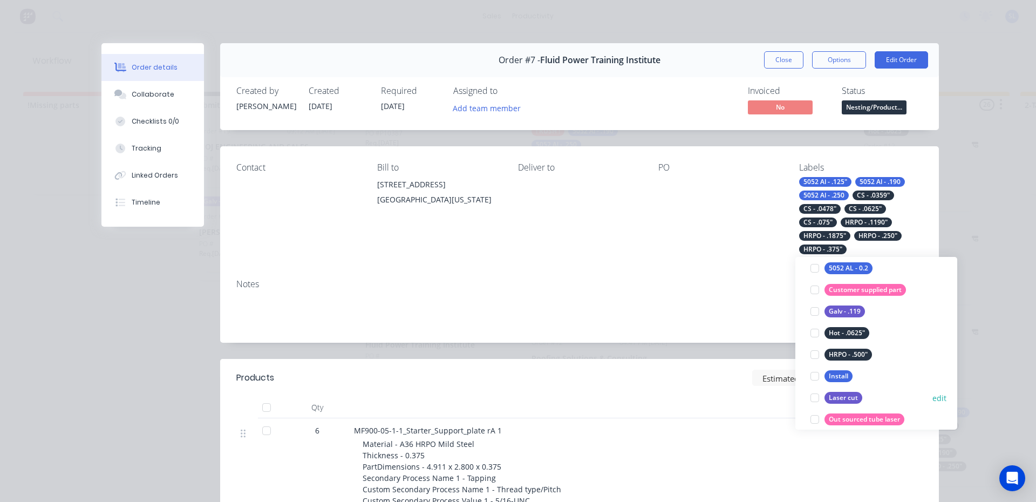
scroll to position [486, 0]
click at [729, 331] on div "Notes" at bounding box center [579, 306] width 719 height 72
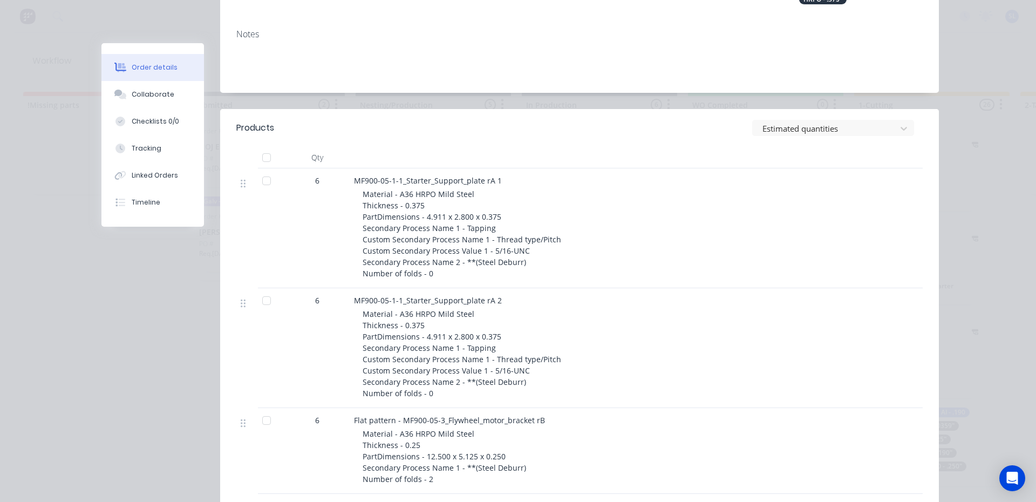
scroll to position [162, 0]
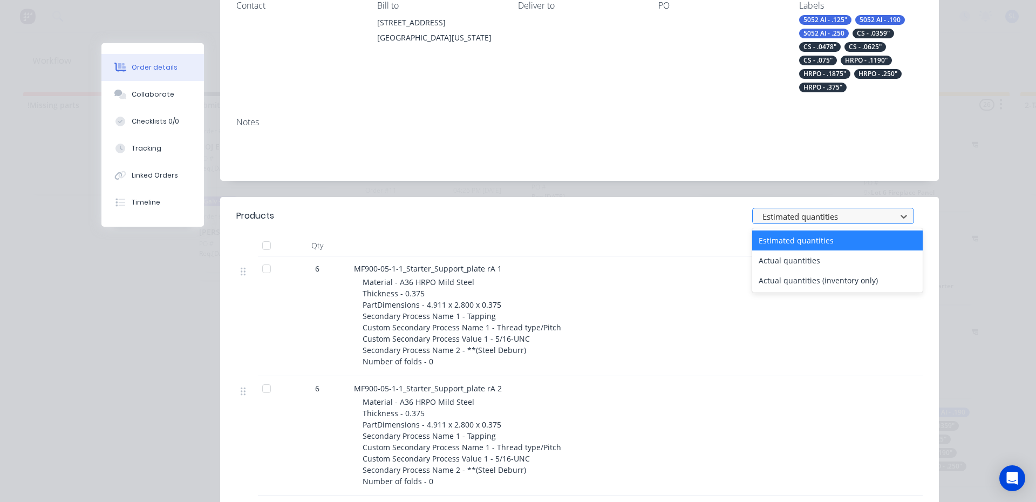
click at [803, 216] on div at bounding box center [827, 216] width 130 height 13
click at [805, 267] on div "Actual quantities" at bounding box center [837, 260] width 171 height 20
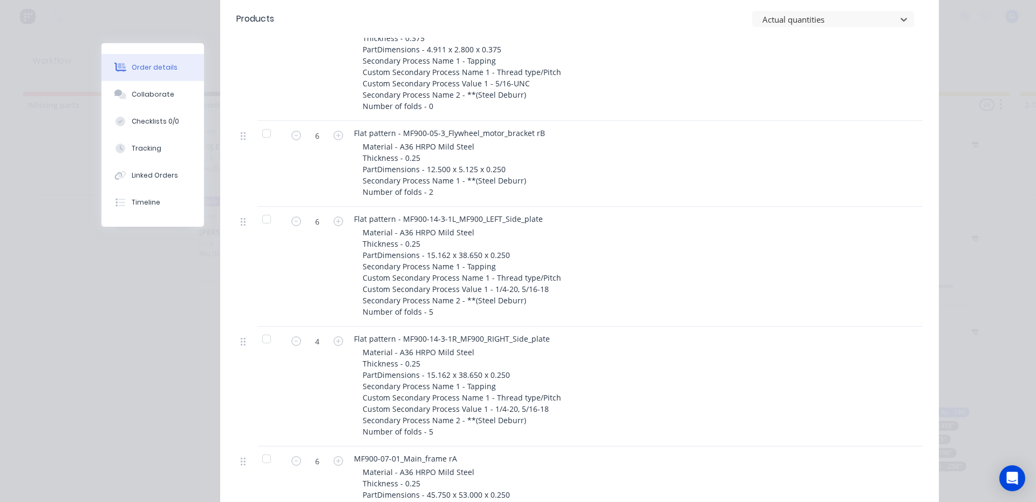
scroll to position [594, 0]
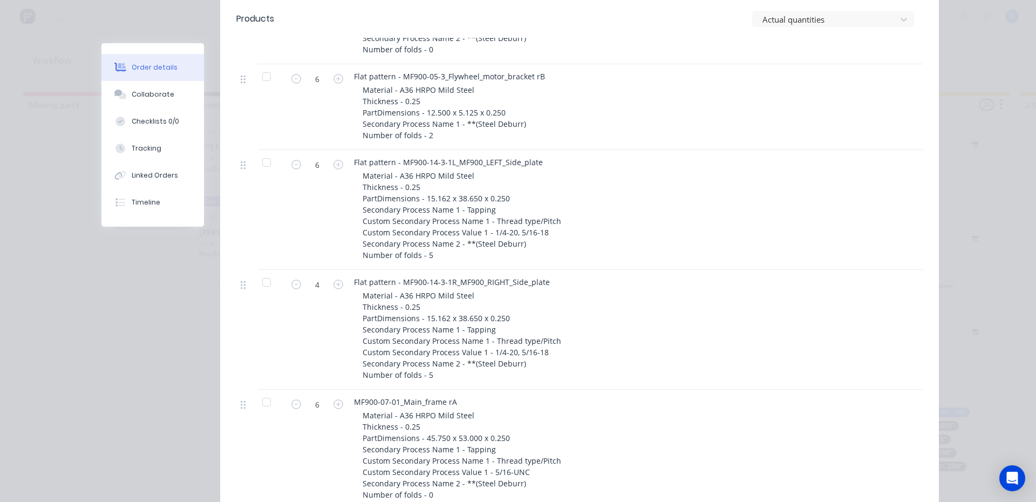
click at [331, 286] on button "button" at bounding box center [338, 283] width 14 height 11
click at [334, 288] on icon "button" at bounding box center [339, 285] width 10 height 10
type input "6"
click at [797, 25] on div at bounding box center [827, 19] width 130 height 13
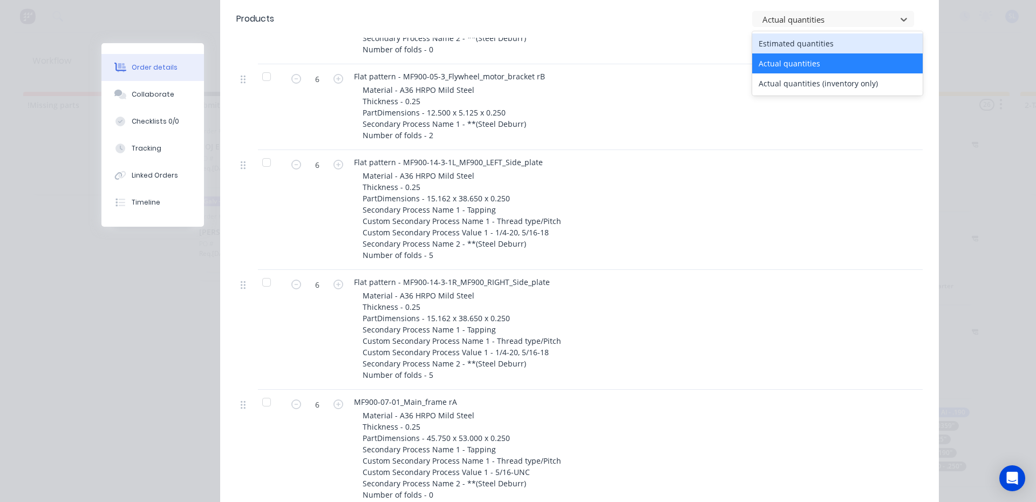
click at [794, 43] on div "Estimated quantities" at bounding box center [837, 43] width 171 height 20
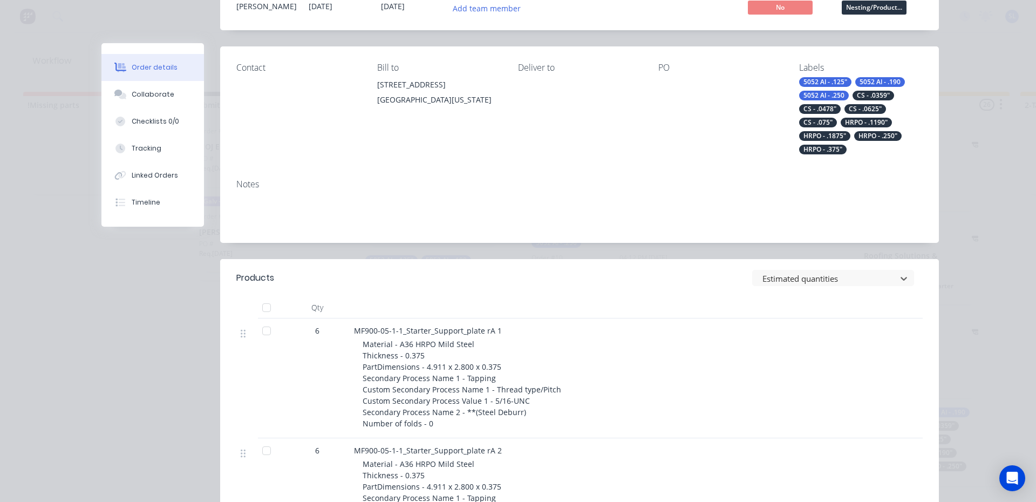
scroll to position [0, 0]
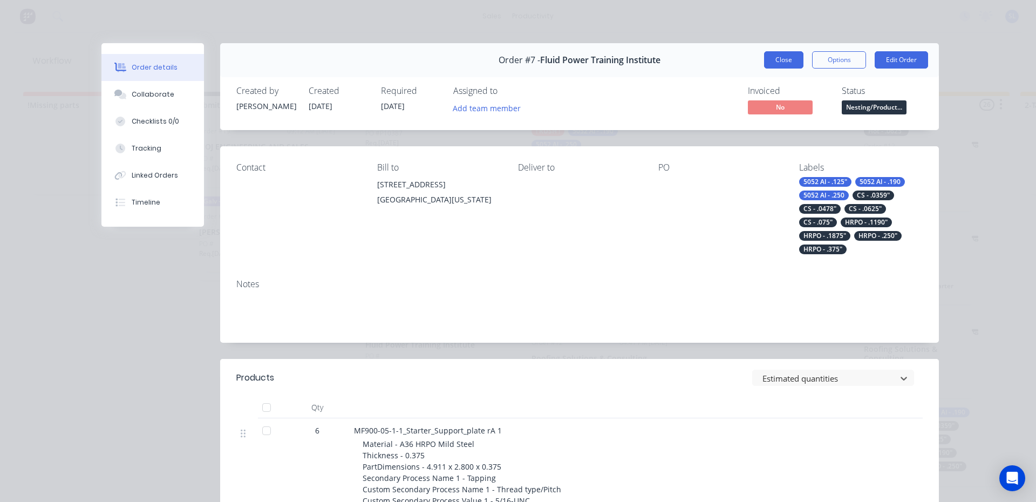
click at [772, 60] on button "Close" at bounding box center [783, 59] width 39 height 17
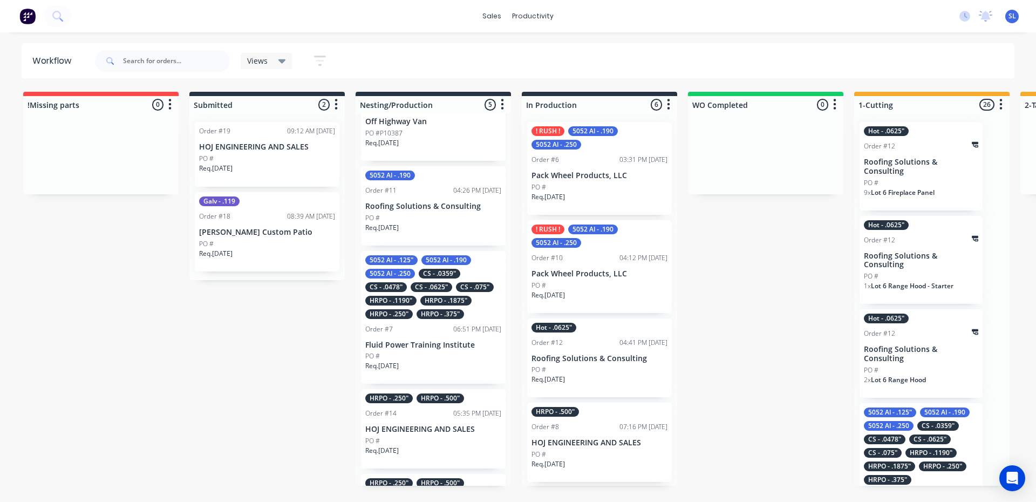
click at [904, 170] on p "Roofing Solutions & Consulting" at bounding box center [921, 167] width 114 height 18
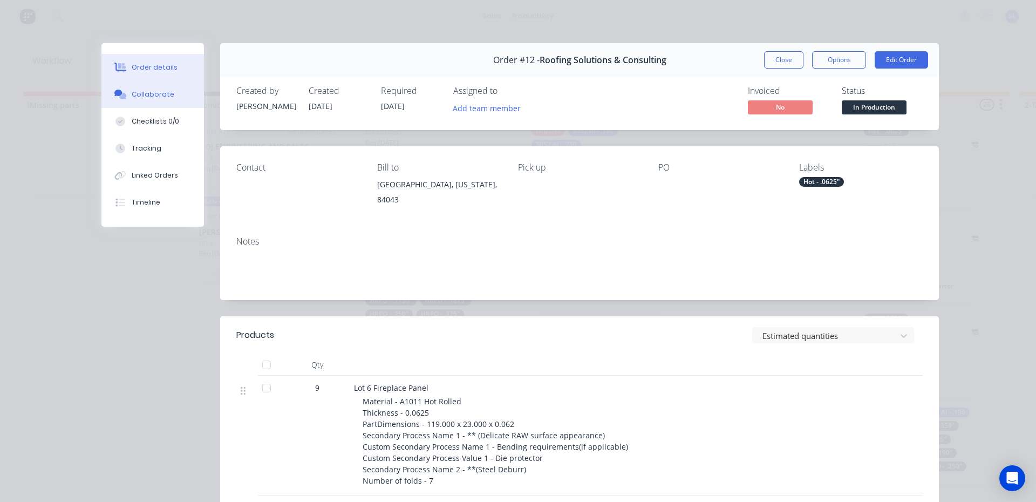
click at [142, 94] on div "Collaborate" at bounding box center [153, 95] width 43 height 10
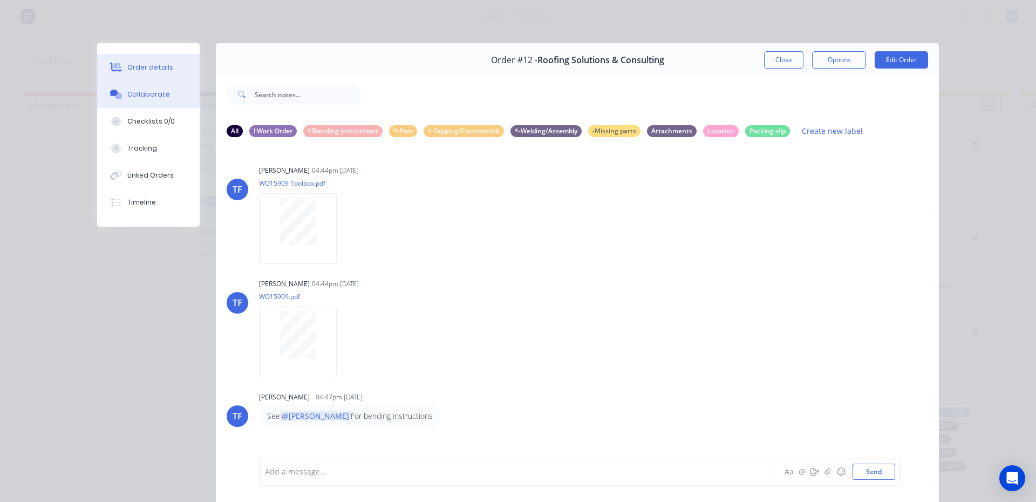
click at [133, 70] on div "Order details" at bounding box center [150, 68] width 46 height 10
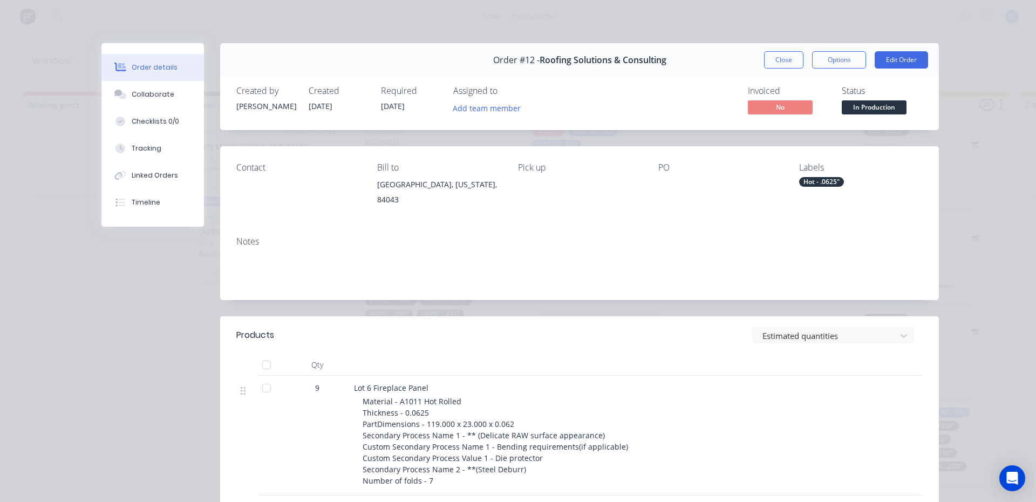
click at [143, 67] on div "Order details" at bounding box center [155, 68] width 46 height 10
click at [777, 61] on button "Close" at bounding box center [783, 59] width 39 height 17
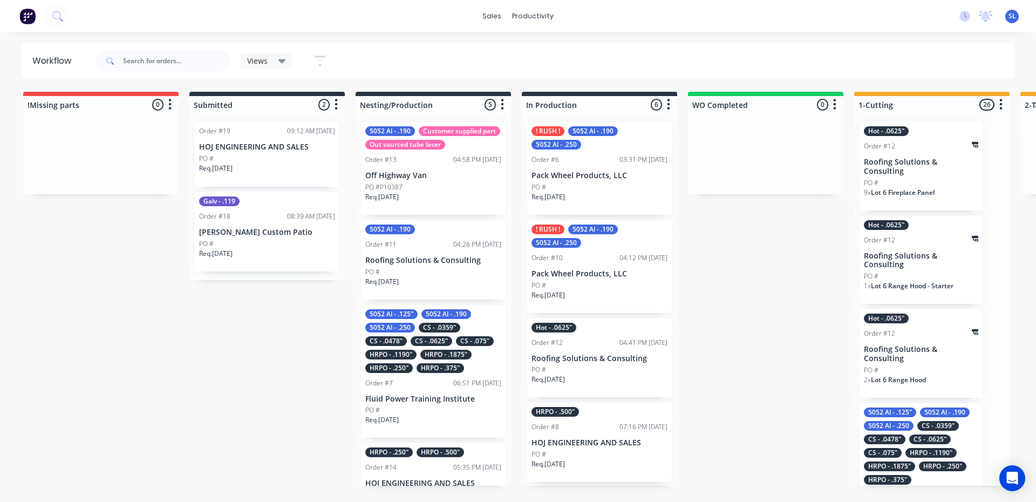
click at [597, 370] on div "PO #" at bounding box center [600, 370] width 136 height 10
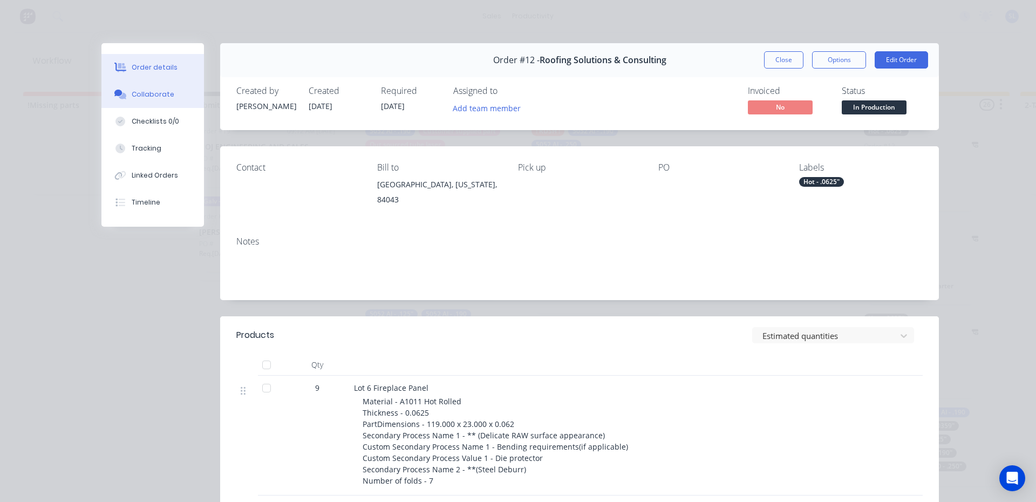
click at [135, 92] on div "Collaborate" at bounding box center [153, 95] width 43 height 10
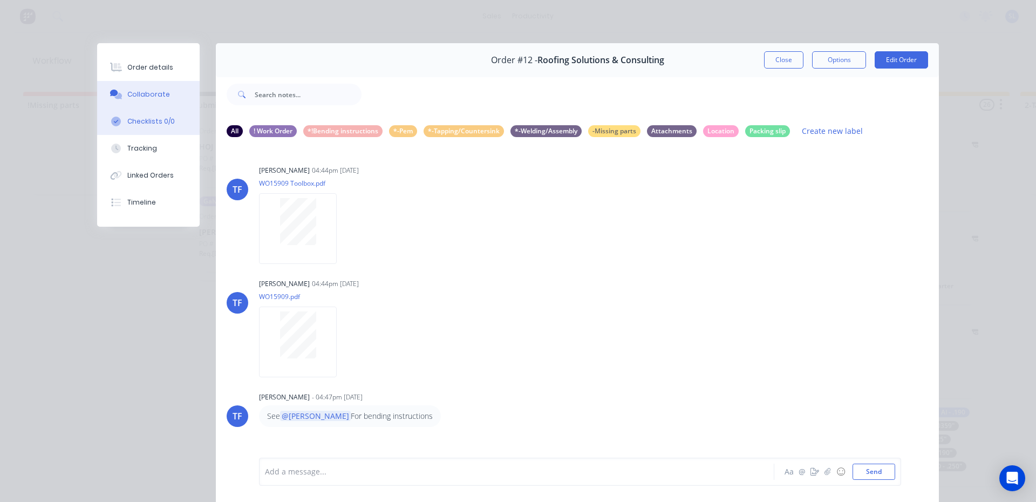
click at [140, 120] on div "Checklists 0/0" at bounding box center [150, 122] width 47 height 10
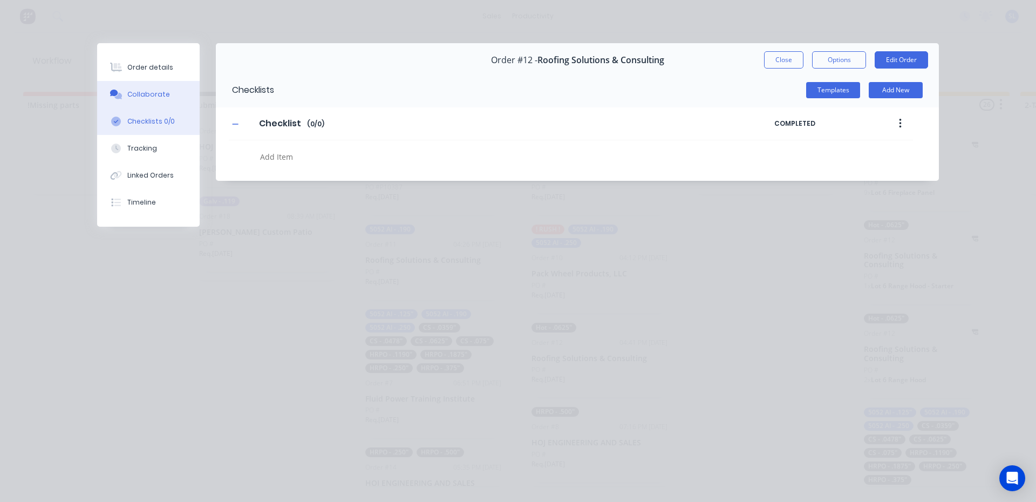
click at [144, 93] on div "Collaborate" at bounding box center [148, 95] width 43 height 10
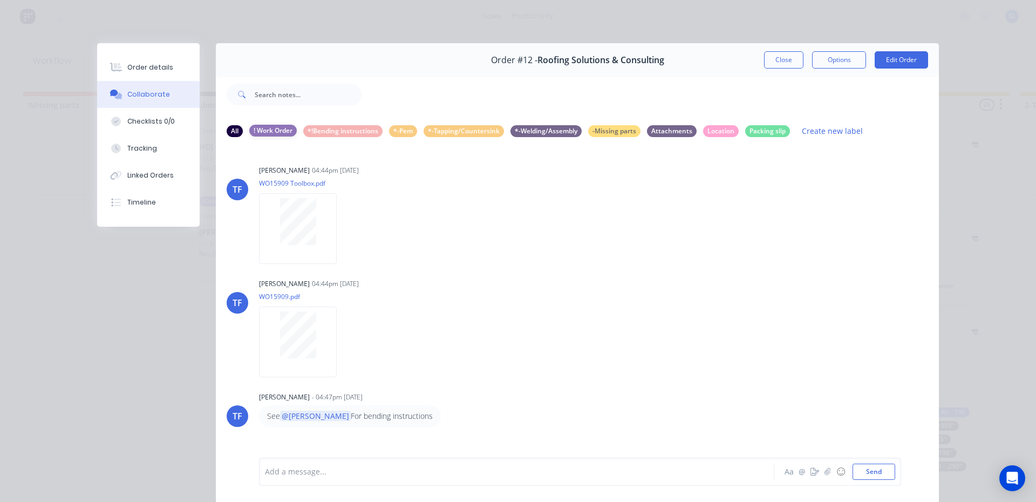
click at [263, 128] on div "! Work Order" at bounding box center [272, 131] width 47 height 12
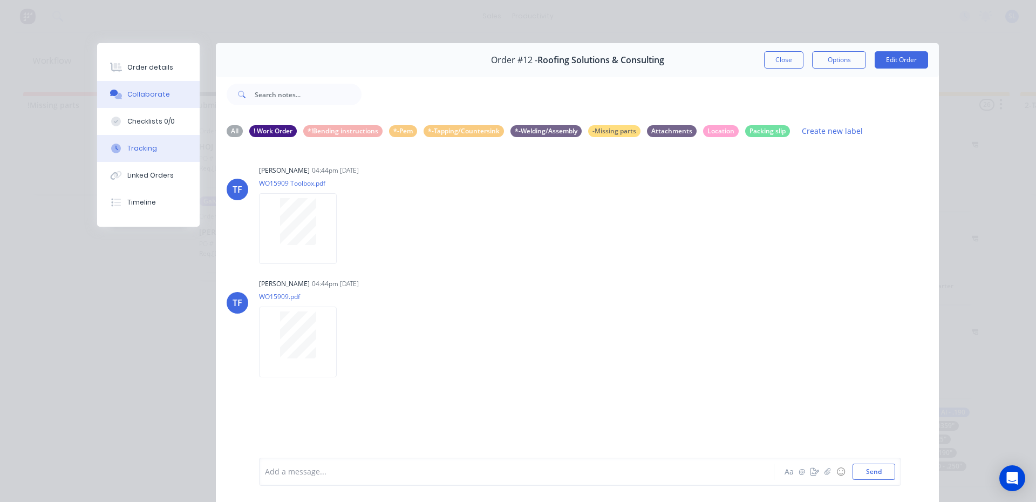
click at [134, 149] on div "Tracking" at bounding box center [142, 149] width 30 height 10
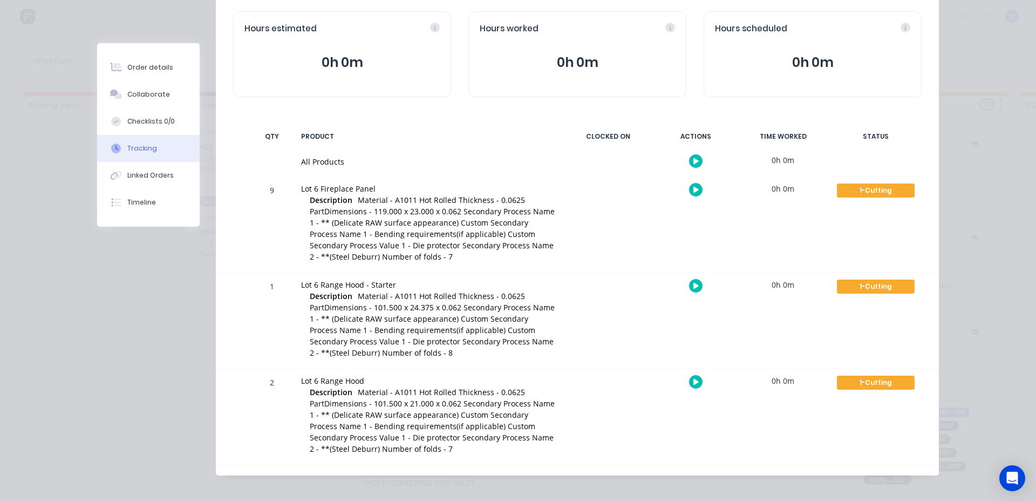
scroll to position [108, 0]
click at [868, 189] on div "1-Cutting" at bounding box center [876, 190] width 78 height 14
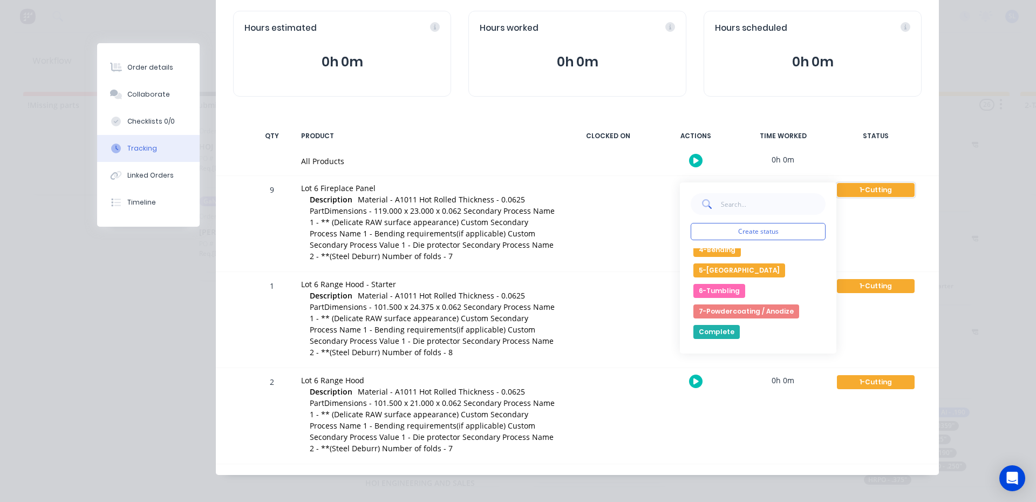
scroll to position [54, 0]
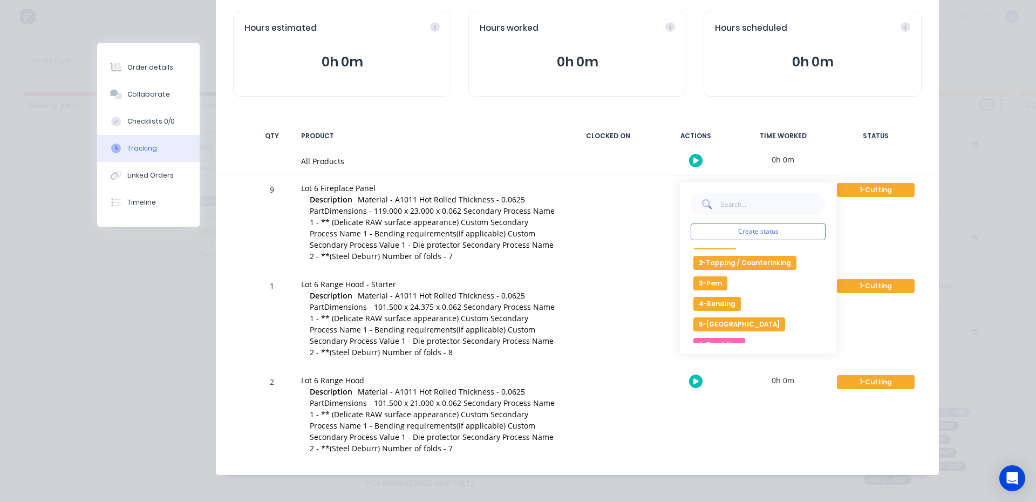
click at [988, 141] on div "Order details Collaborate Checklists 0/0 Tracking Linked Orders Timeline Order …" at bounding box center [518, 251] width 1036 height 502
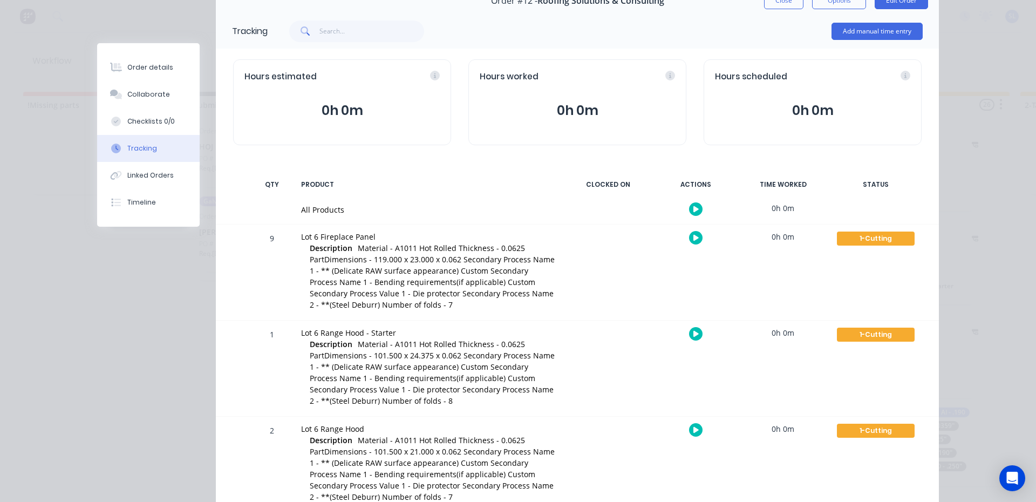
scroll to position [0, 0]
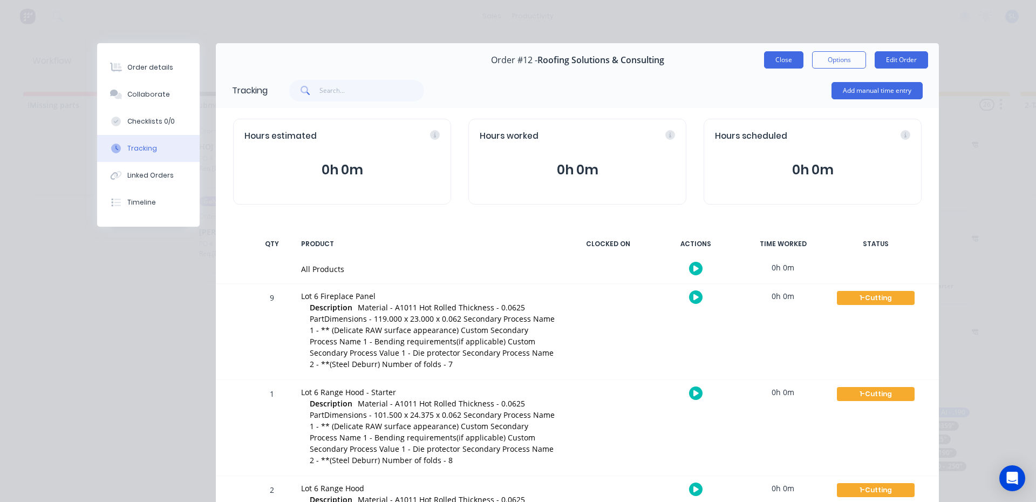
click at [782, 60] on button "Close" at bounding box center [783, 59] width 39 height 17
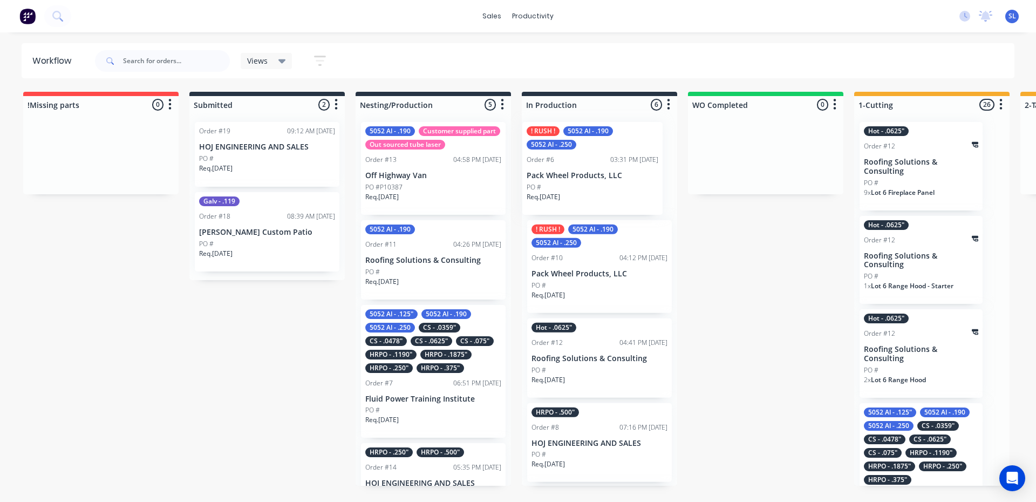
click at [569, 170] on div "! RUSH ! 5052 Al - .190 5052 Al - .250 Order #6 03:31 PM [DATE] Pack Wheel Prod…" at bounding box center [599, 299] width 155 height 372
click at [600, 363] on p "Roofing Solutions & Consulting" at bounding box center [600, 358] width 136 height 9
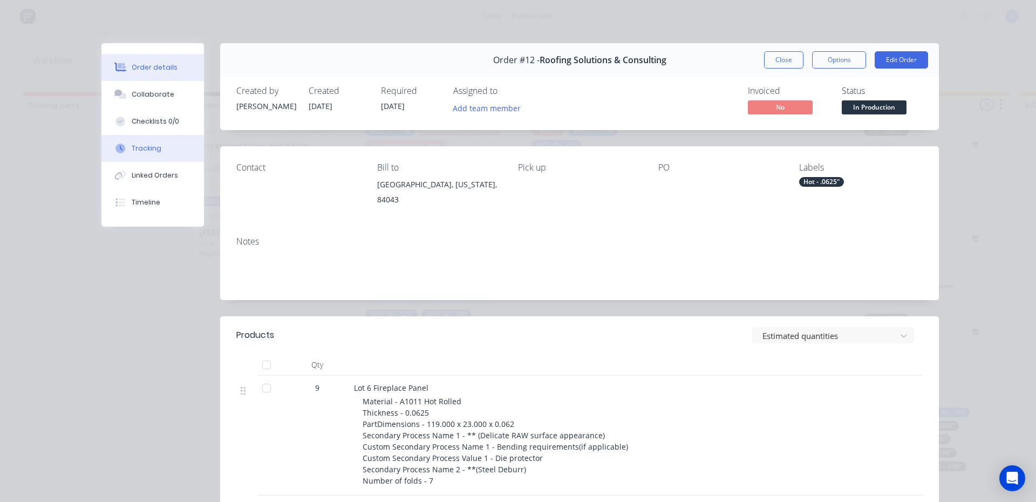
click at [147, 147] on div "Tracking" at bounding box center [147, 149] width 30 height 10
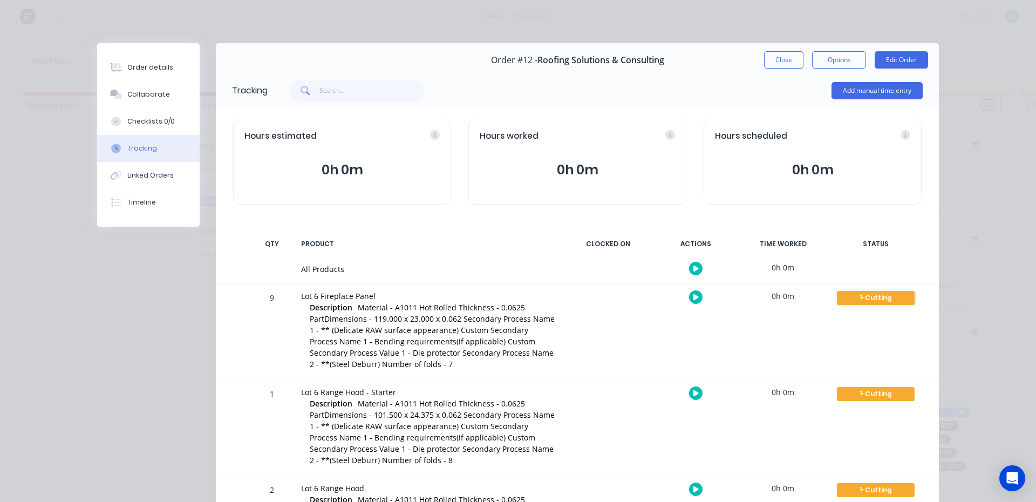
click at [868, 298] on div "1-Cutting" at bounding box center [876, 298] width 78 height 14
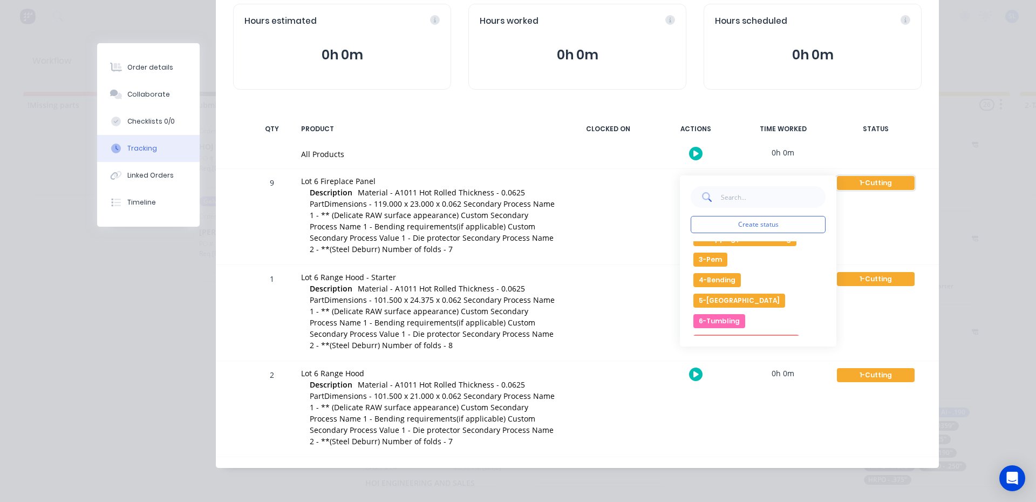
scroll to position [54, 0]
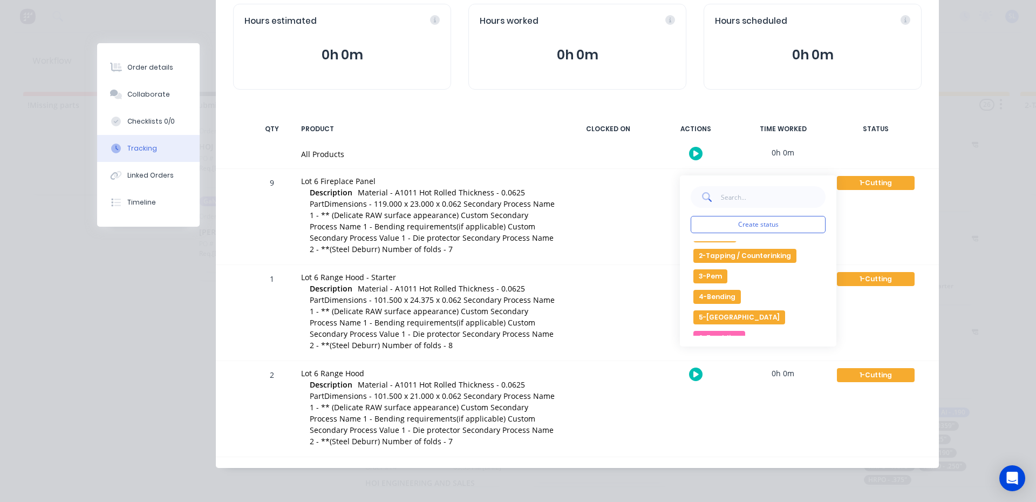
click at [708, 296] on button "4-Bending" at bounding box center [717, 297] width 47 height 14
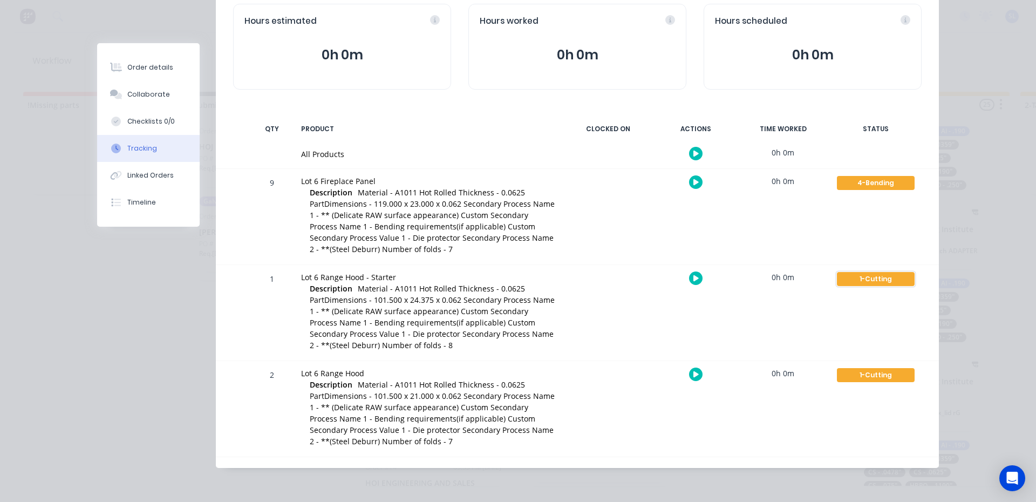
click at [871, 277] on div "1-Cutting" at bounding box center [876, 279] width 78 height 14
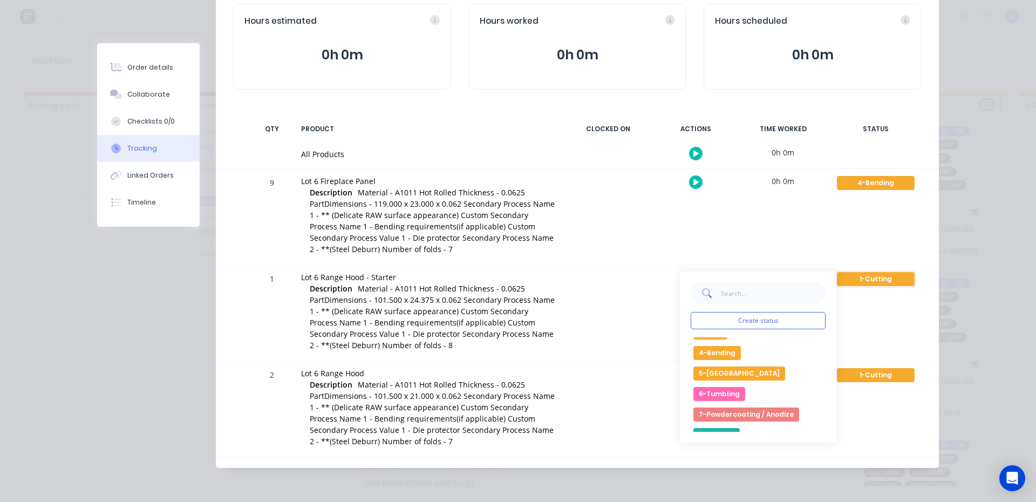
scroll to position [108, 0]
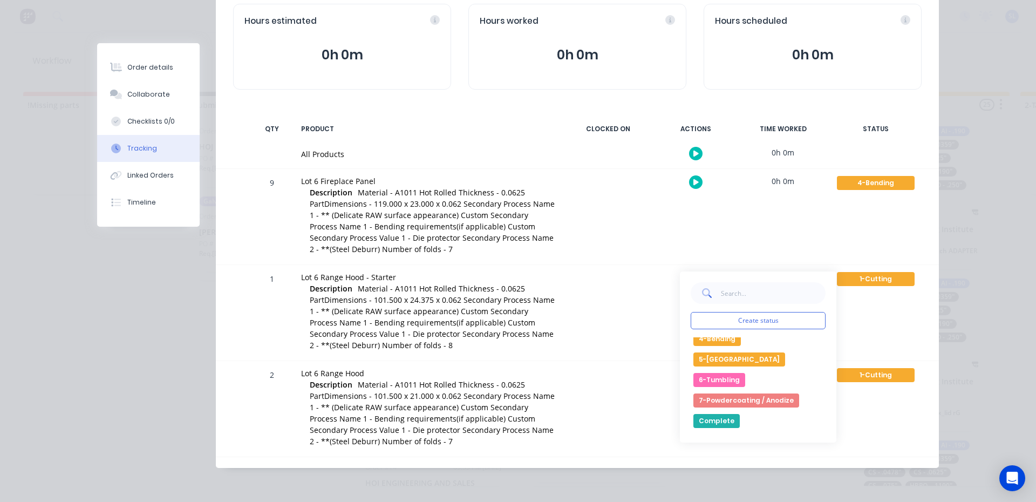
click at [719, 340] on button "4-Bending" at bounding box center [717, 339] width 47 height 14
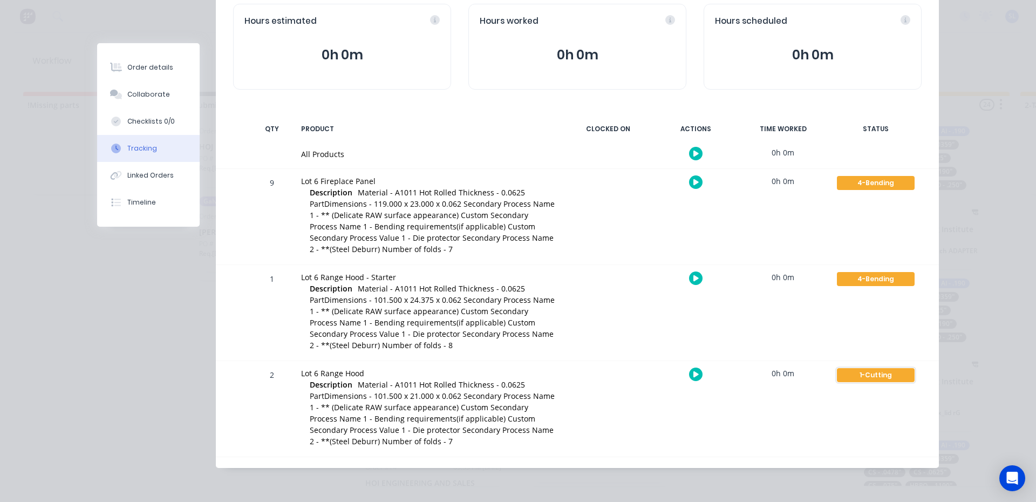
click at [881, 376] on div "1-Cutting" at bounding box center [876, 375] width 78 height 14
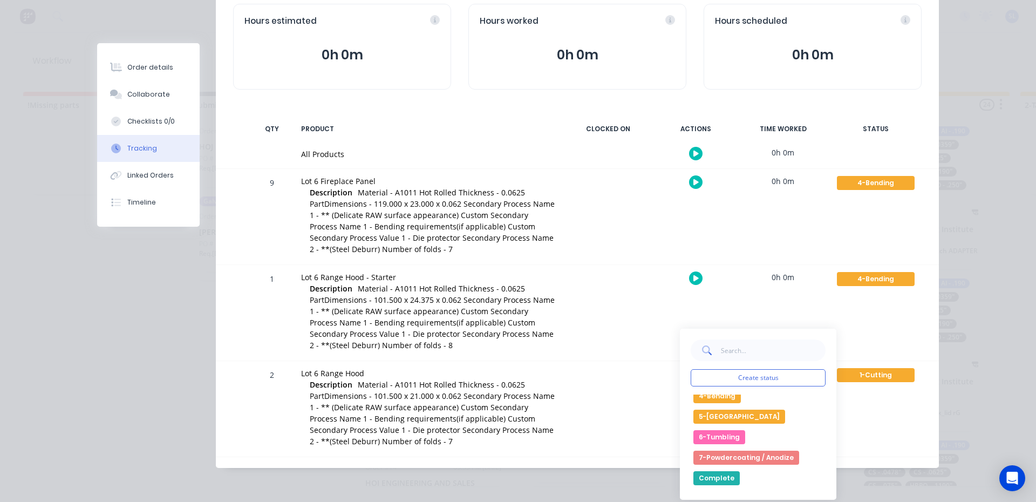
click at [715, 397] on button "4-Bending" at bounding box center [717, 396] width 47 height 14
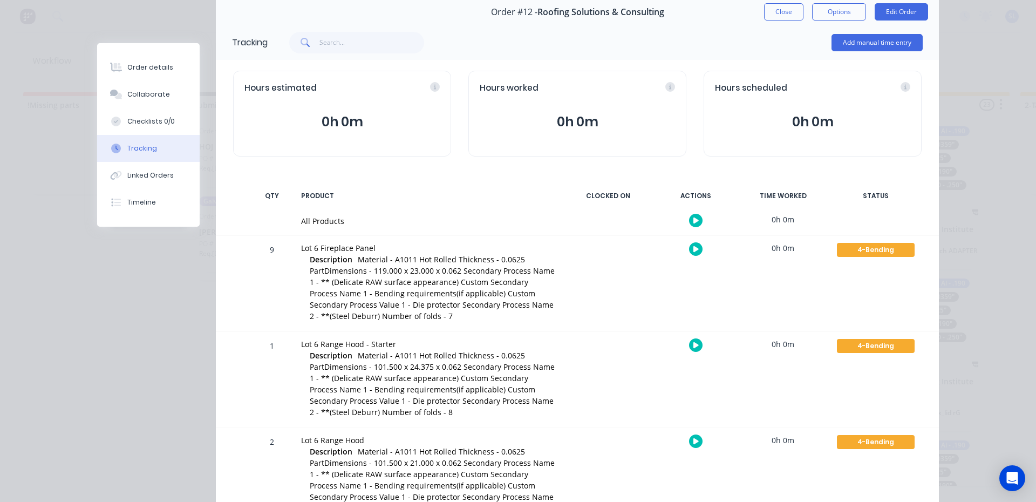
scroll to position [0, 0]
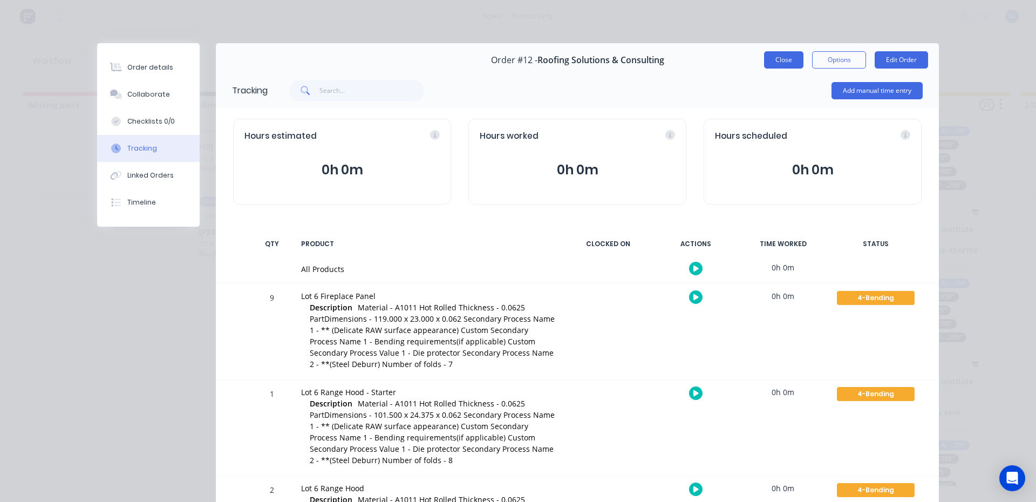
click at [775, 58] on button "Close" at bounding box center [783, 59] width 39 height 17
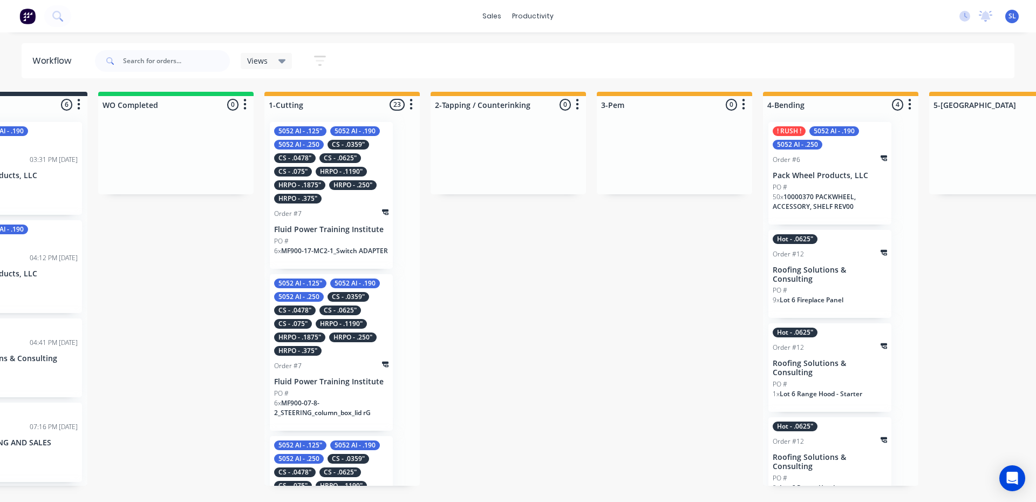
scroll to position [0, 710]
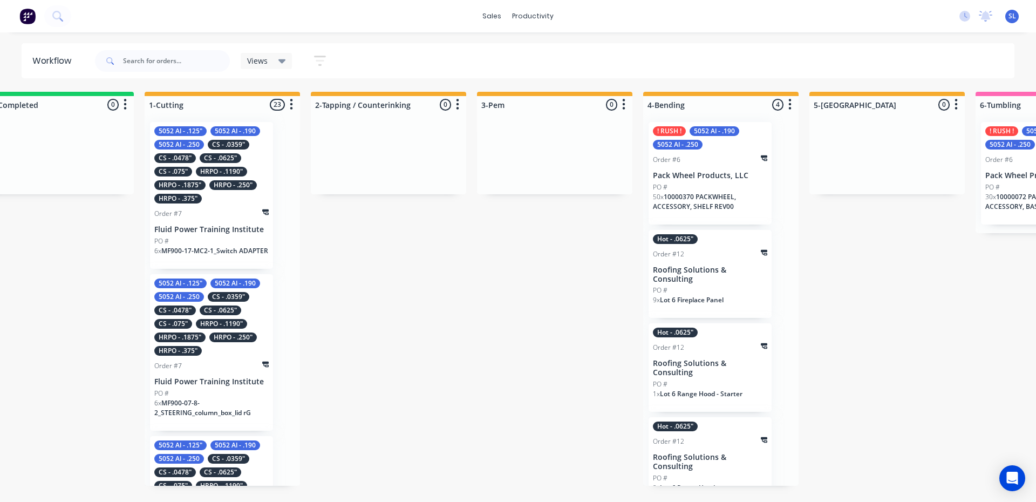
click at [710, 173] on p "Pack Wheel Products, LLC" at bounding box center [710, 175] width 114 height 9
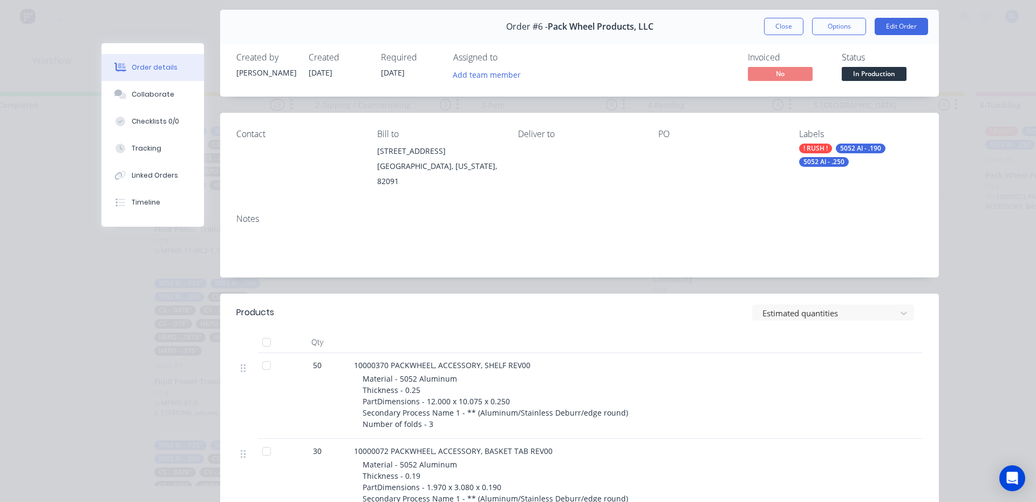
scroll to position [162, 0]
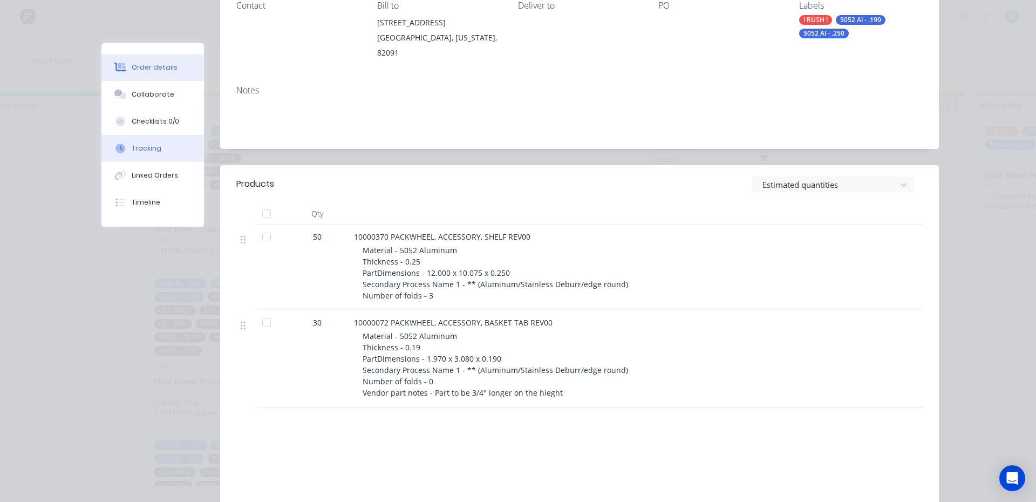
click at [138, 149] on div "Tracking" at bounding box center [147, 149] width 30 height 10
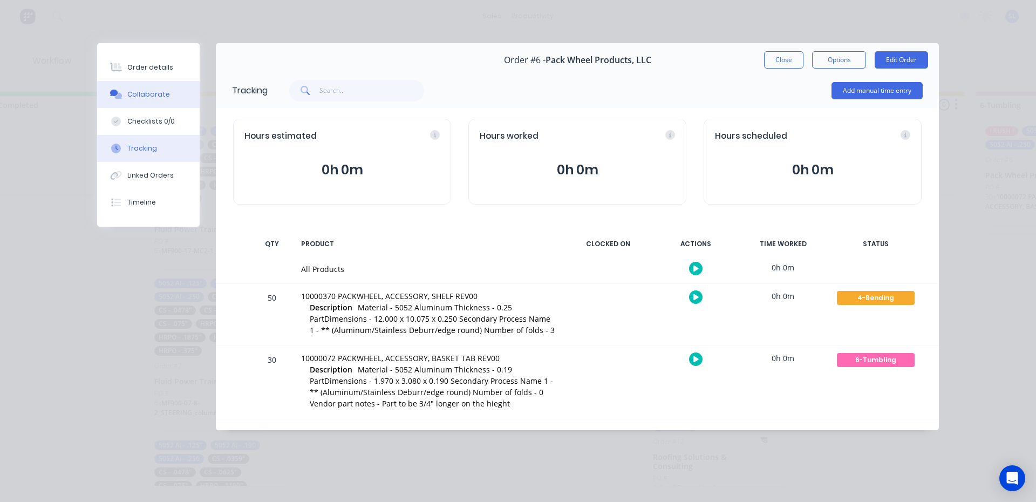
click at [157, 93] on div "Collaborate" at bounding box center [148, 95] width 43 height 10
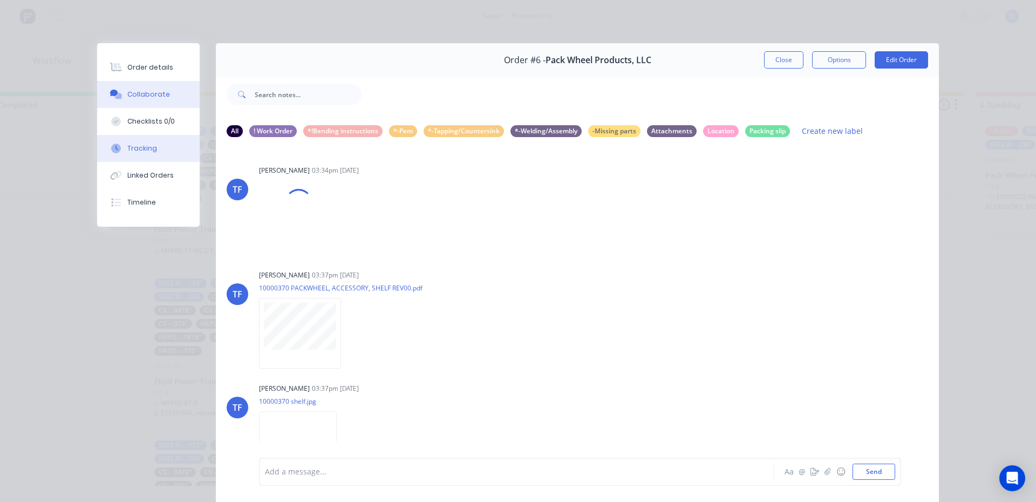
click at [129, 150] on div "Tracking" at bounding box center [142, 149] width 30 height 10
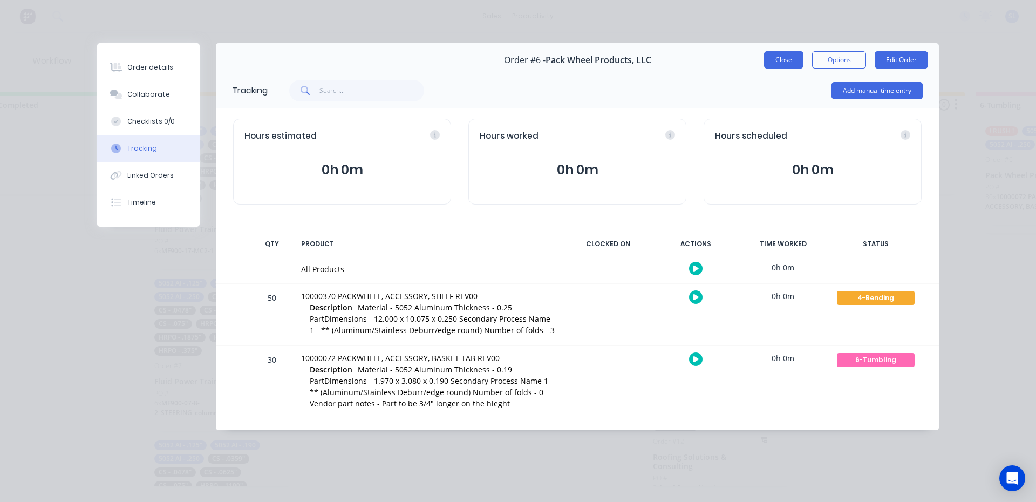
click at [780, 60] on button "Close" at bounding box center [783, 59] width 39 height 17
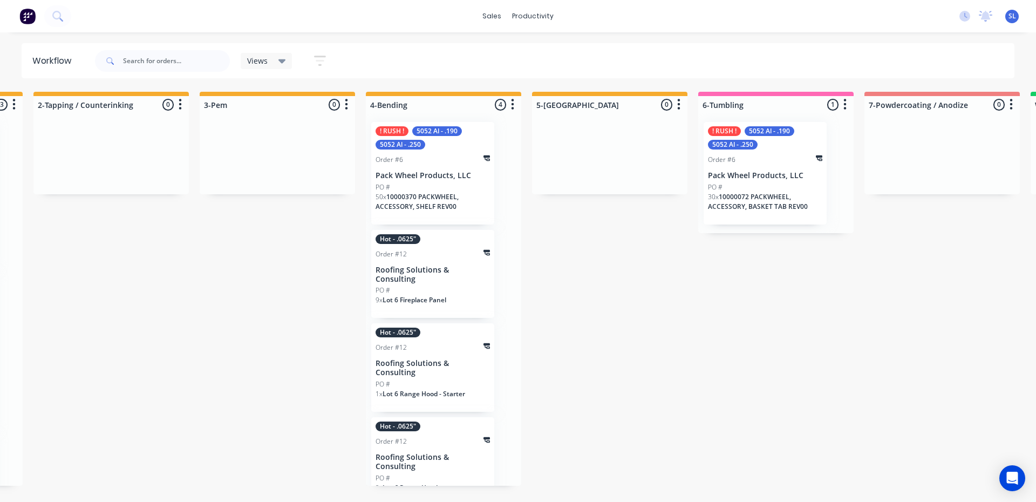
scroll to position [0, 989]
click at [434, 189] on div "PO #" at bounding box center [431, 187] width 114 height 10
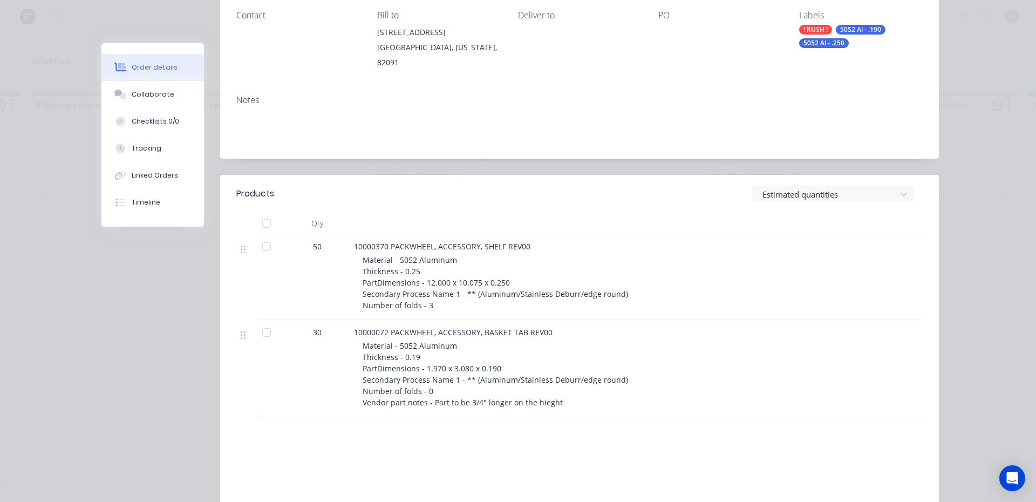
scroll to position [162, 0]
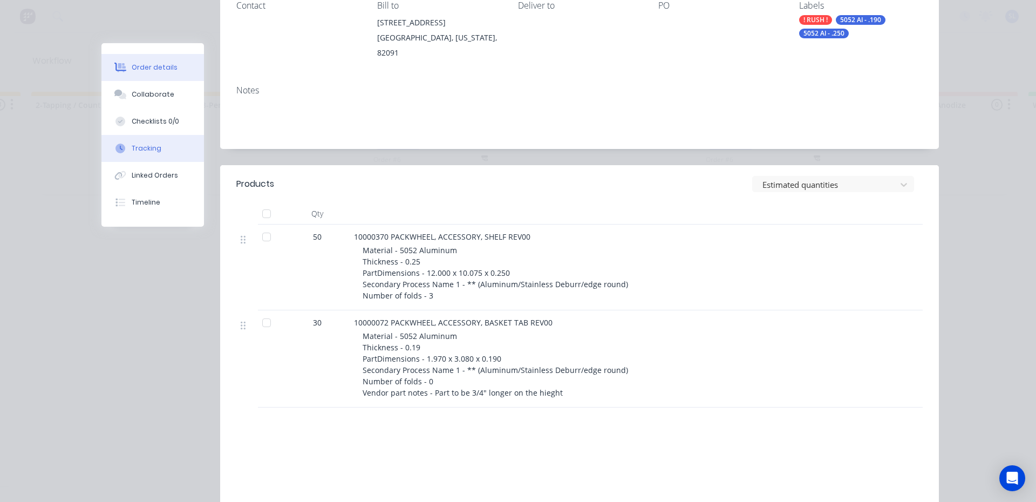
click at [146, 150] on div "Tracking" at bounding box center [147, 149] width 30 height 10
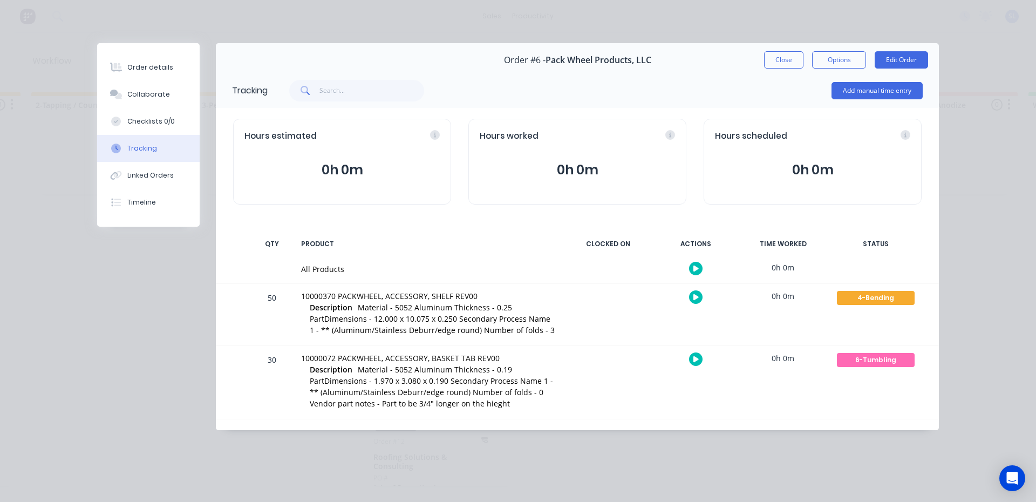
scroll to position [0, 0]
click at [870, 298] on div "4-Bending" at bounding box center [876, 298] width 78 height 14
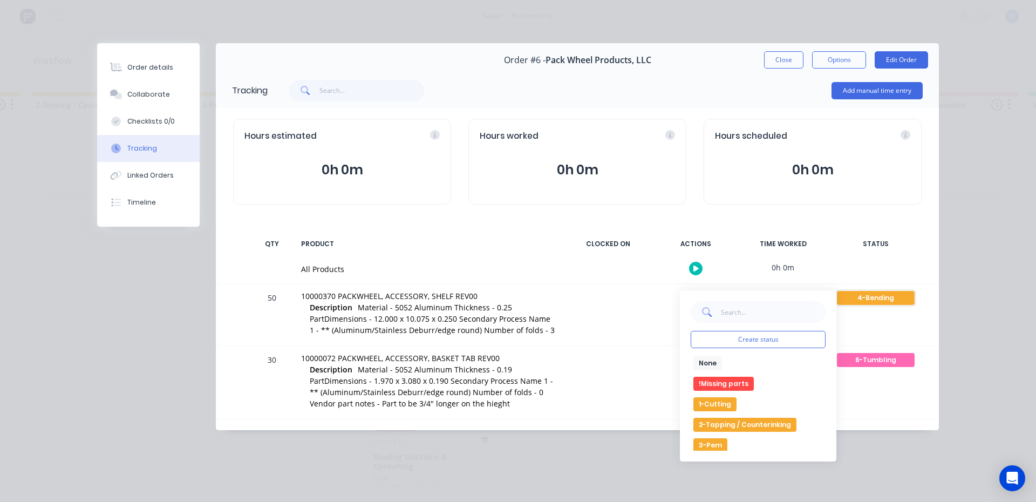
scroll to position [108, 0]
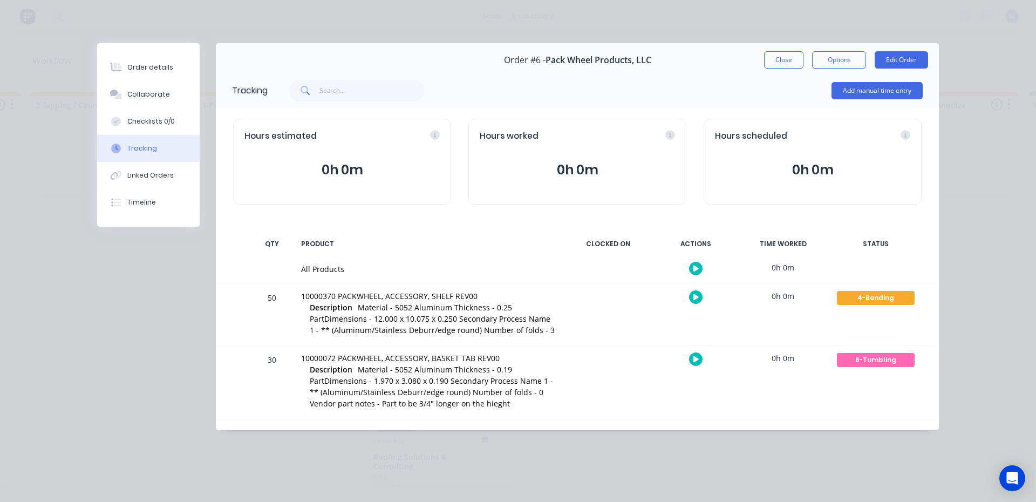
click at [897, 459] on div "Order details Collaborate Checklists 0/0 Tracking Linked Orders Timeline Order …" at bounding box center [518, 251] width 1036 height 502
click at [872, 296] on div "4-Bending" at bounding box center [876, 298] width 78 height 14
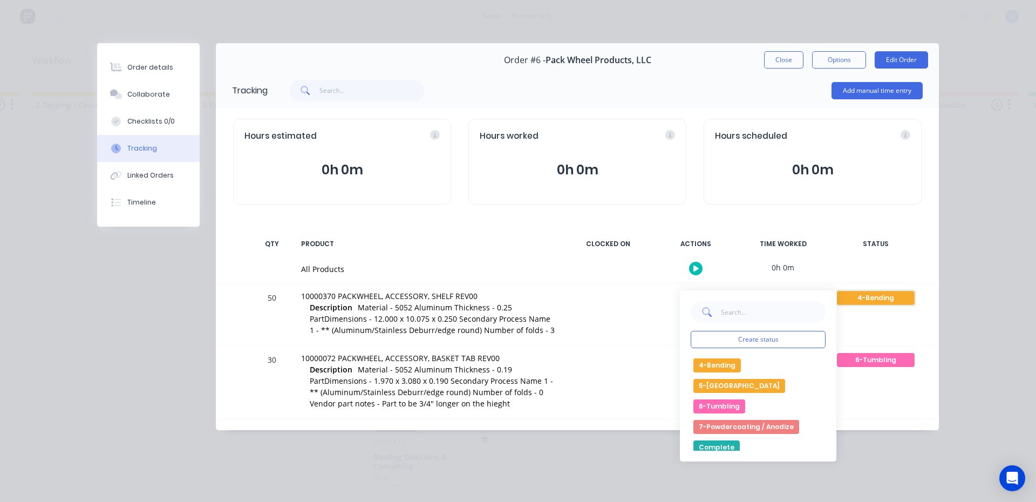
scroll to position [119, 0]
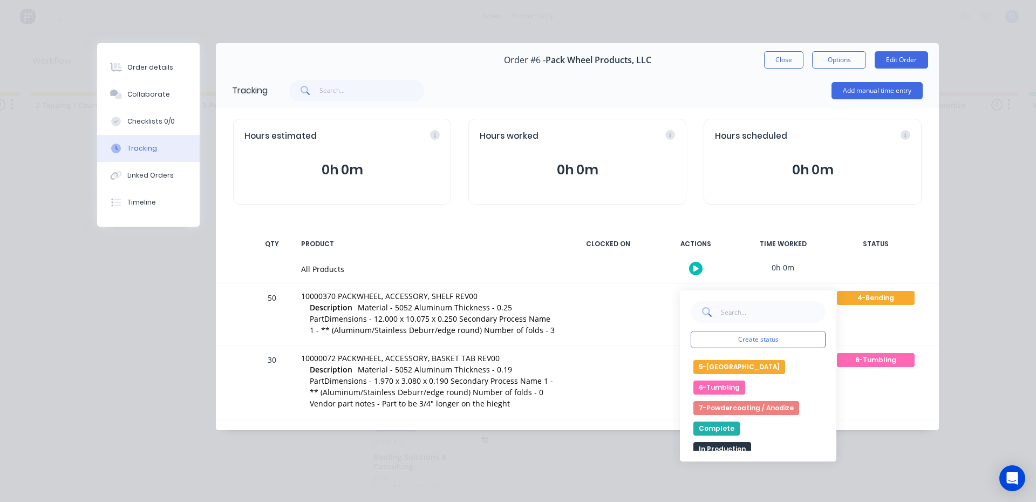
click at [712, 428] on button "Complete" at bounding box center [717, 429] width 46 height 14
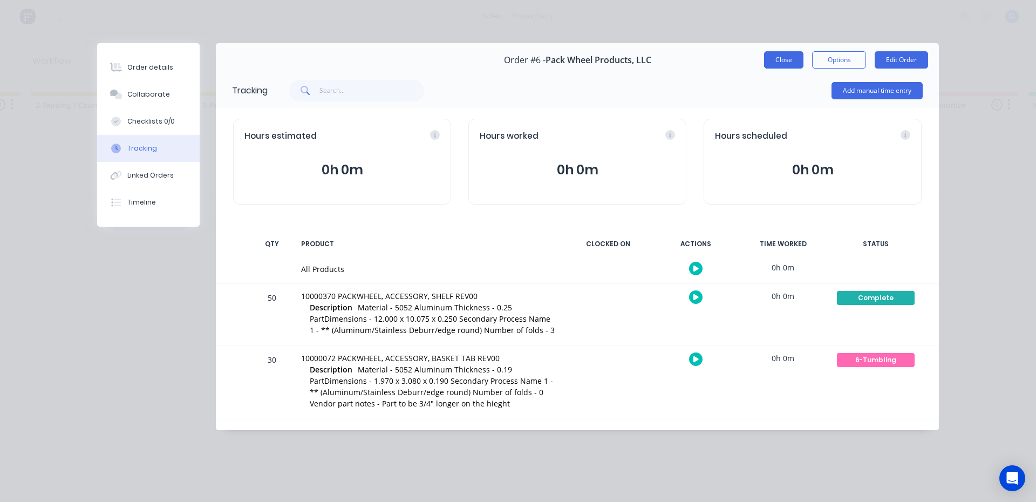
click at [783, 59] on button "Close" at bounding box center [783, 59] width 39 height 17
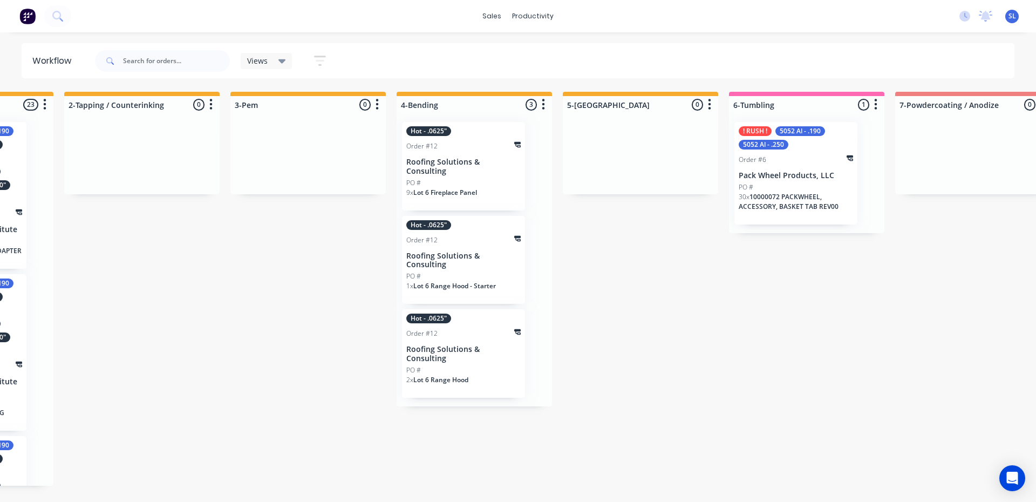
scroll to position [0, 992]
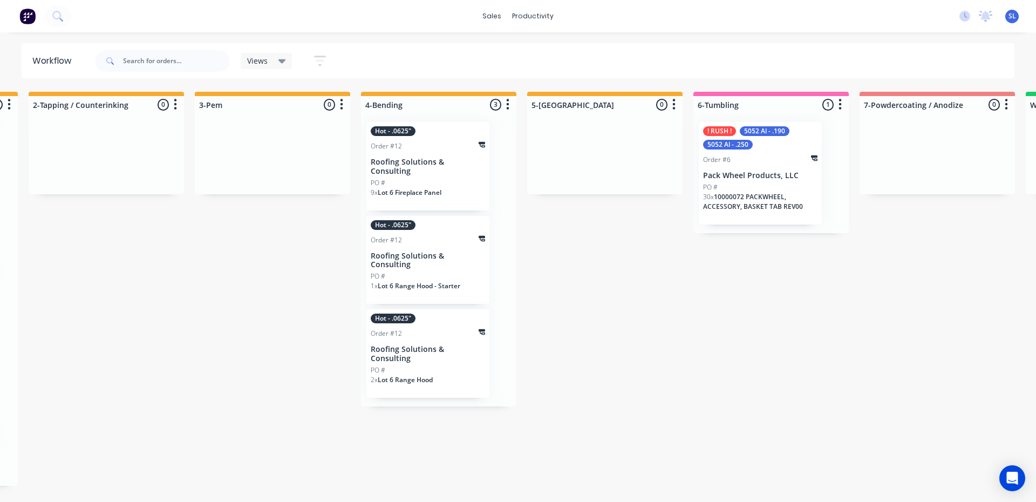
click at [745, 185] on div "PO #" at bounding box center [760, 187] width 114 height 10
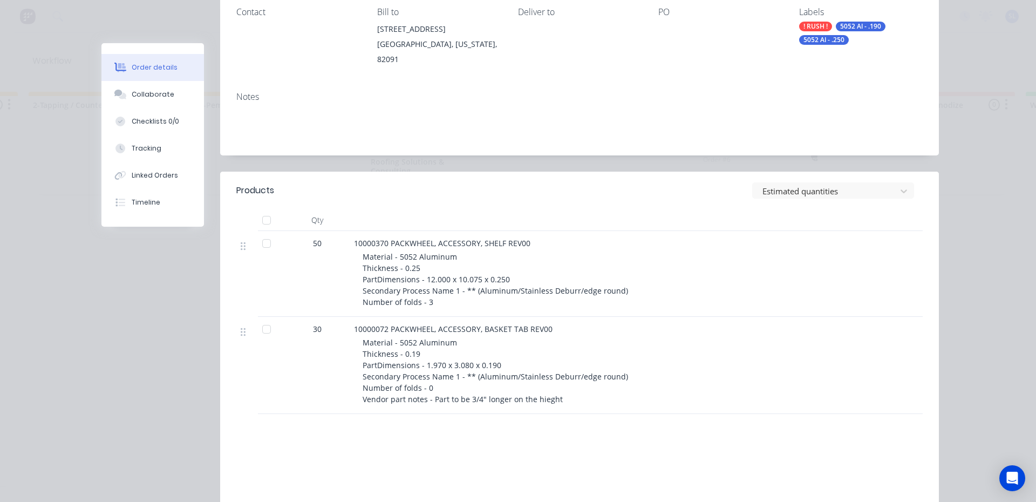
scroll to position [162, 0]
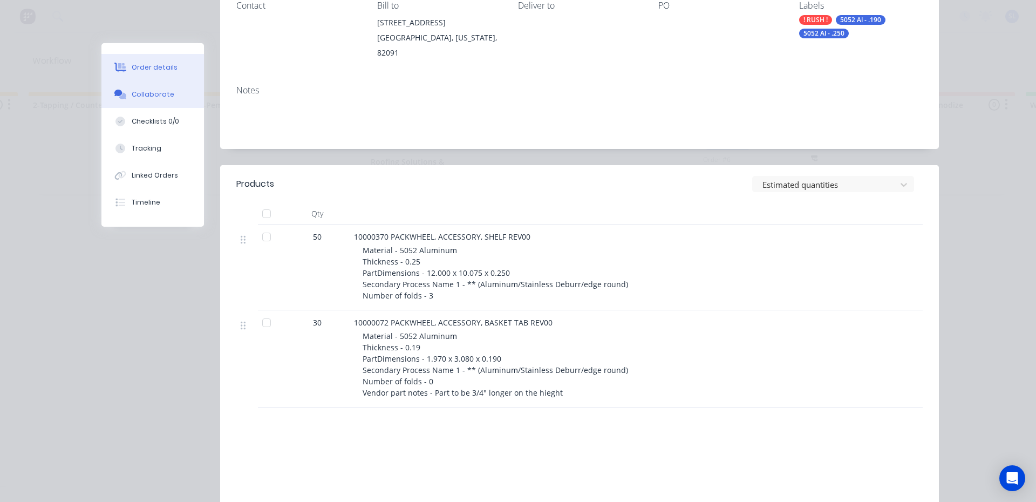
click at [148, 94] on div "Collaborate" at bounding box center [153, 95] width 43 height 10
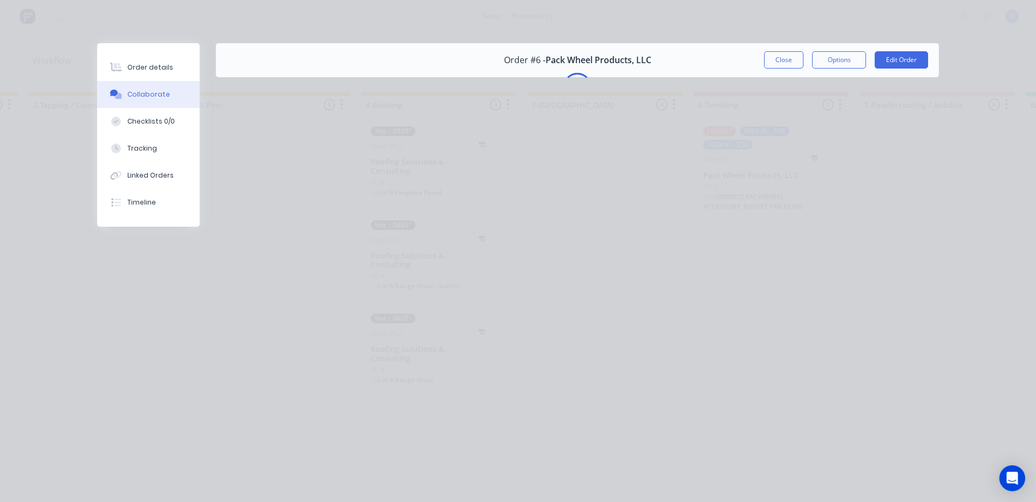
scroll to position [0, 0]
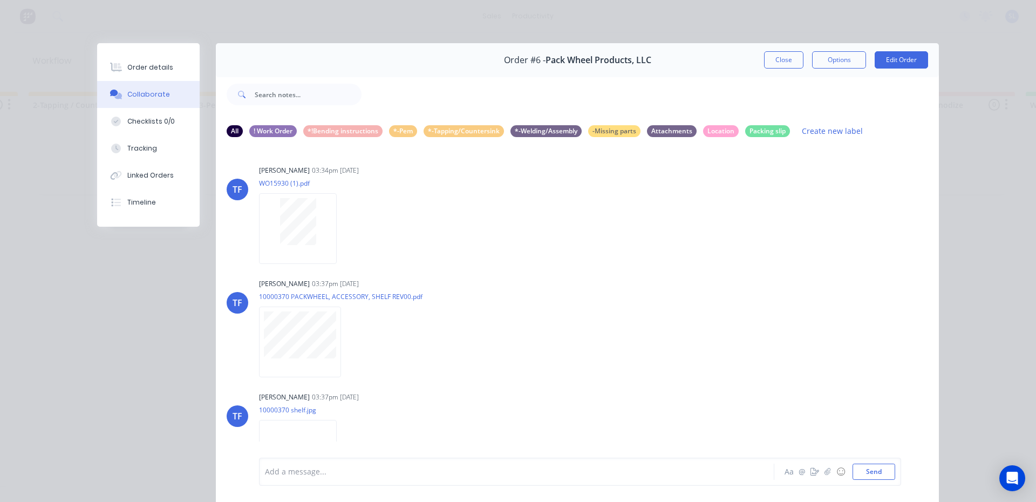
click at [281, 472] on div at bounding box center [502, 471] width 472 height 11
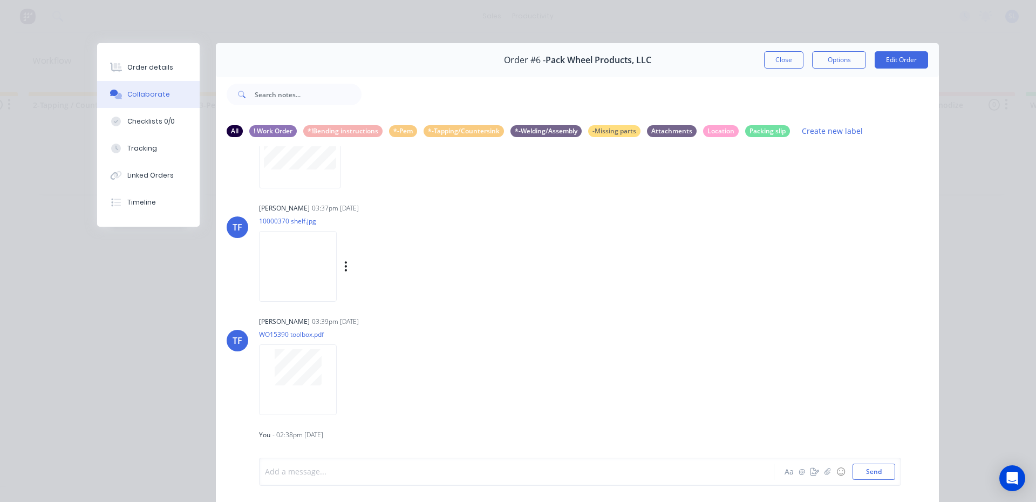
scroll to position [57, 0]
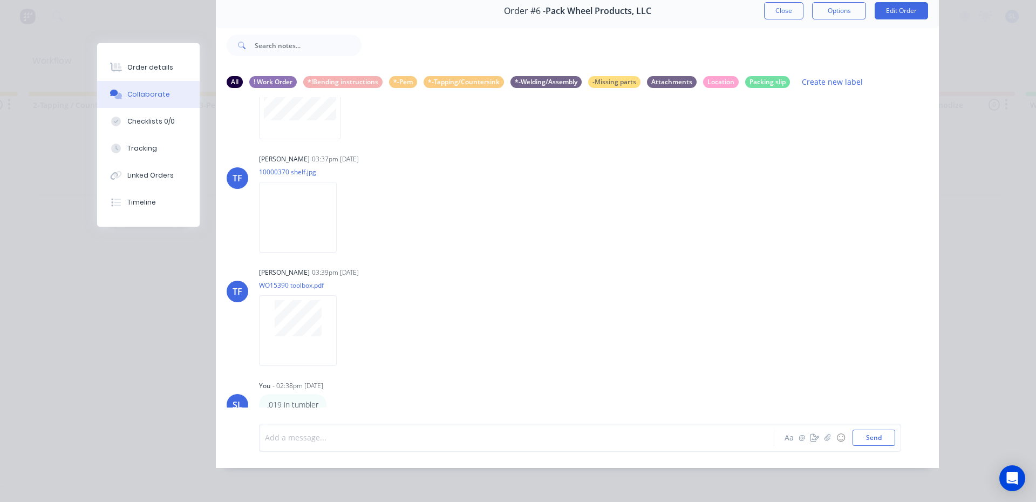
click at [274, 442] on div at bounding box center [502, 437] width 472 height 11
click at [864, 438] on button "Send" at bounding box center [874, 438] width 43 height 16
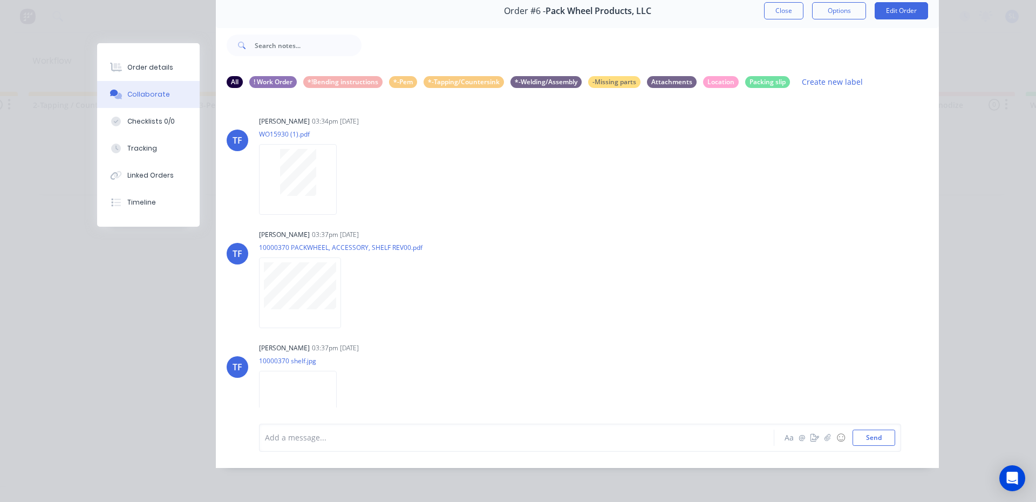
scroll to position [243, 0]
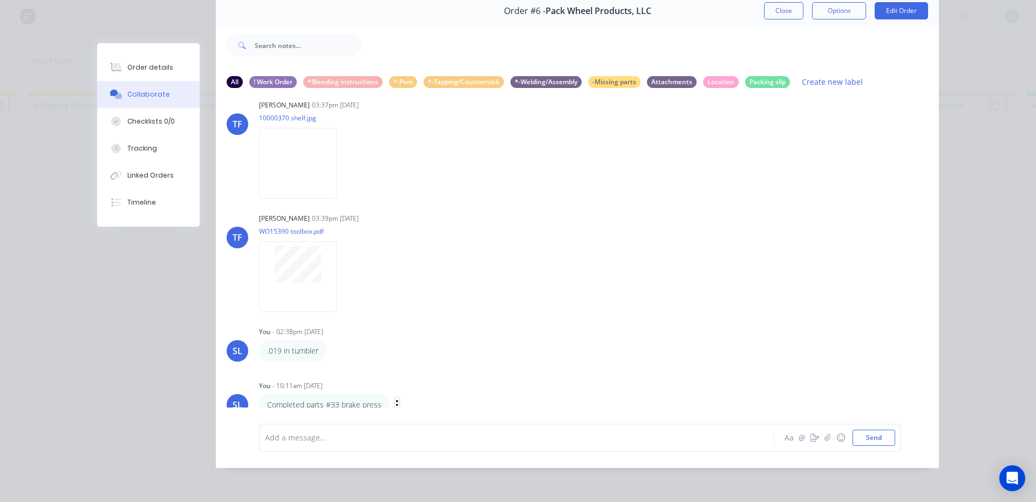
click at [396, 399] on icon "button" at bounding box center [397, 405] width 3 height 12
click at [417, 359] on button "Labels" at bounding box center [437, 368] width 68 height 18
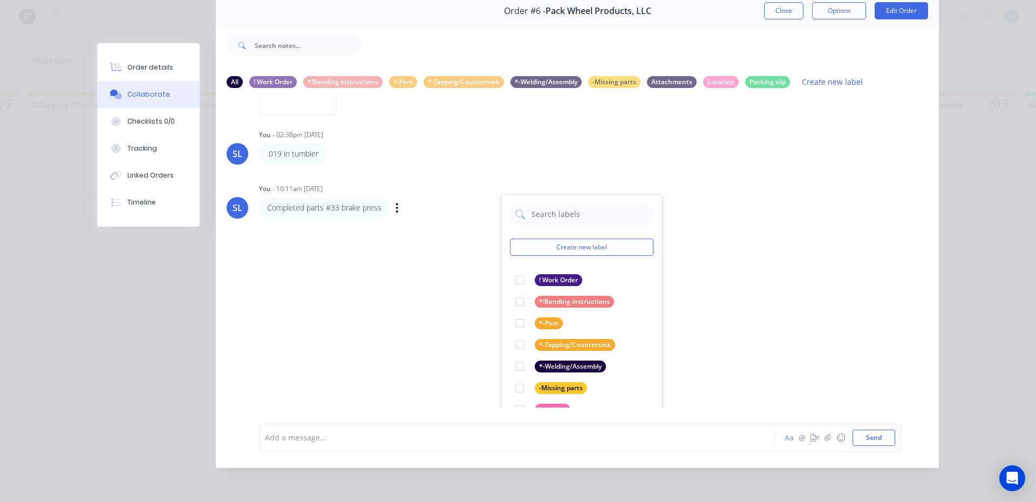
scroll to position [456, 0]
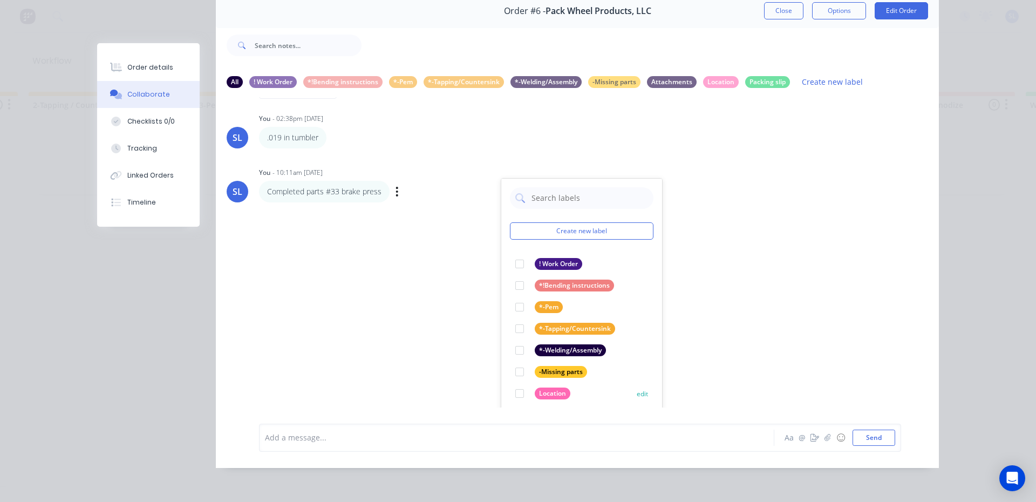
click at [515, 385] on div at bounding box center [520, 394] width 22 height 22
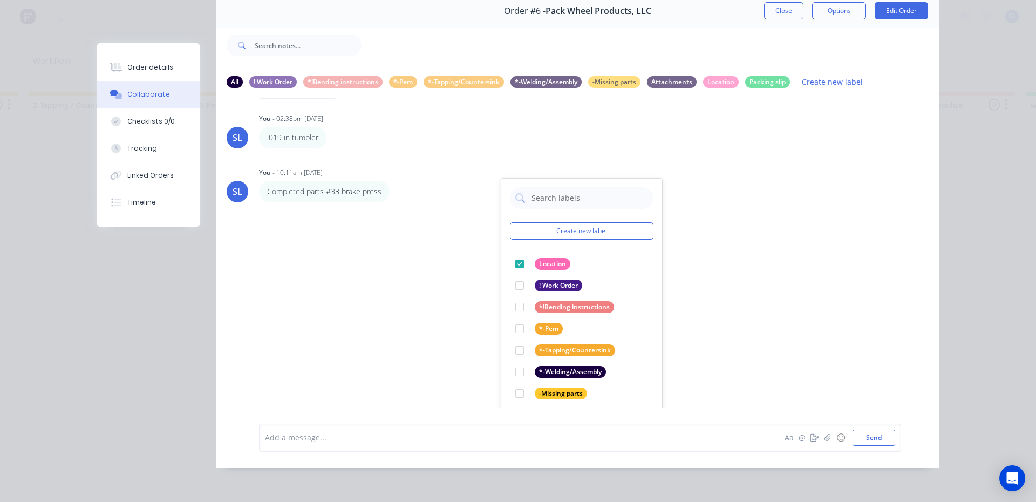
click at [433, 260] on div "TF Tate Farnsworth 03:34pm 06/10/25 WO15930 (1).pdf Labels Download TF Tate Far…" at bounding box center [577, 252] width 723 height 310
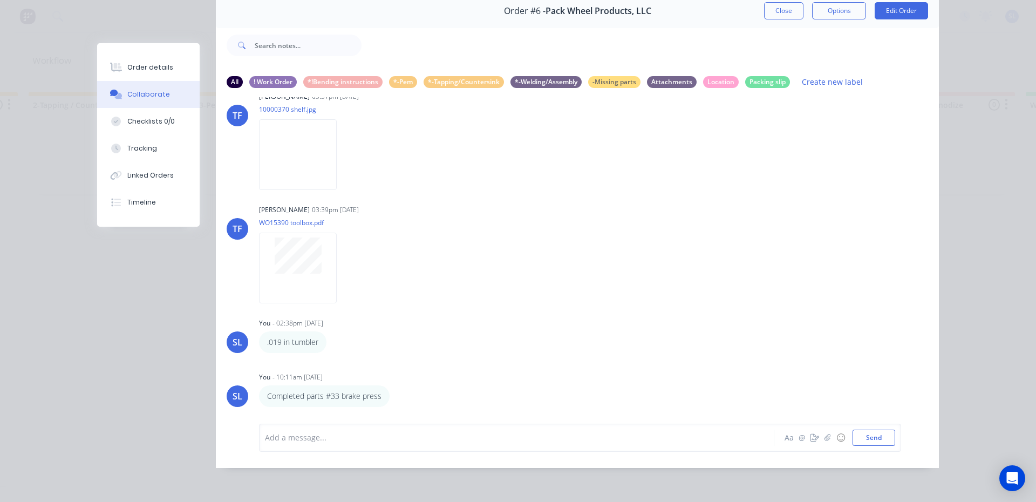
scroll to position [243, 0]
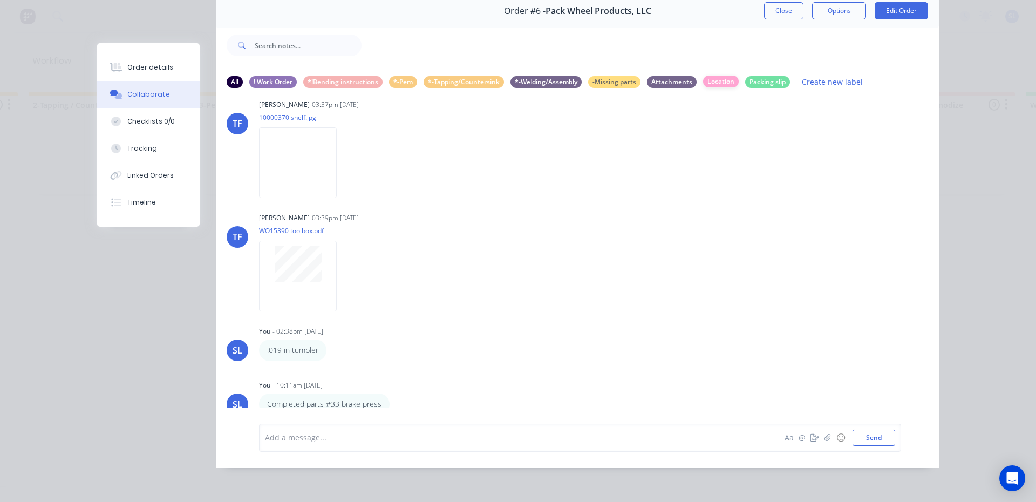
click at [717, 76] on div "Location" at bounding box center [721, 82] width 36 height 12
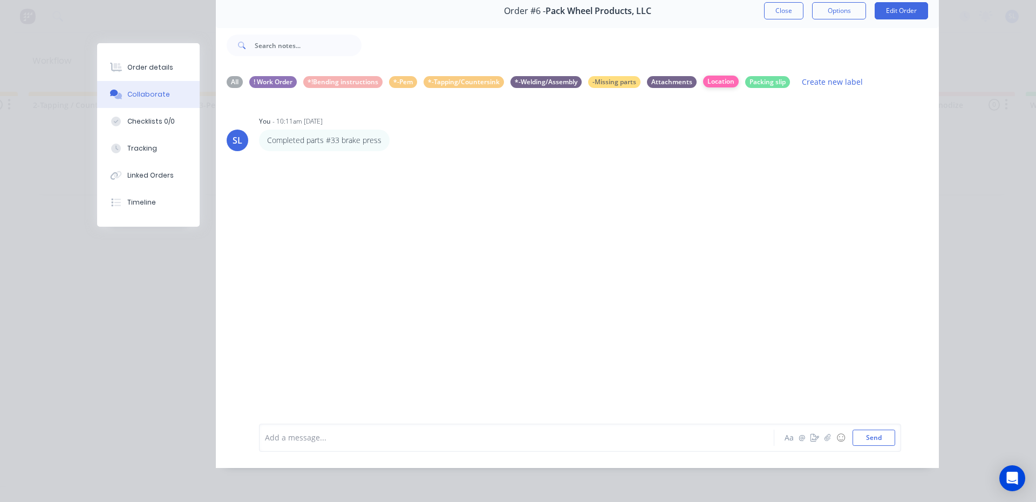
scroll to position [0, 0]
click at [717, 76] on div "Location" at bounding box center [721, 82] width 36 height 12
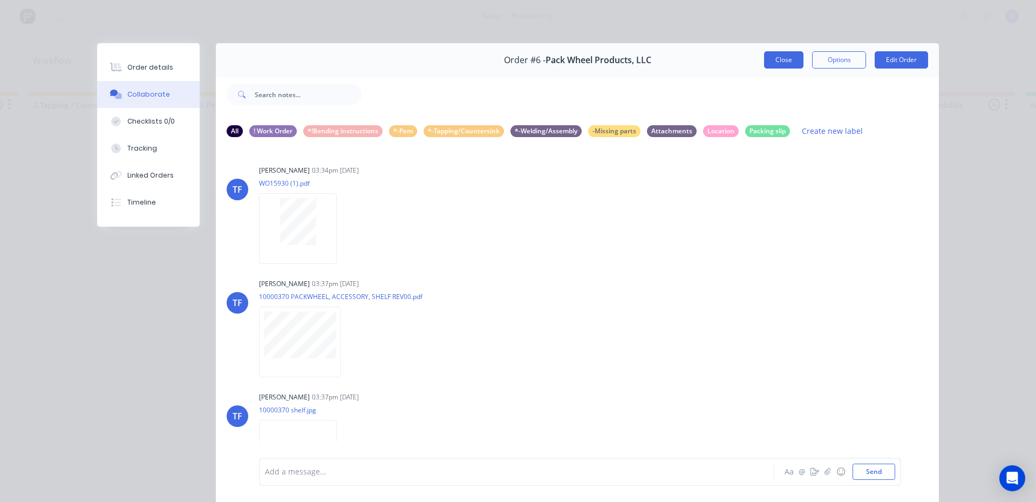
click at [785, 62] on button "Close" at bounding box center [783, 59] width 39 height 17
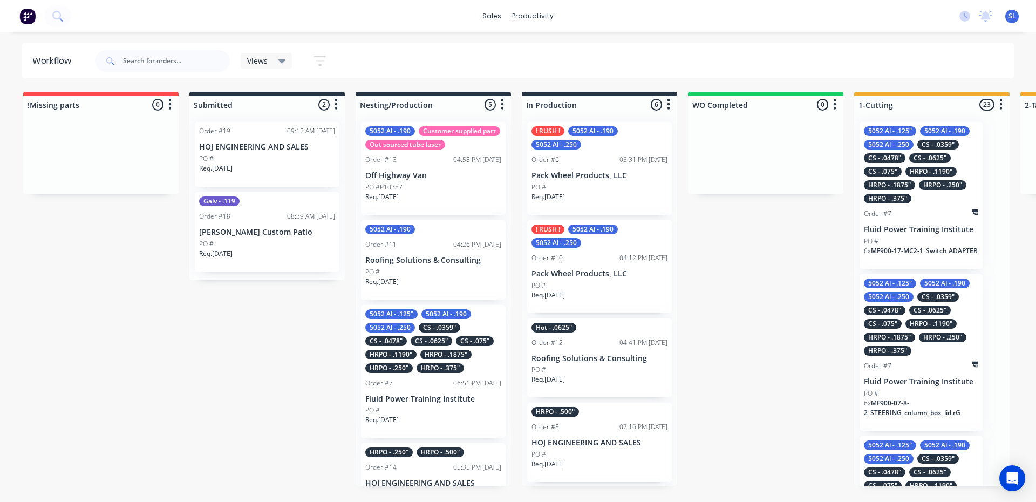
click at [601, 279] on div "! RUSH ! 5052 Al - .190 5052 Al - .250 Order #10 04:12 PM 07/10/25 Pack Wheel P…" at bounding box center [599, 266] width 145 height 93
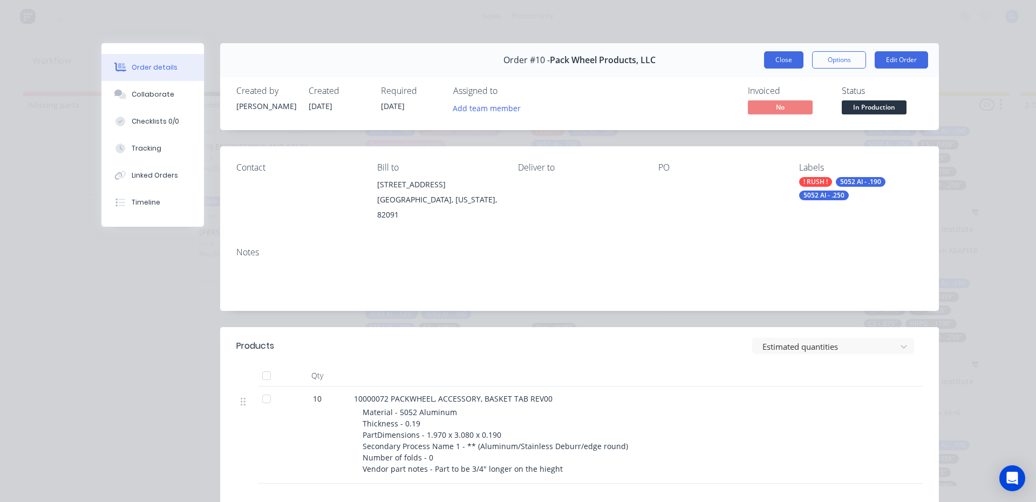
click at [783, 59] on button "Close" at bounding box center [783, 59] width 39 height 17
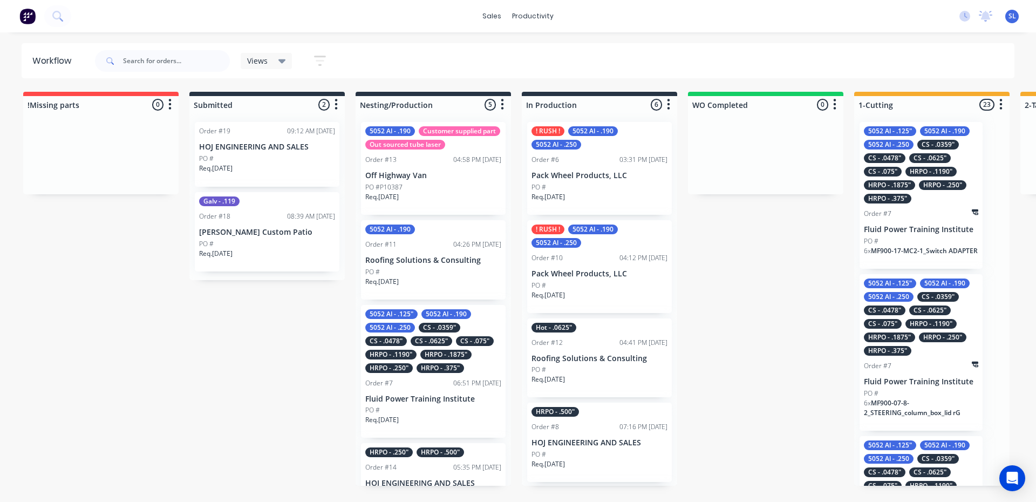
click at [587, 177] on p "Pack Wheel Products, LLC" at bounding box center [600, 175] width 136 height 9
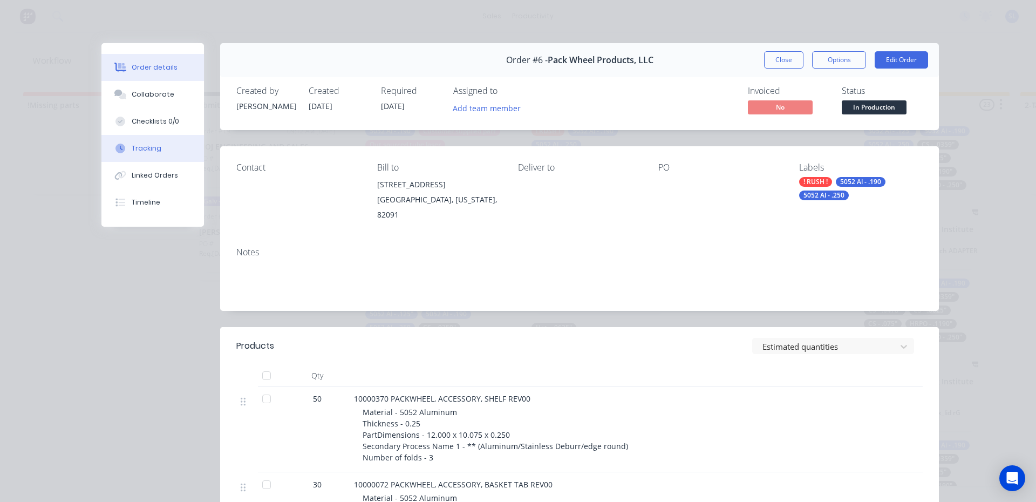
click at [145, 151] on div "Tracking" at bounding box center [147, 149] width 30 height 10
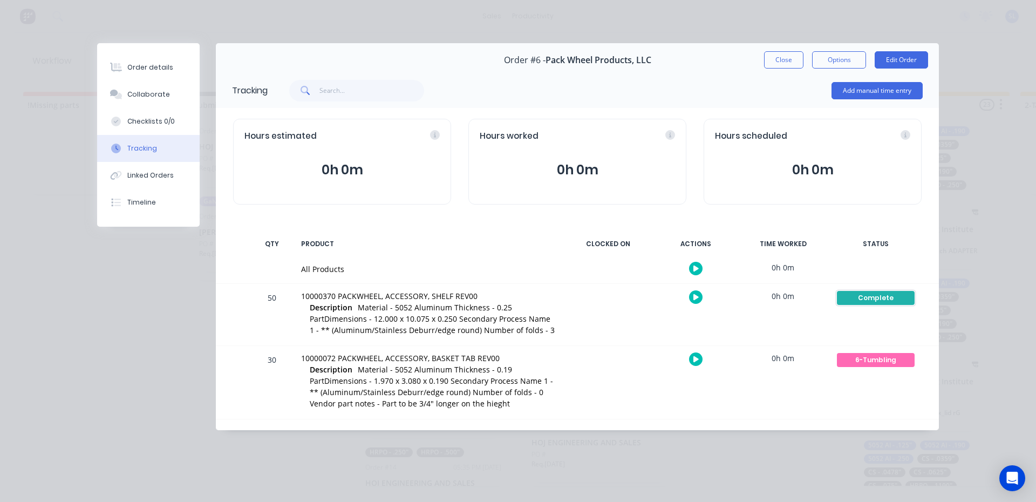
click at [867, 294] on div "Complete" at bounding box center [876, 298] width 78 height 14
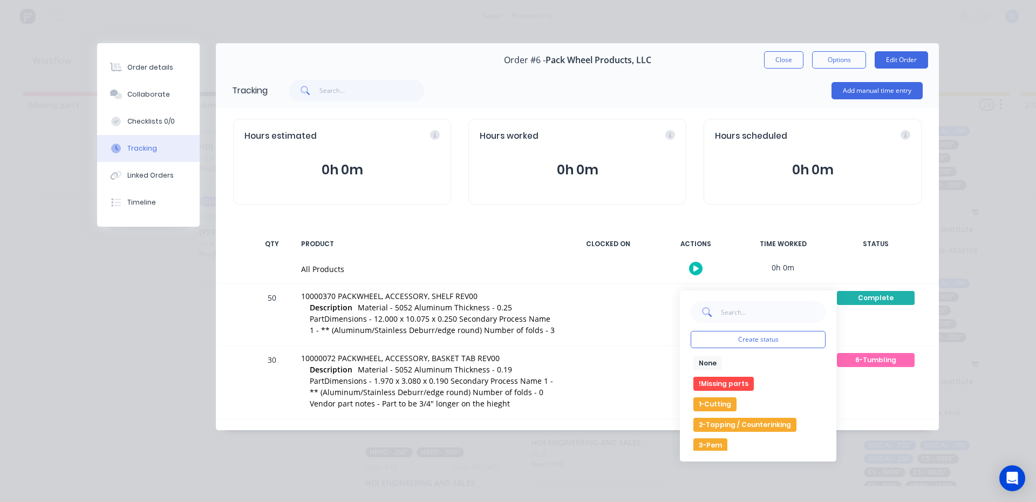
click at [873, 316] on div "Complete Create status None edit !Missing parts 1-Cutting 2-Tapping / Counterin…" at bounding box center [876, 315] width 92 height 62
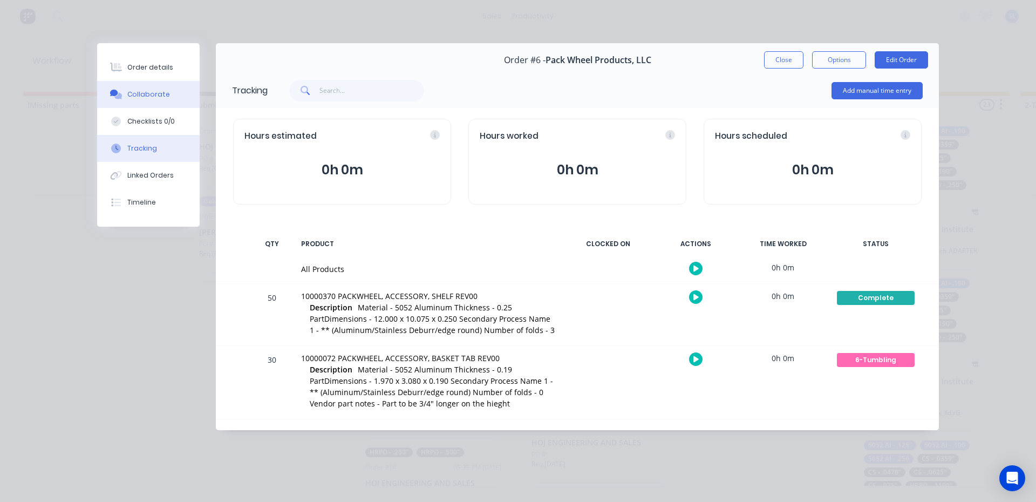
click at [134, 95] on div "Collaborate" at bounding box center [148, 95] width 43 height 10
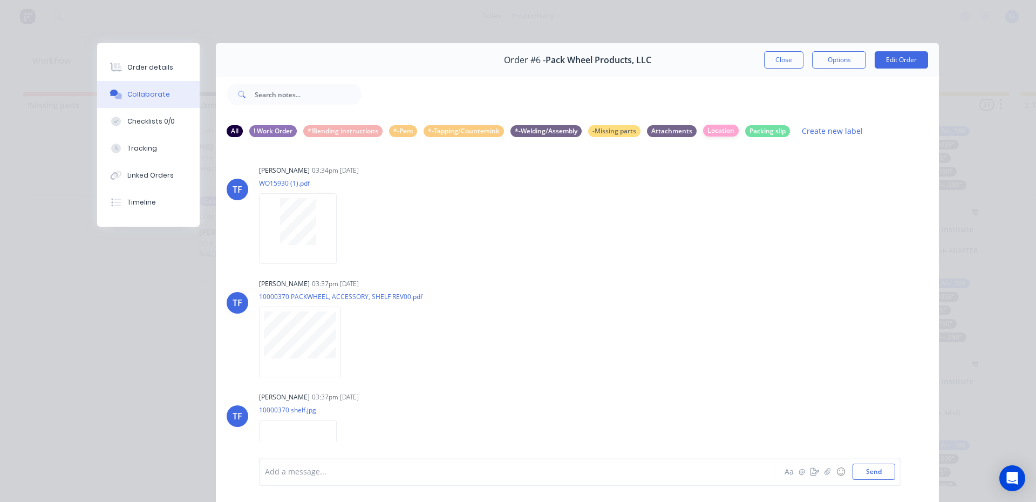
click at [720, 130] on div "Location" at bounding box center [721, 131] width 36 height 12
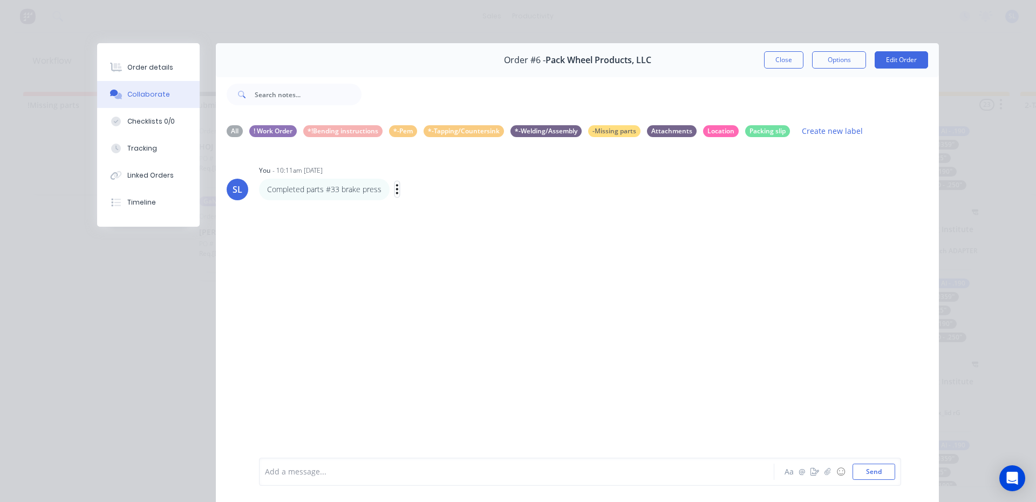
click at [396, 190] on icon "button" at bounding box center [397, 189] width 3 height 12
click at [417, 189] on button "Labels" at bounding box center [437, 191] width 68 height 18
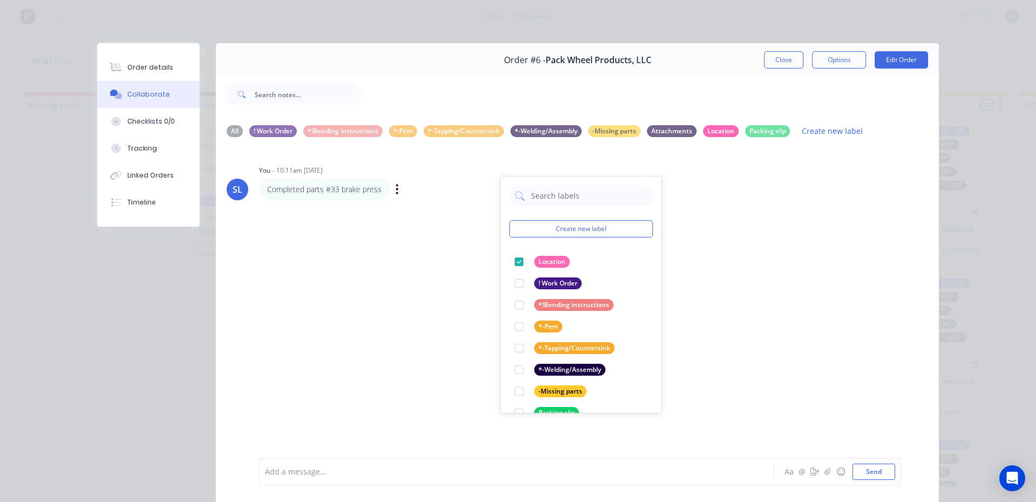
click at [286, 264] on div "SL You - 10:11am 08/10/25 Create new label Location edit ! Work Order edit *!Be…" at bounding box center [577, 301] width 723 height 310
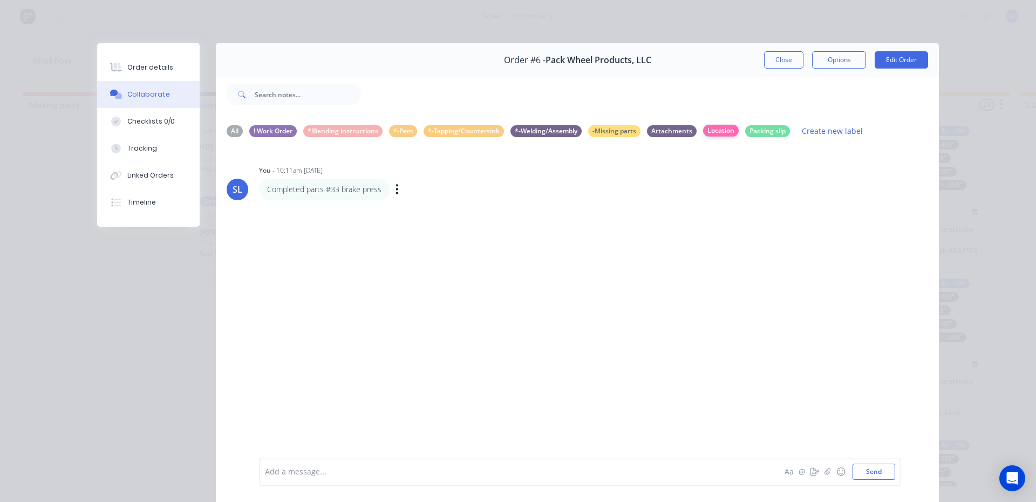
click at [714, 128] on div "Location" at bounding box center [721, 131] width 36 height 12
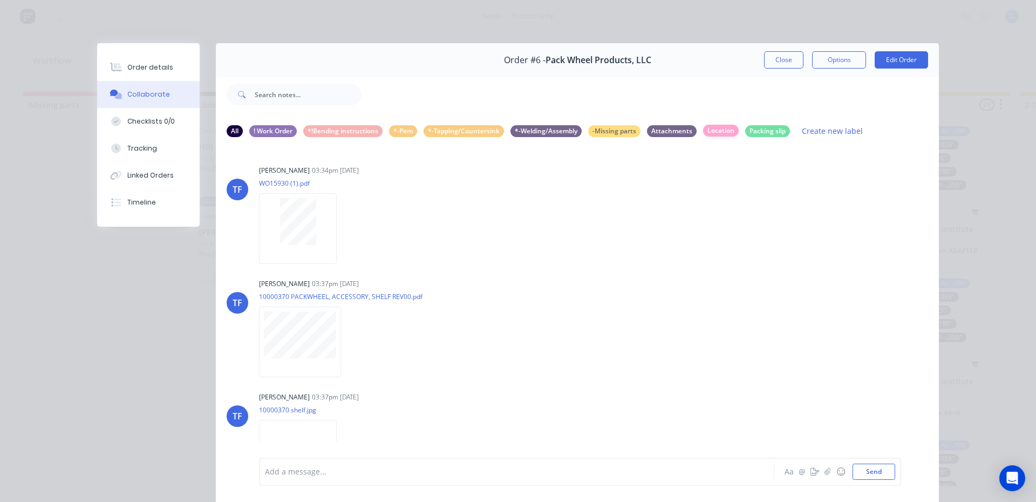
click at [711, 128] on div "Location" at bounding box center [721, 131] width 36 height 12
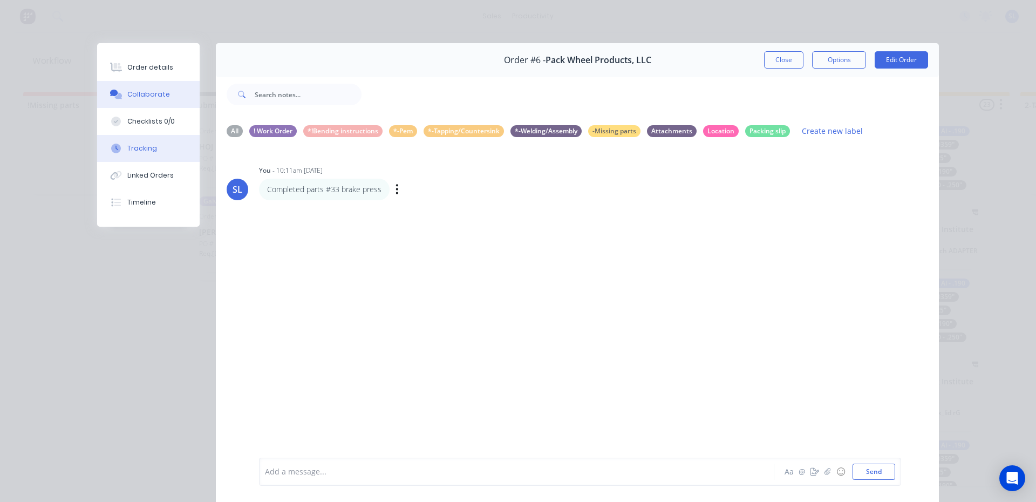
click at [138, 152] on div "Tracking" at bounding box center [142, 149] width 30 height 10
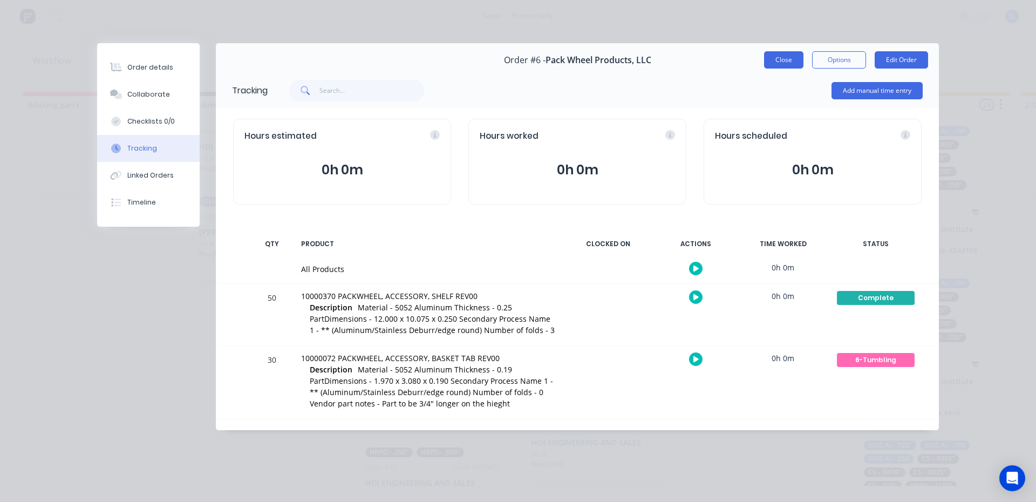
click at [782, 56] on button "Close" at bounding box center [783, 59] width 39 height 17
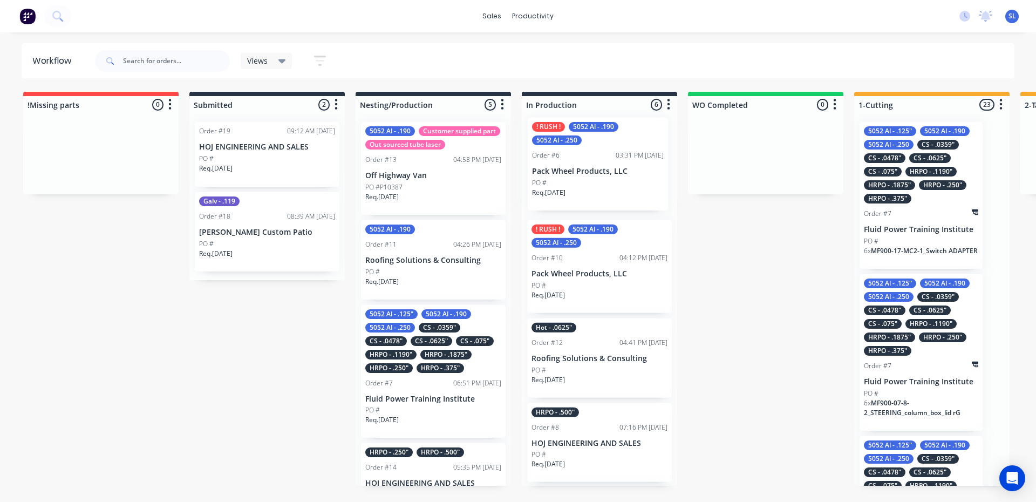
drag, startPoint x: 592, startPoint y: 185, endPoint x: 602, endPoint y: 180, distance: 11.3
click at [602, 180] on div "! RUSH ! 5052 Al - .190 5052 Al - .250 Order #6 03:31 PM [DATE] Pack Wheel Prod…" at bounding box center [599, 299] width 155 height 372
click at [580, 288] on div "PO #" at bounding box center [600, 286] width 136 height 10
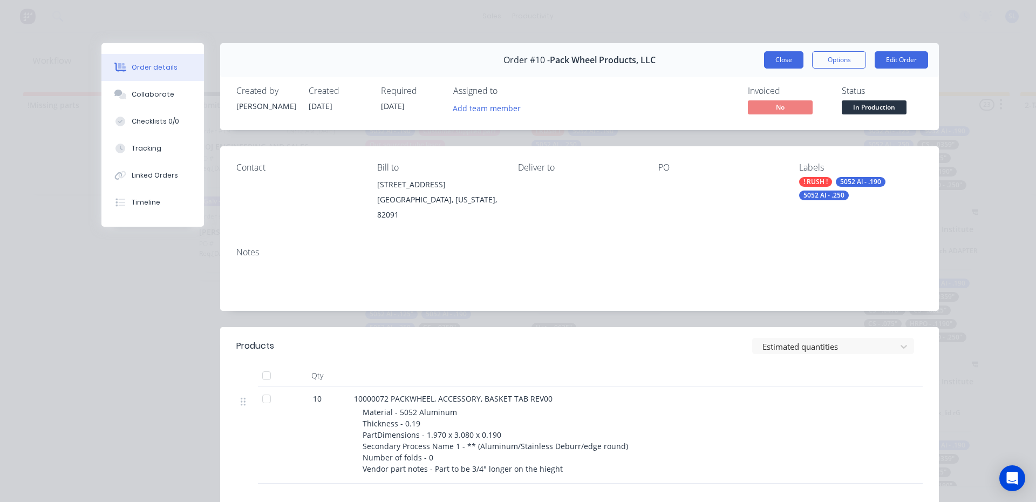
click at [775, 59] on button "Close" at bounding box center [783, 59] width 39 height 17
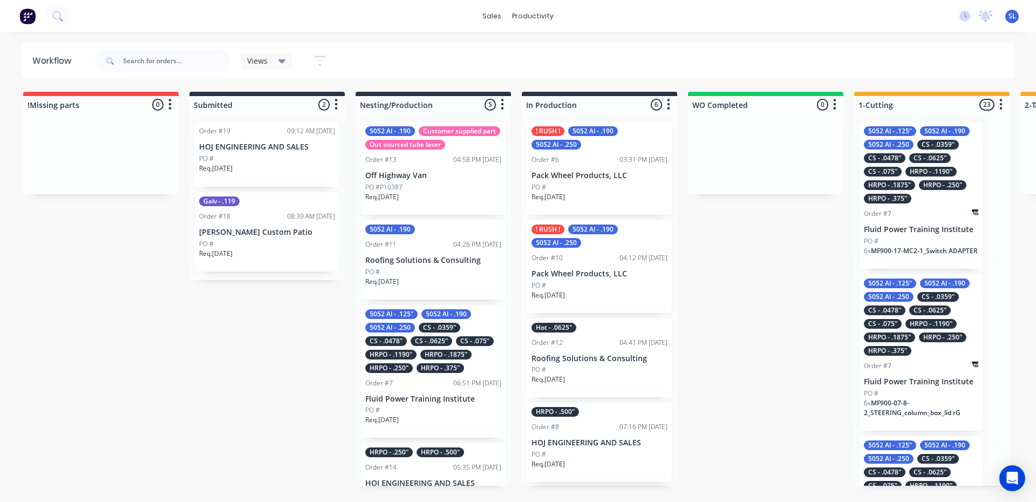
click at [603, 369] on div "PO #" at bounding box center [600, 370] width 136 height 10
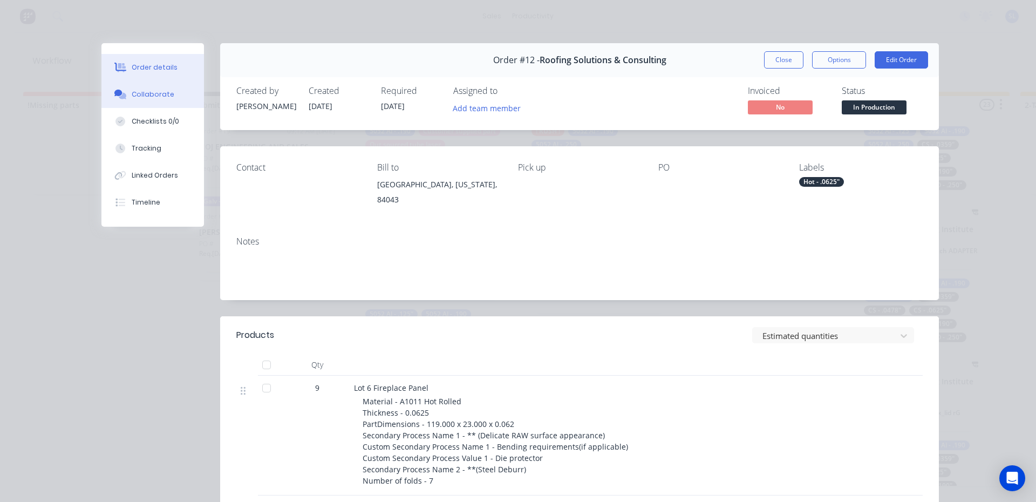
click at [135, 91] on div "Collaborate" at bounding box center [153, 95] width 43 height 10
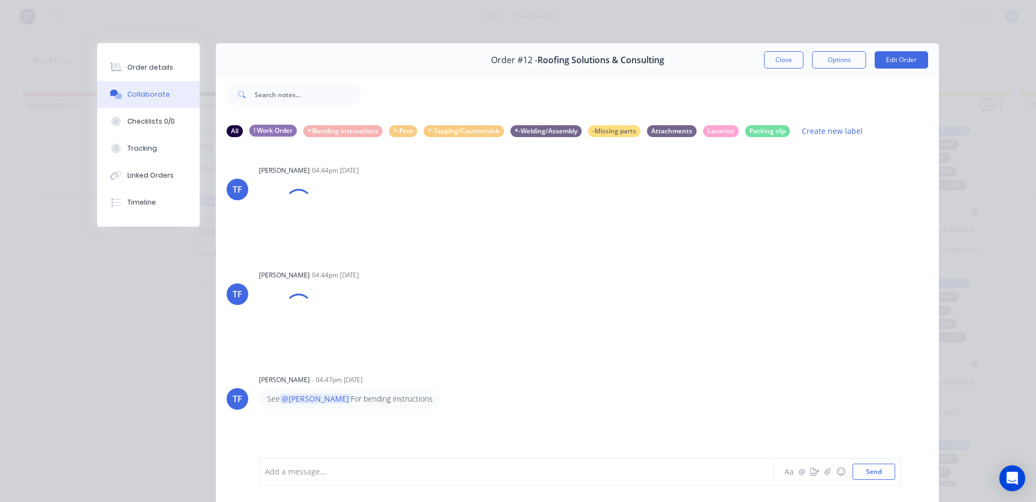
click at [263, 131] on div "! Work Order" at bounding box center [272, 131] width 47 height 12
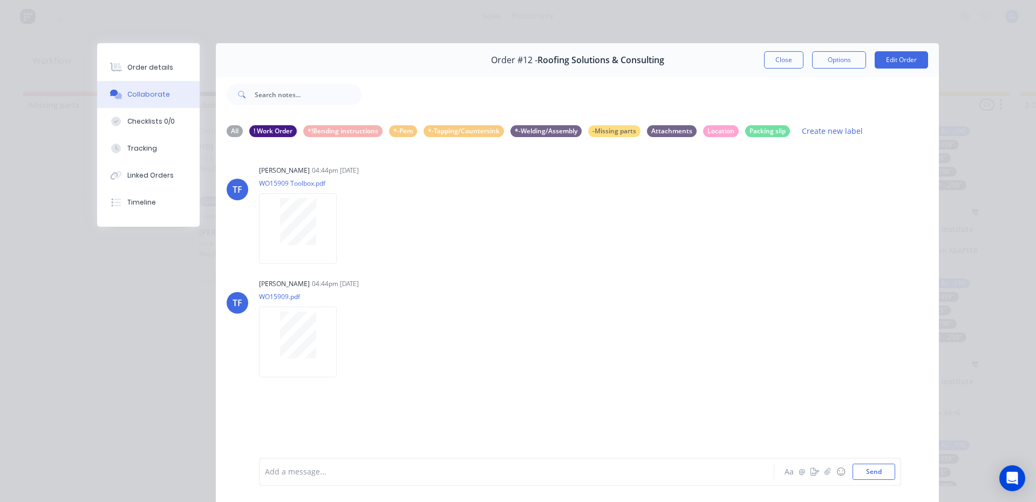
click at [279, 470] on div at bounding box center [502, 471] width 472 height 11
click at [871, 471] on button "Send" at bounding box center [874, 472] width 43 height 16
click at [134, 92] on div "Collaborate" at bounding box center [148, 95] width 43 height 10
click at [134, 94] on div "Collaborate" at bounding box center [148, 95] width 43 height 10
click at [137, 149] on div "Tracking" at bounding box center [142, 149] width 30 height 10
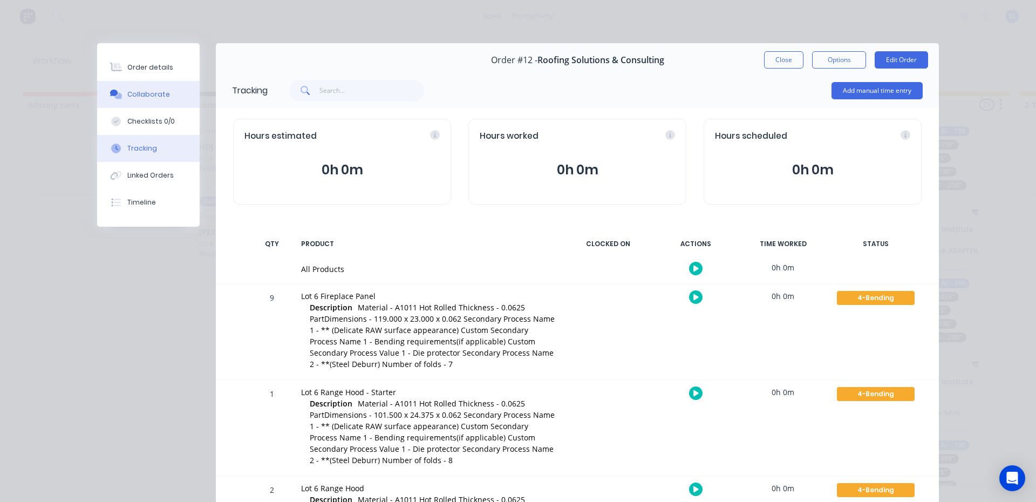
click at [150, 91] on div "Collaborate" at bounding box center [148, 95] width 43 height 10
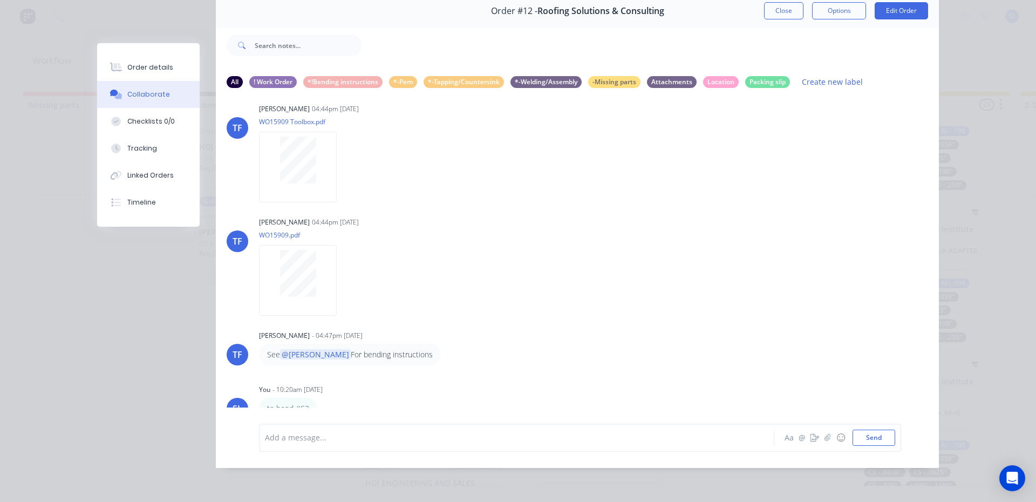
scroll to position [16, 0]
click at [323, 399] on icon "button" at bounding box center [324, 405] width 3 height 12
click at [345, 361] on button "Labels" at bounding box center [364, 368] width 68 height 18
click at [0, 0] on icon "button" at bounding box center [0, 0] width 0 height 0
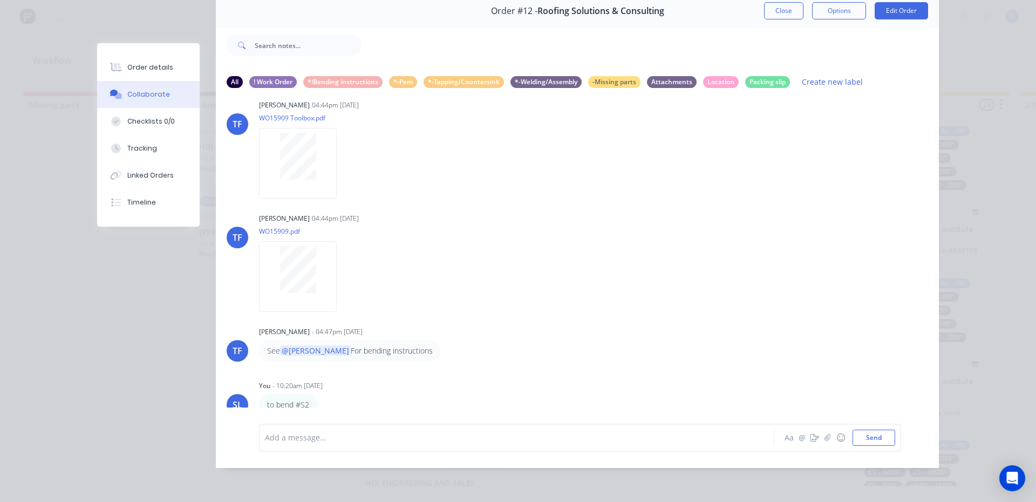
click at [0, 0] on button "Labels" at bounding box center [0, 0] width 0 height 0
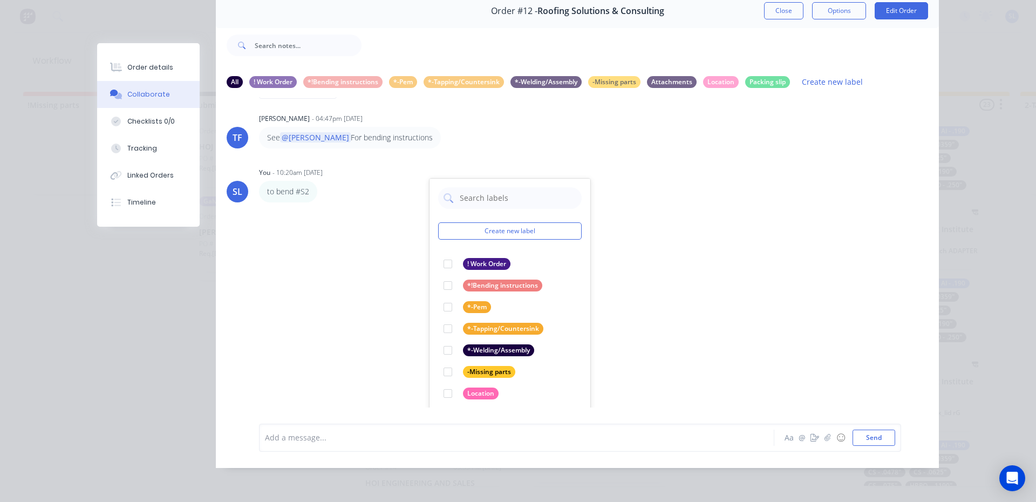
scroll to position [19, 0]
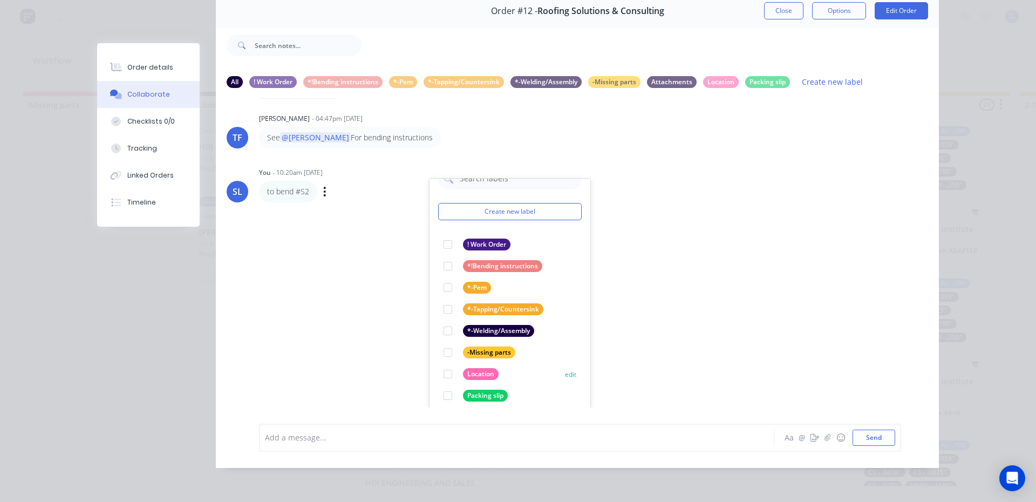
click at [445, 365] on div at bounding box center [448, 374] width 22 height 22
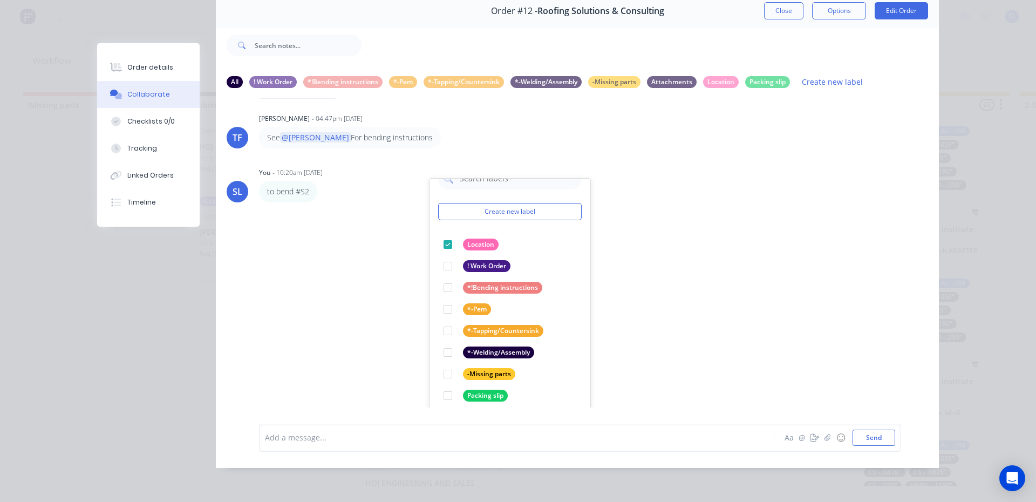
click at [274, 260] on div "TF Tate Farnsworth 04:44pm 07/10/25 WO15909 Toolbox.pdf Labels Download TF Tate…" at bounding box center [577, 252] width 723 height 310
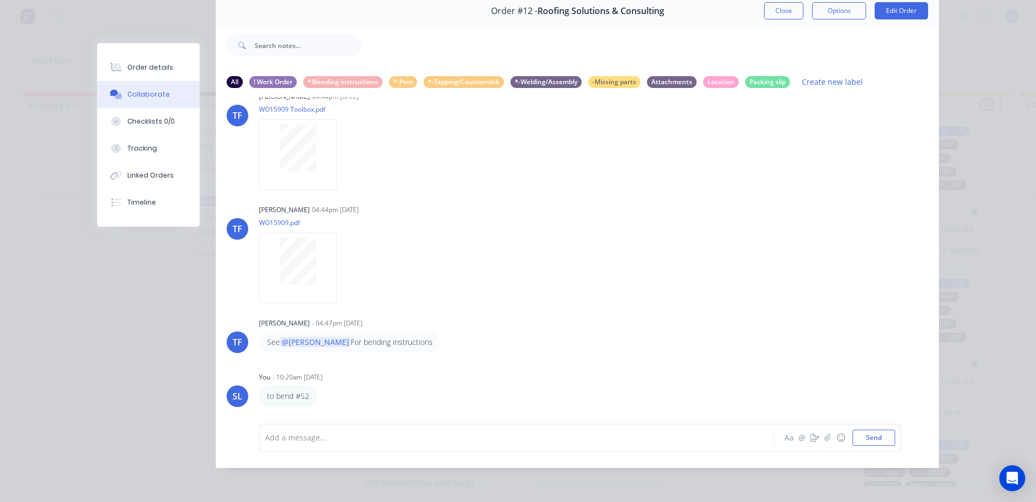
scroll to position [17, 0]
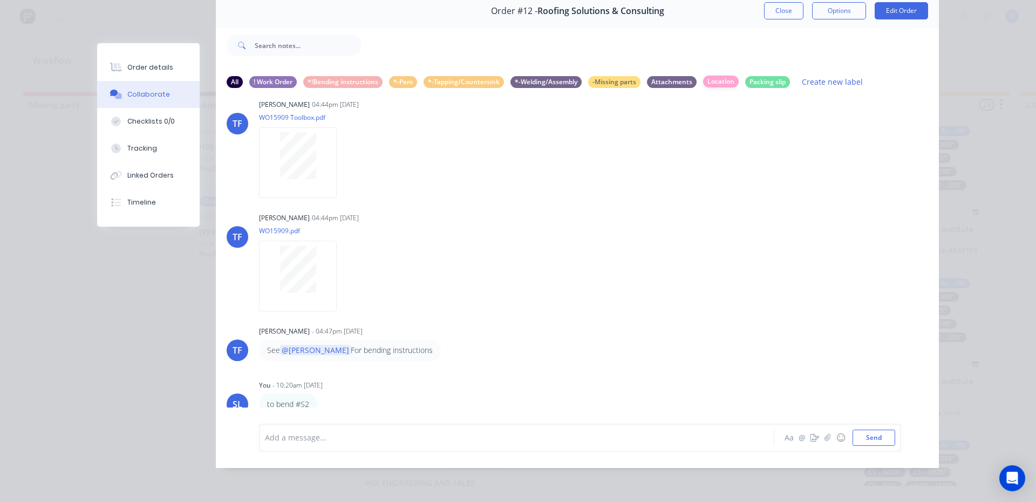
click at [724, 76] on div "Location" at bounding box center [721, 82] width 36 height 12
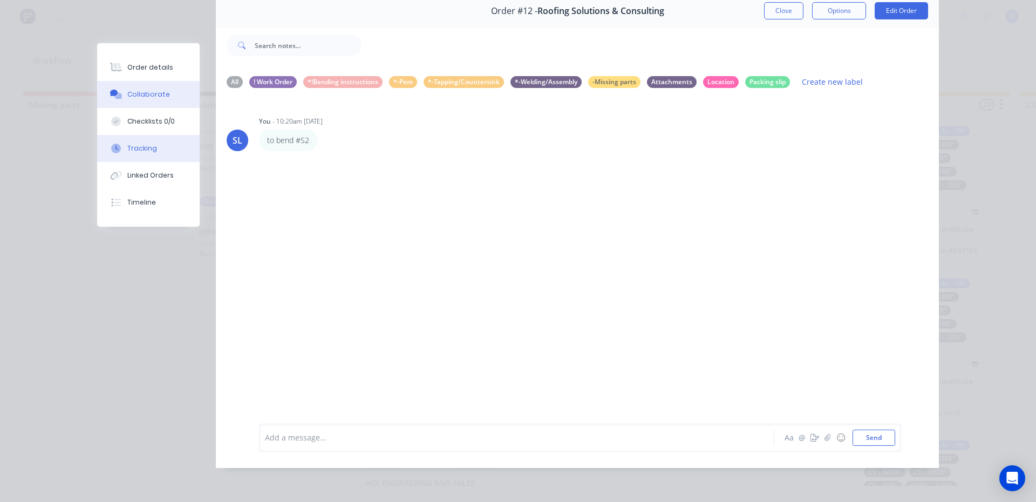
click at [133, 148] on div "Tracking" at bounding box center [142, 149] width 30 height 10
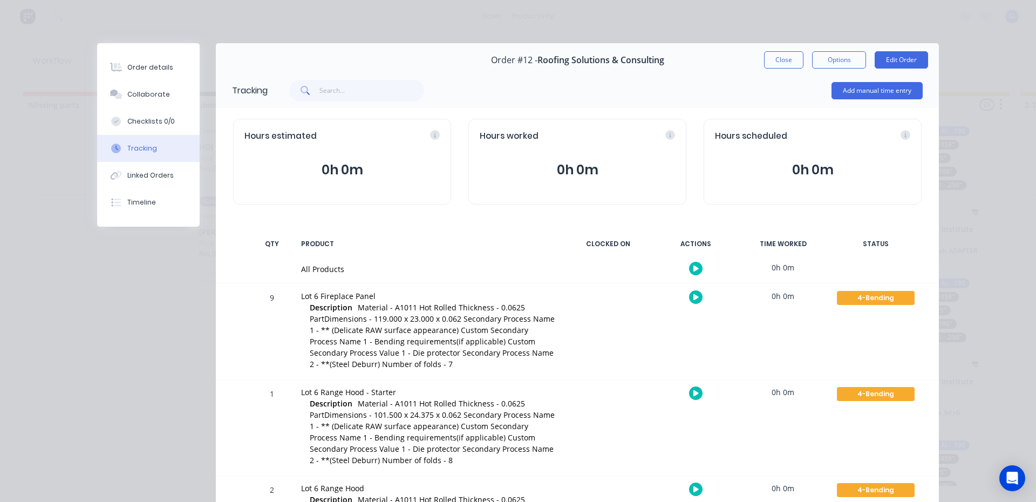
click at [177, 24] on div "Order details Collaborate Checklists 0/0 Tracking Linked Orders Timeline Order …" at bounding box center [518, 251] width 1036 height 502
click at [254, 17] on div "Order details Collaborate Checklists 0/0 Tracking Linked Orders Timeline Order …" at bounding box center [518, 251] width 1036 height 502
